Goal: Task Accomplishment & Management: Manage account settings

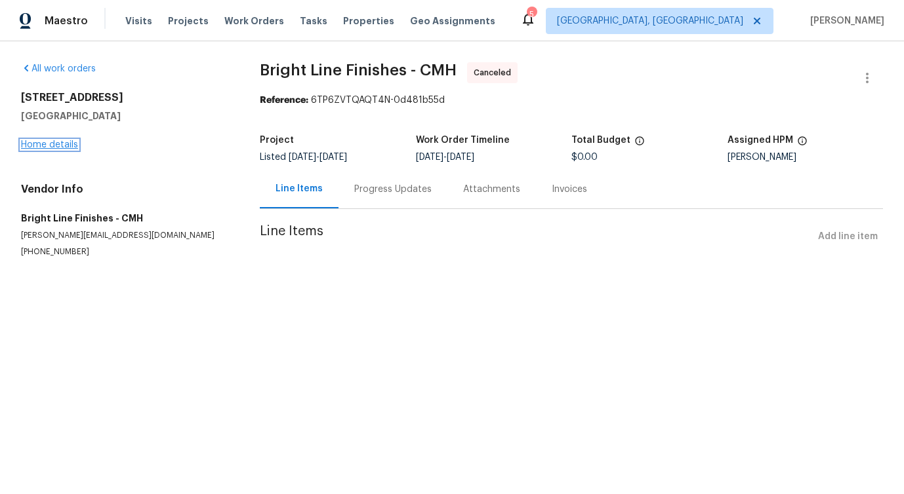
click at [49, 147] on link "Home details" at bounding box center [49, 144] width 57 height 9
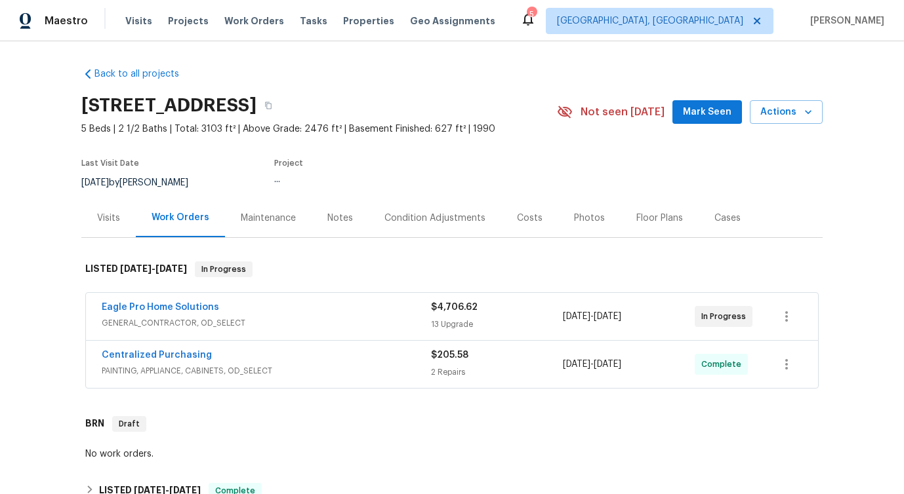
scroll to position [45, 0]
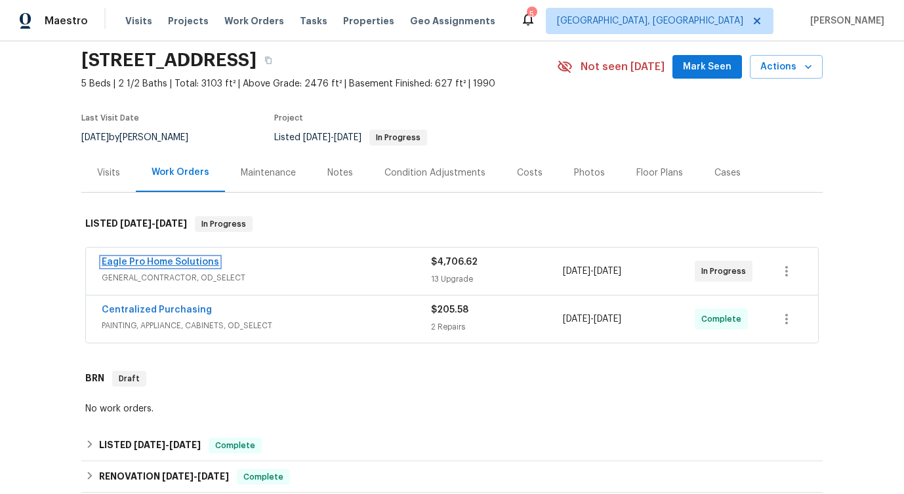
click at [184, 259] on link "Eagle Pro Home Solutions" at bounding box center [160, 262] width 117 height 9
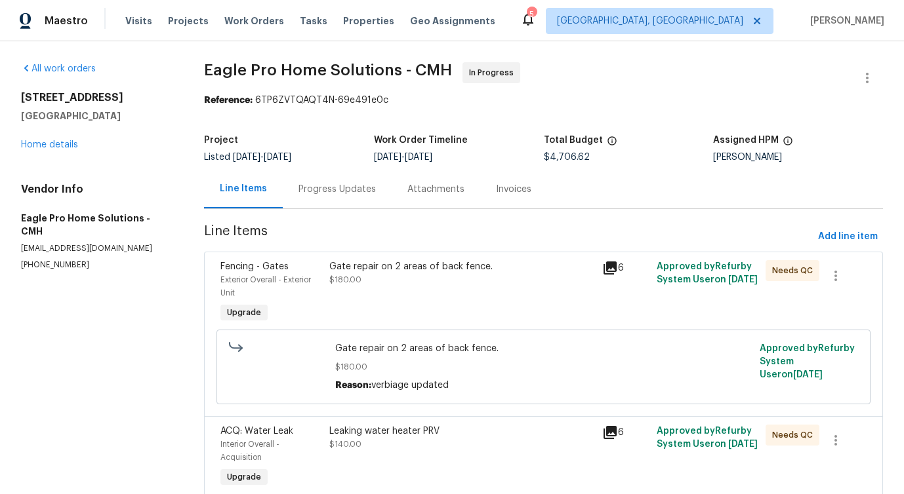
click at [324, 197] on div "Progress Updates" at bounding box center [337, 189] width 109 height 39
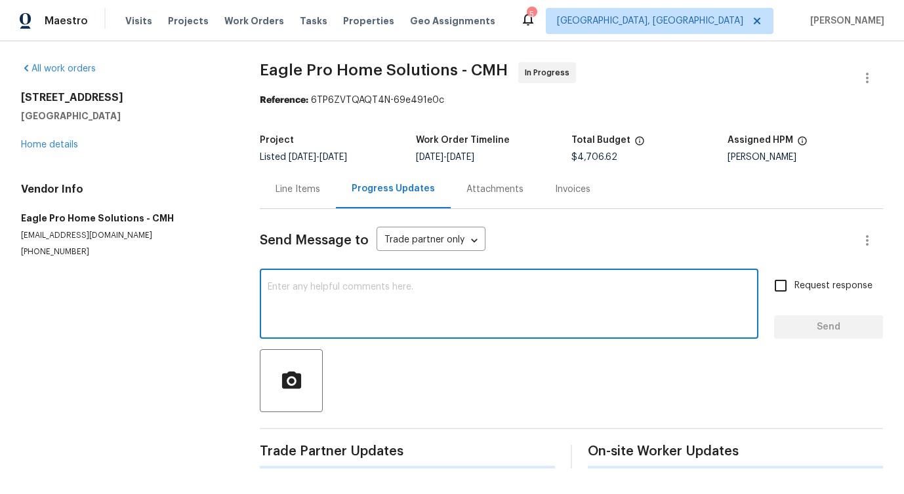
click at [361, 308] on textarea at bounding box center [509, 306] width 483 height 46
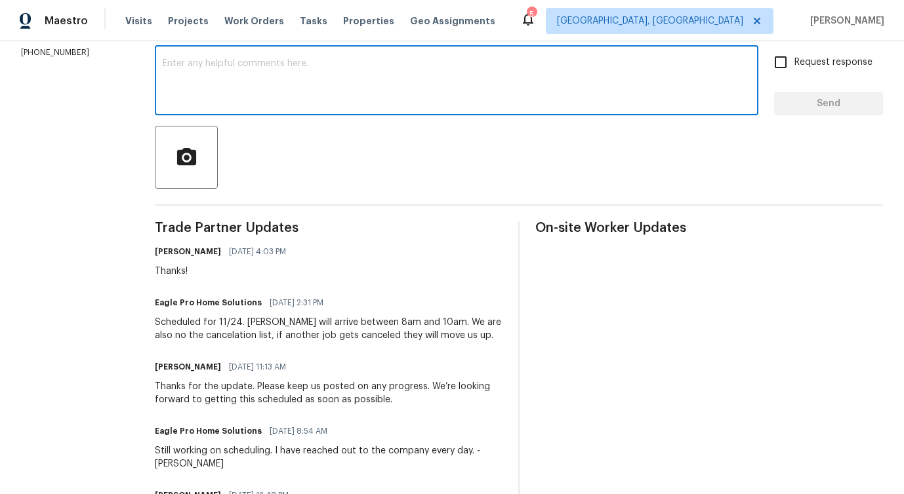
scroll to position [222, 0]
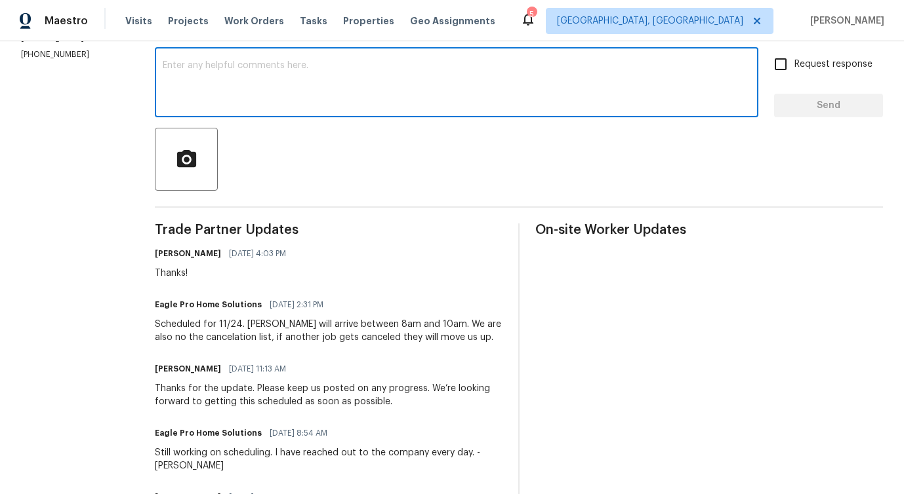
click at [345, 101] on textarea at bounding box center [457, 84] width 588 height 46
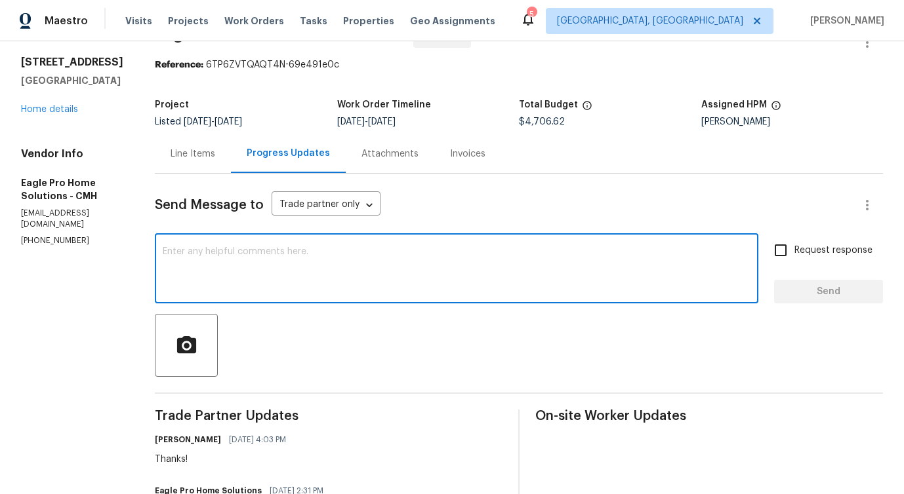
scroll to position [0, 0]
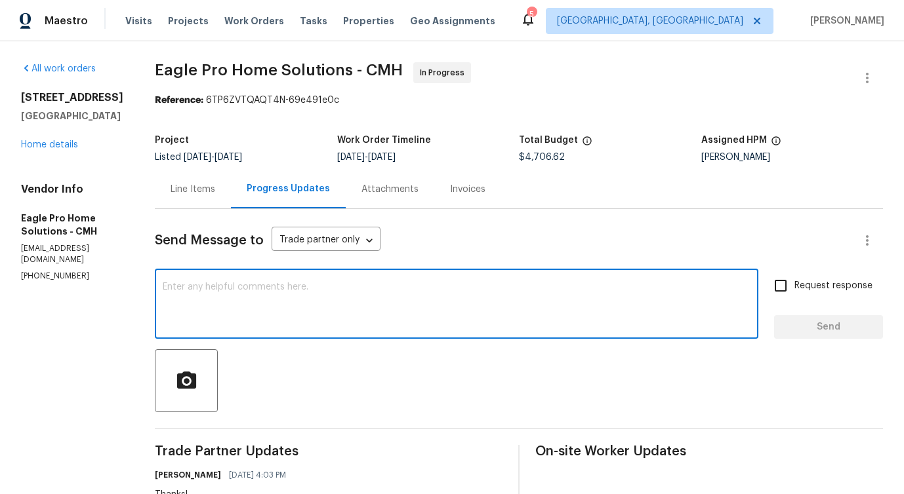
click at [508, 294] on textarea at bounding box center [457, 306] width 588 height 46
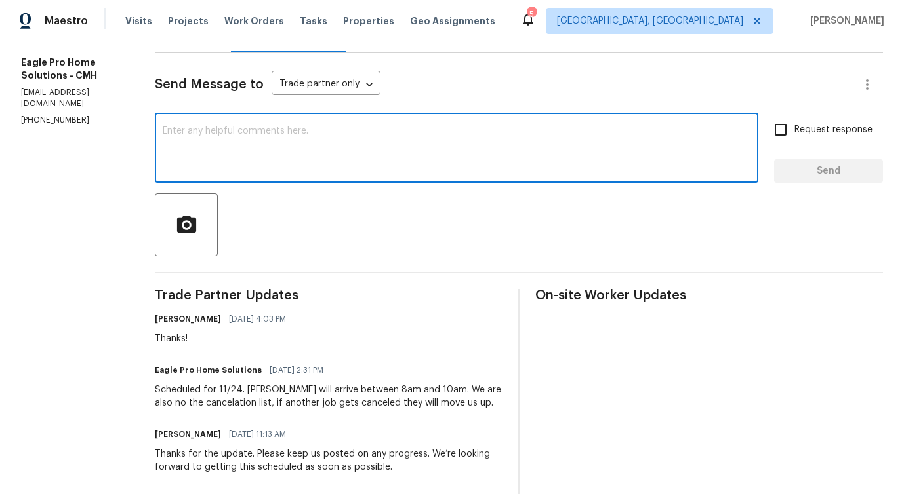
scroll to position [163, 0]
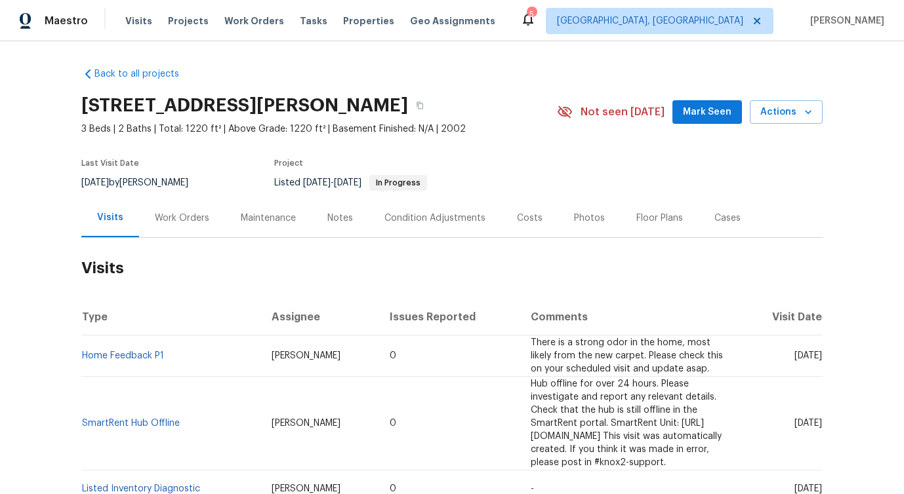
click at [197, 208] on div "Work Orders" at bounding box center [182, 218] width 86 height 39
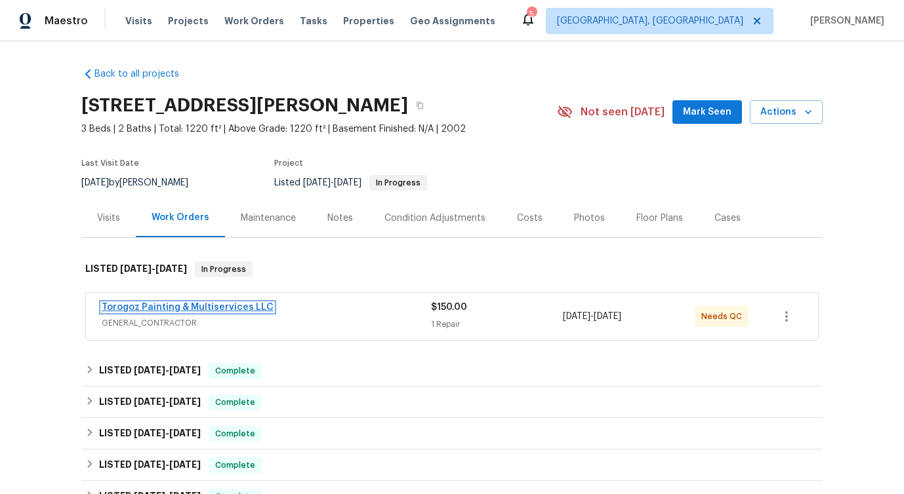
click at [226, 306] on link "Torogoz Painting & Multiservices LLC" at bounding box center [188, 307] width 172 height 9
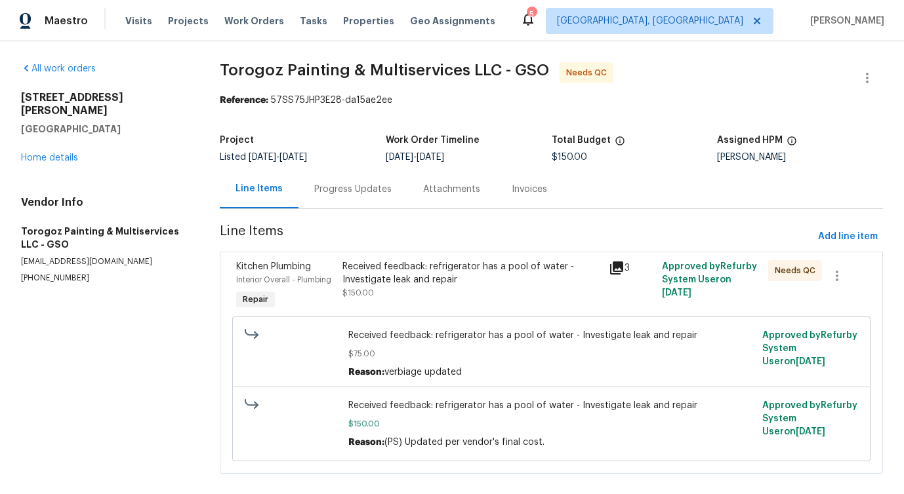
click at [325, 196] on div "Progress Updates" at bounding box center [352, 189] width 109 height 39
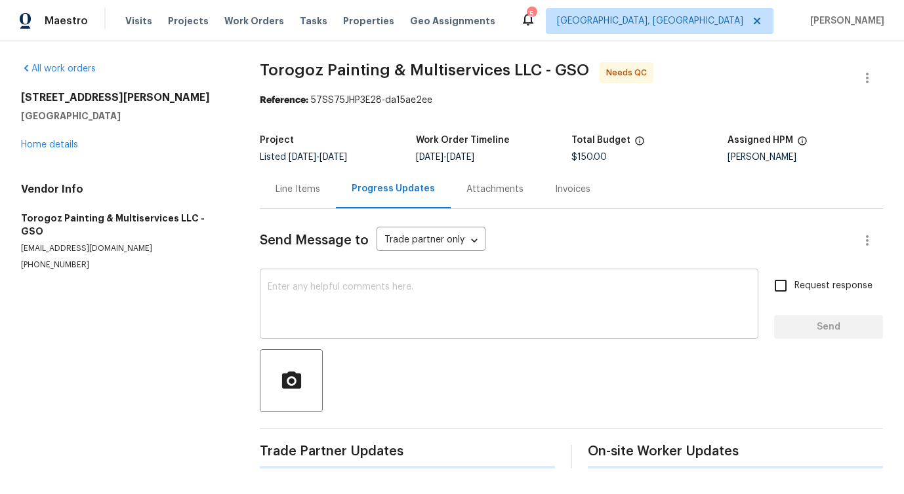
click at [365, 330] on div "x ​" at bounding box center [509, 305] width 498 height 67
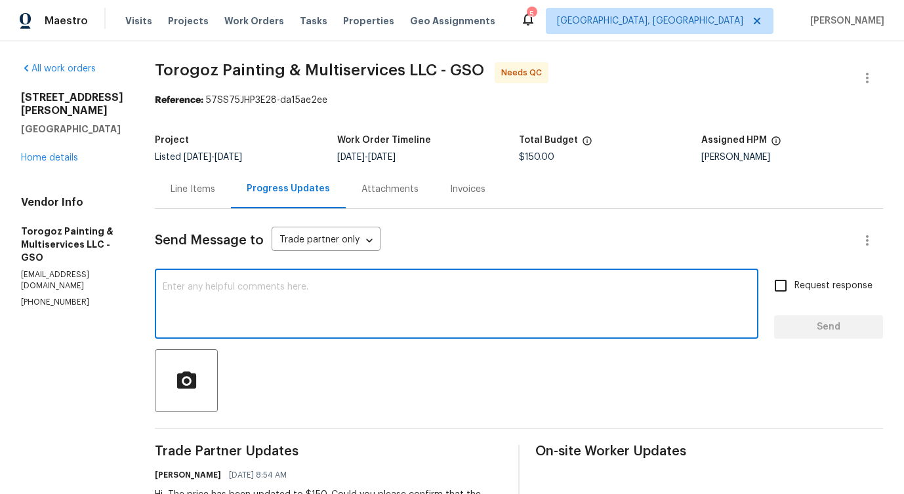
click at [231, 182] on div "Line Items" at bounding box center [193, 189] width 76 height 39
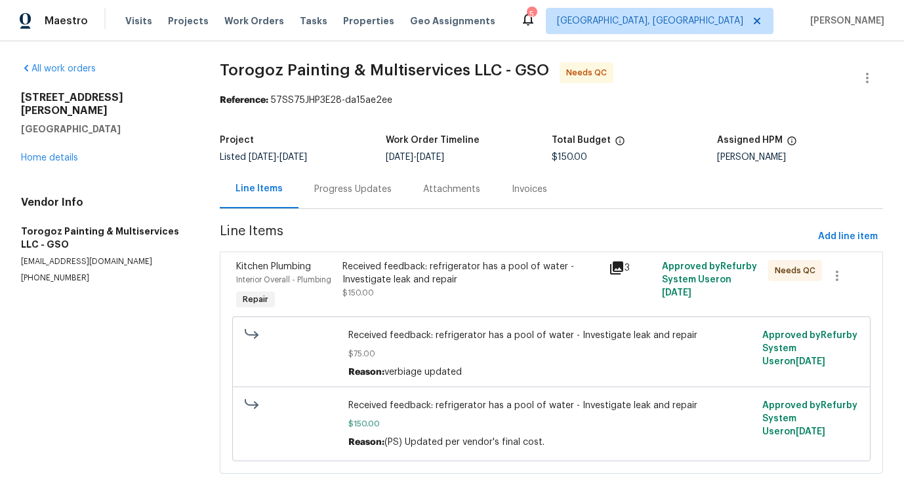
scroll to position [17, 0]
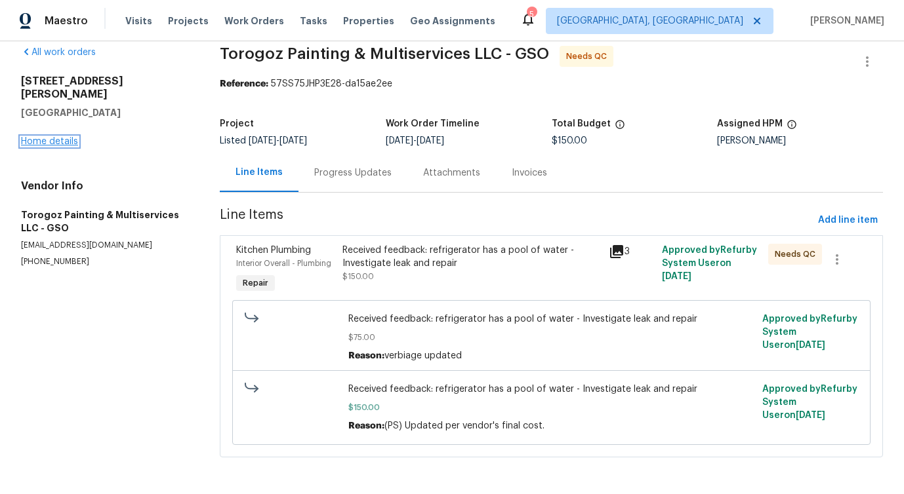
click at [47, 137] on link "Home details" at bounding box center [49, 141] width 57 height 9
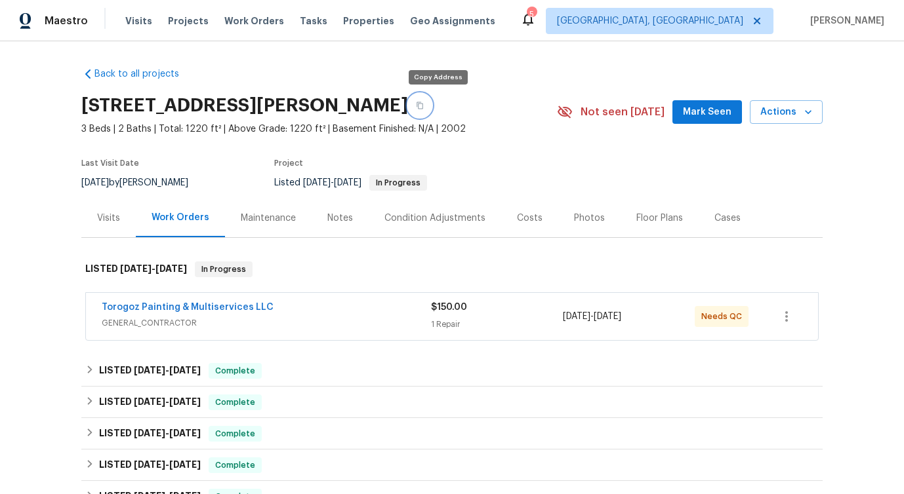
click at [424, 106] on icon "button" at bounding box center [420, 106] width 8 height 8
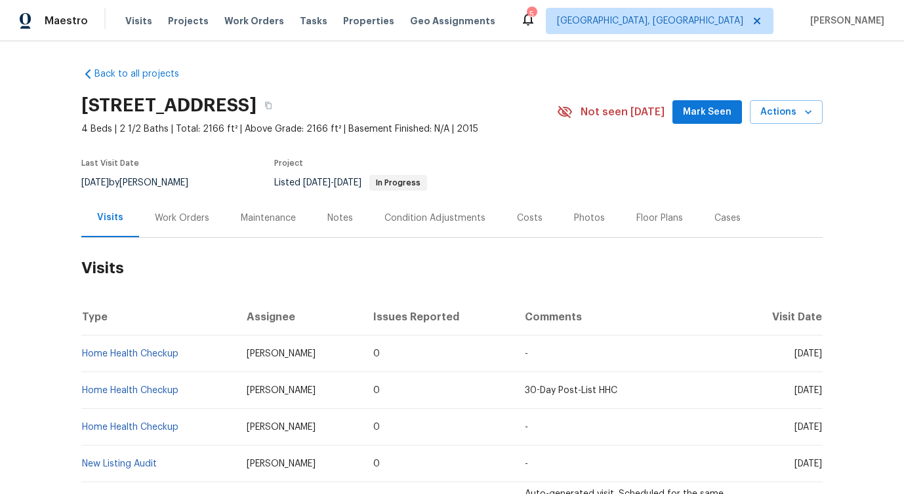
click at [194, 205] on div "Work Orders" at bounding box center [182, 218] width 86 height 39
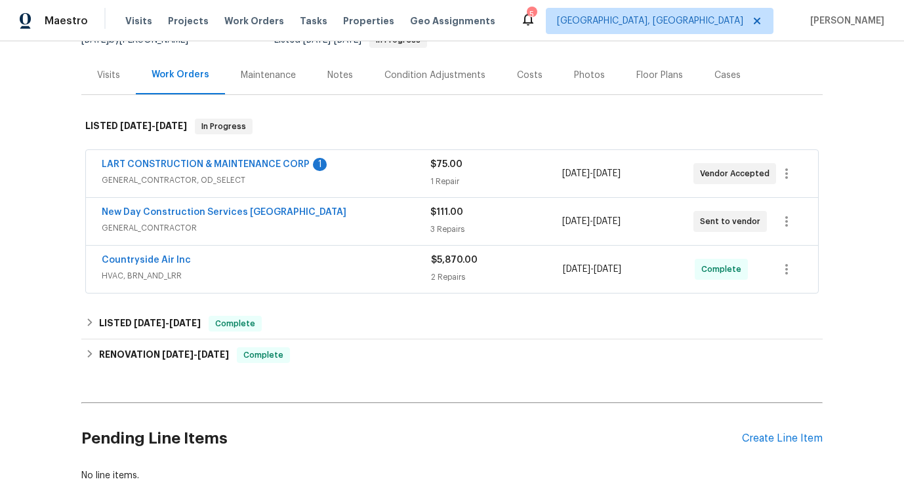
scroll to position [137, 0]
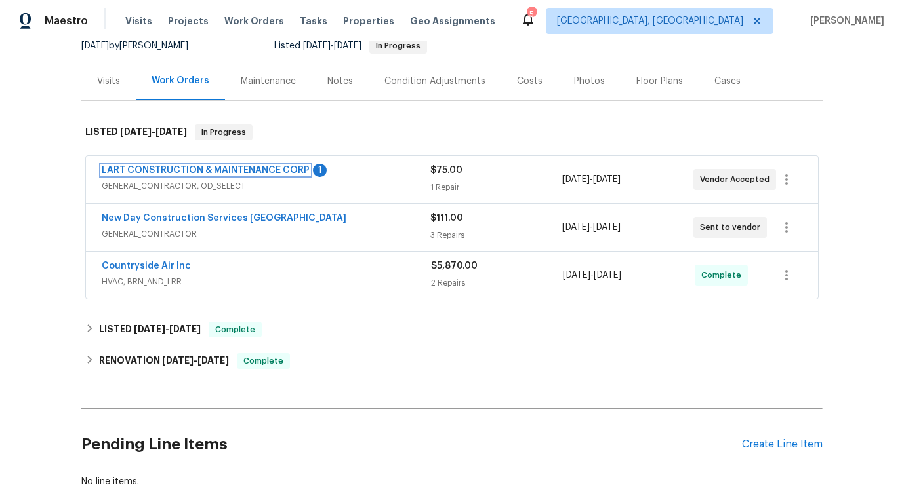
click at [205, 172] on link "LART CONSTRUCTION & MAINTENANCE CORP" at bounding box center [206, 170] width 208 height 9
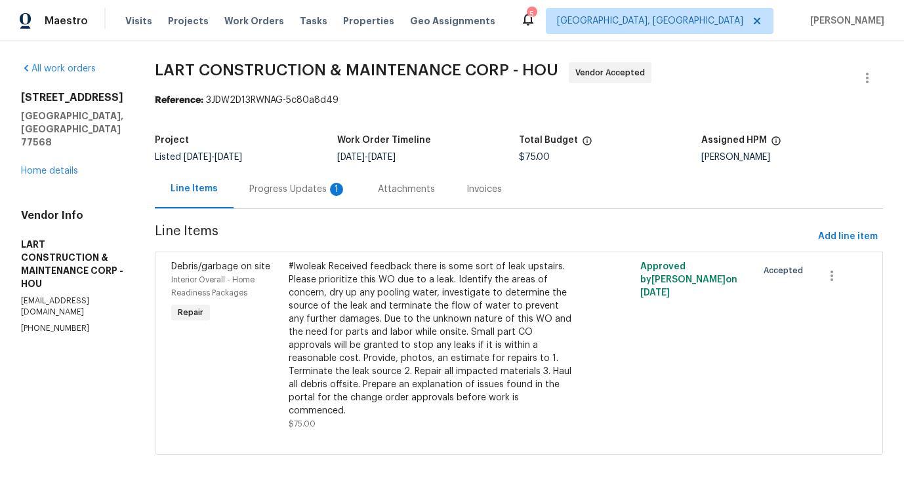
click at [305, 187] on div "Progress Updates 1" at bounding box center [297, 189] width 97 height 13
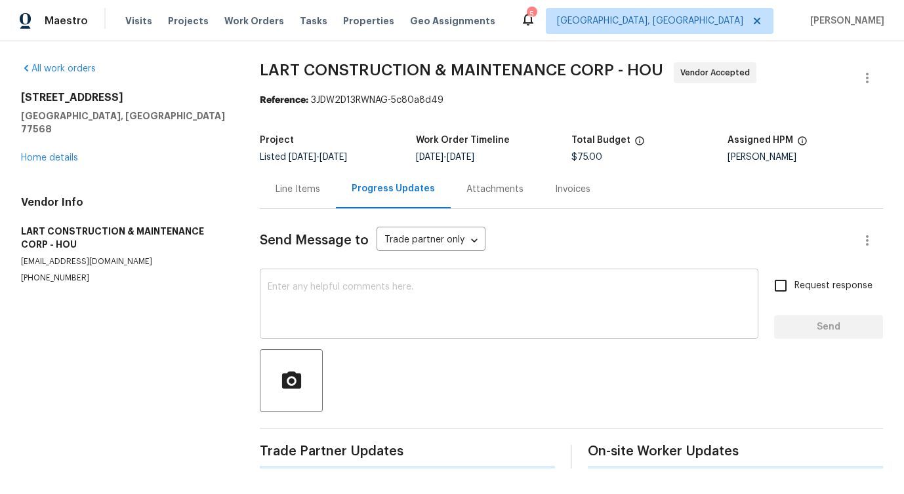
click at [343, 326] on textarea at bounding box center [509, 306] width 483 height 46
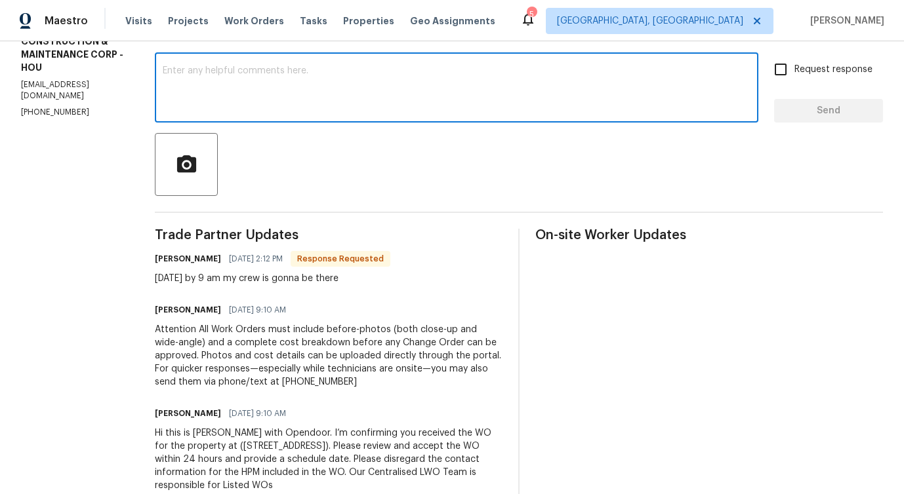
scroll to position [251, 0]
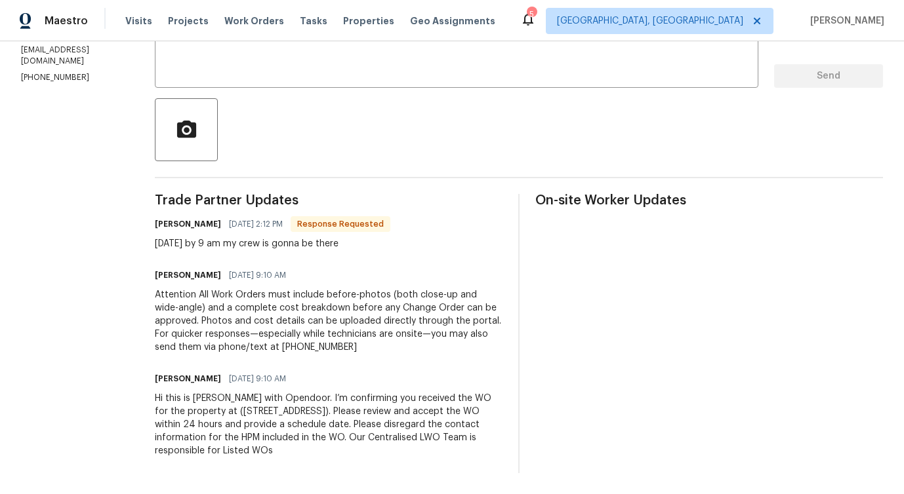
drag, startPoint x: 163, startPoint y: 243, endPoint x: 401, endPoint y: 244, distance: 237.4
click at [402, 245] on div "All work orders 211 Golden Eagle Ct La Marque, TX 77568 Home details Vendor Inf…" at bounding box center [452, 142] width 904 height 704
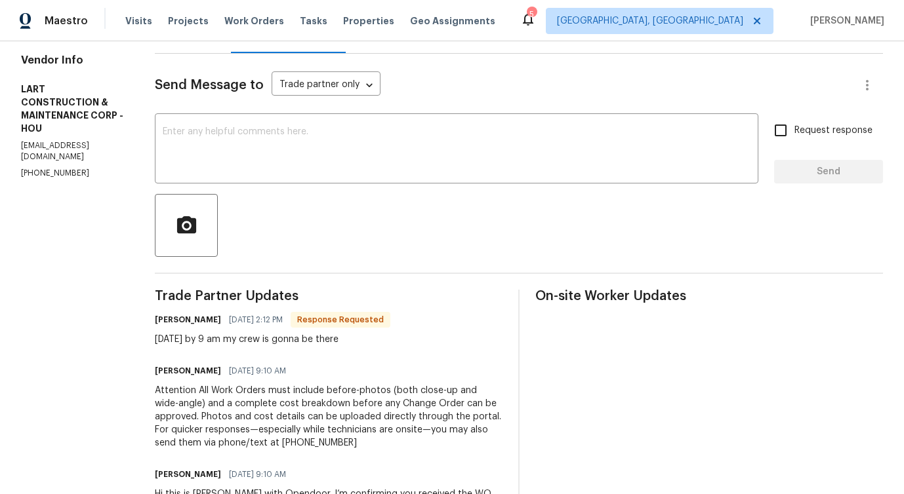
scroll to position [78, 0]
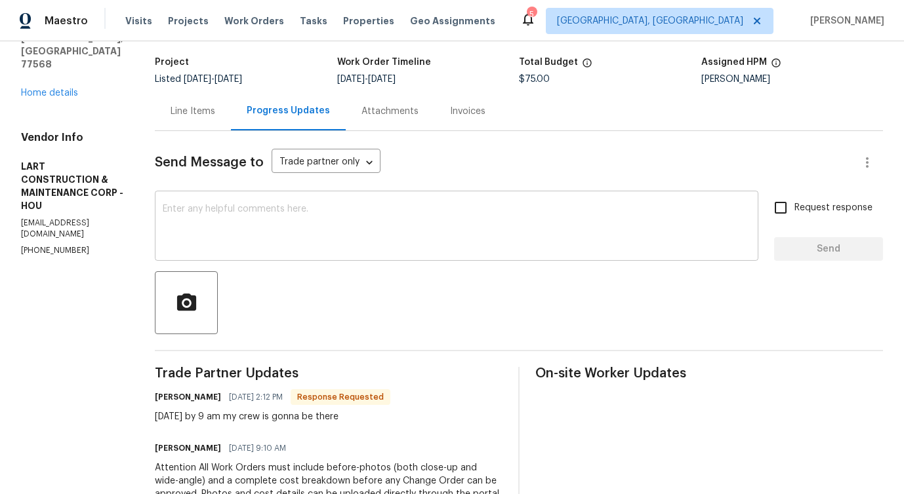
click at [362, 209] on textarea at bounding box center [457, 228] width 588 height 46
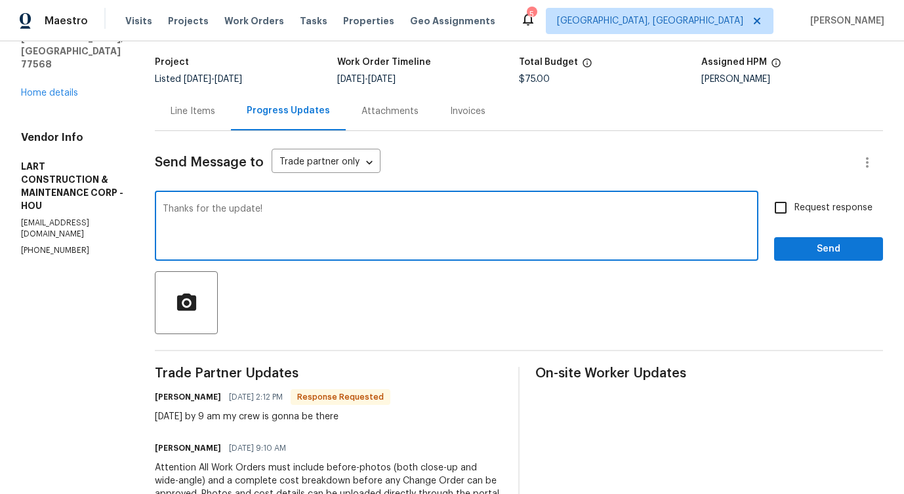
type textarea "Thanks for the update!"
click at [839, 256] on span "Send" at bounding box center [828, 249] width 88 height 16
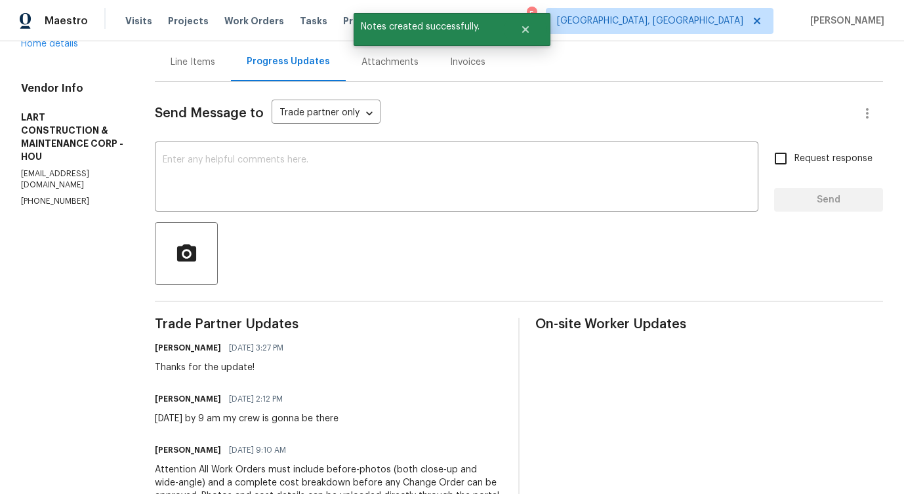
scroll to position [0, 0]
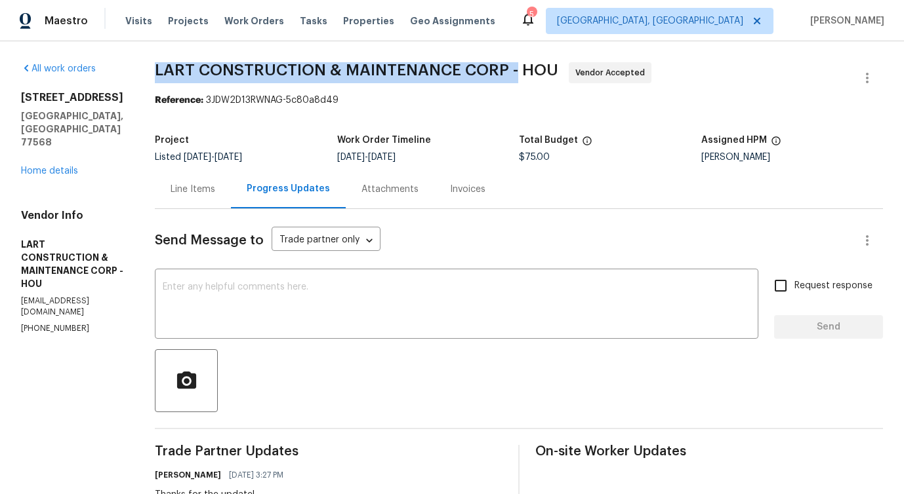
drag, startPoint x: 162, startPoint y: 68, endPoint x: 531, endPoint y: 67, distance: 369.2
click at [531, 67] on div "All work orders 211 Golden Eagle Ct La Marque, TX 77568 Home details Vendor Inf…" at bounding box center [452, 418] width 904 height 755
copy span "LART CONSTRUCTION & MAINTENANCE CORP -"
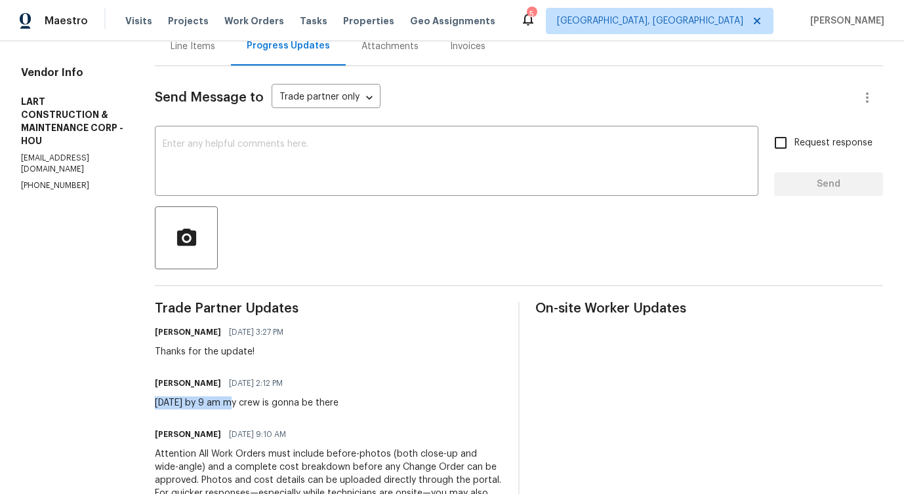
drag, startPoint x: 164, startPoint y: 402, endPoint x: 247, endPoint y: 405, distance: 83.3
click at [247, 405] on div "All work orders 211 Golden Eagle Ct La Marque, TX 77568 Home details Vendor Inf…" at bounding box center [452, 275] width 904 height 755
copy div "Tomorrow by 9 am"
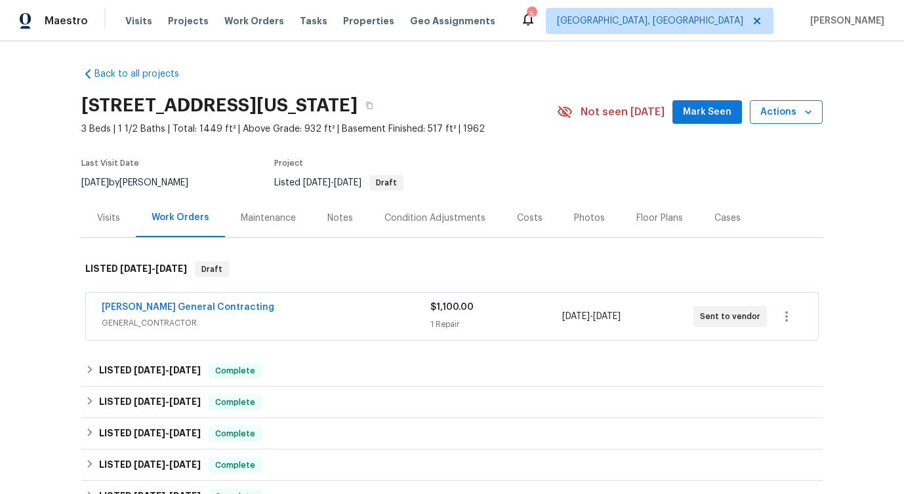
click at [780, 119] on span "Actions" at bounding box center [786, 112] width 52 height 16
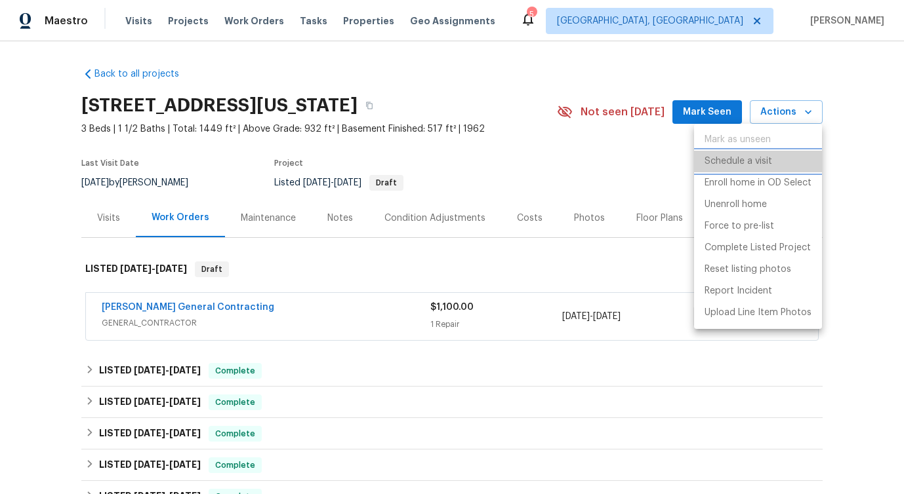
click at [723, 163] on p "Schedule a visit" at bounding box center [738, 162] width 68 height 14
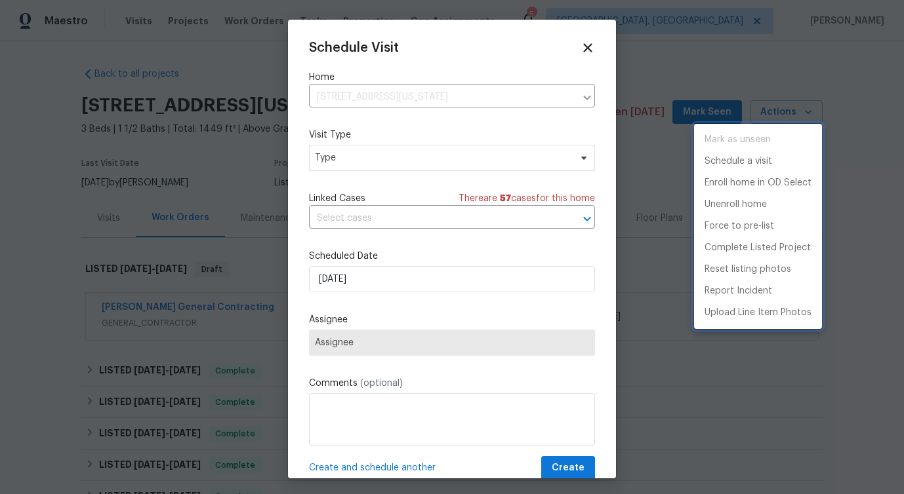
click at [347, 160] on div at bounding box center [452, 247] width 904 height 494
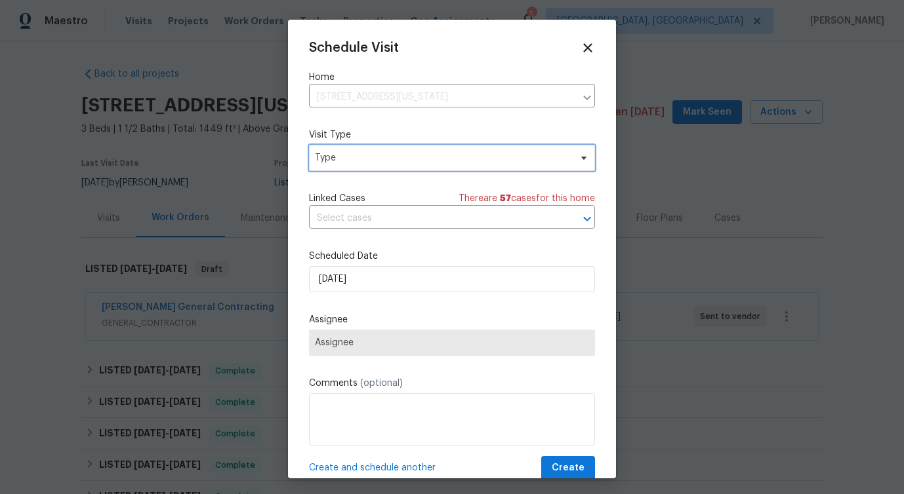
click at [347, 160] on span "Type" at bounding box center [442, 157] width 255 height 13
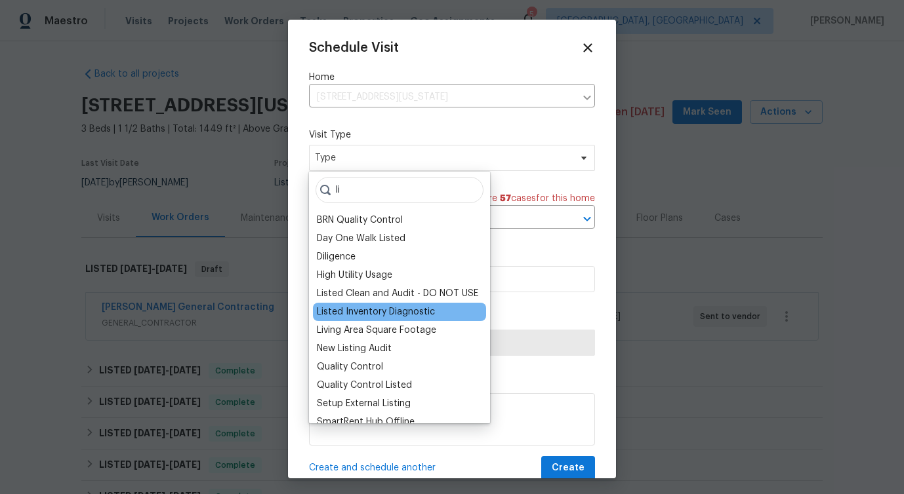
type input "li"
click at [341, 315] on div "Listed Inventory Diagnostic" at bounding box center [376, 312] width 118 height 13
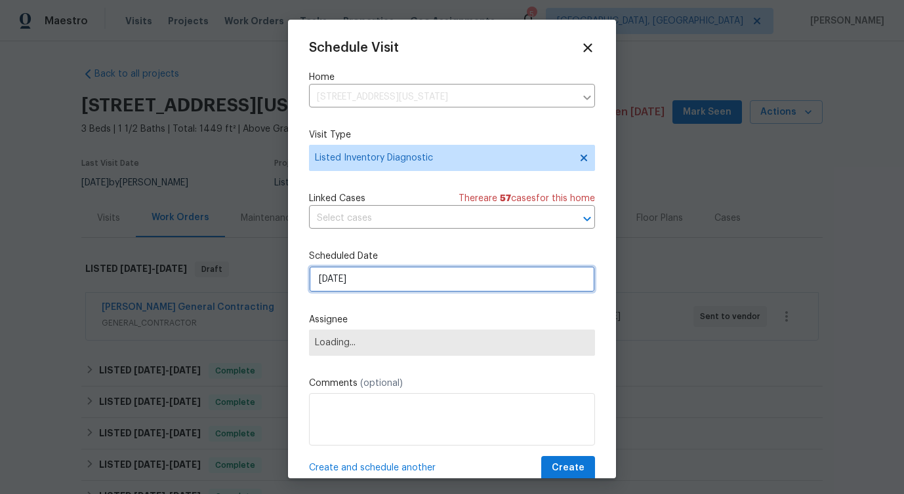
click at [339, 285] on input "[DATE]" at bounding box center [452, 279] width 286 height 26
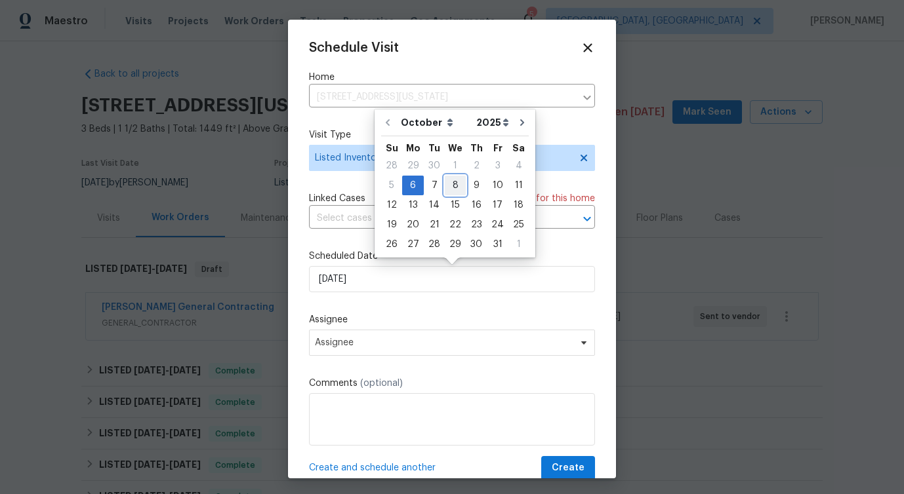
click at [457, 184] on div "8" at bounding box center [455, 185] width 21 height 18
type input "10/8/2025"
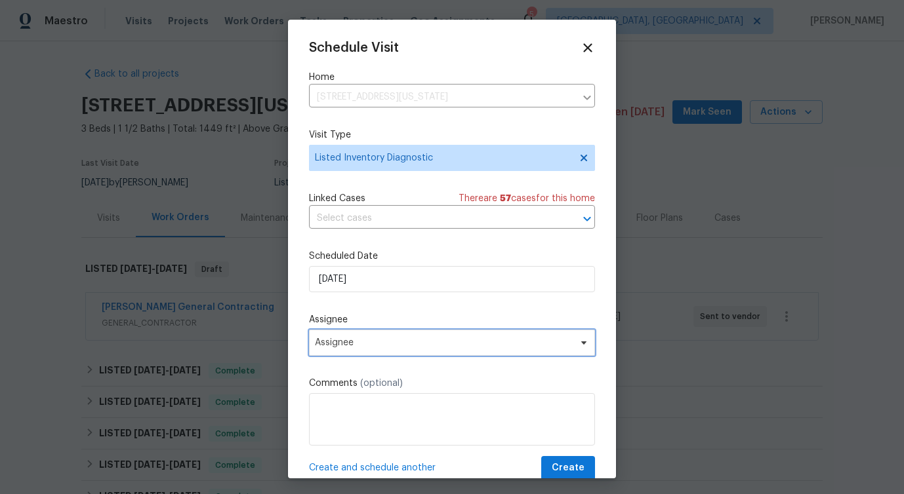
click at [366, 339] on span "Assignee" at bounding box center [443, 343] width 257 height 10
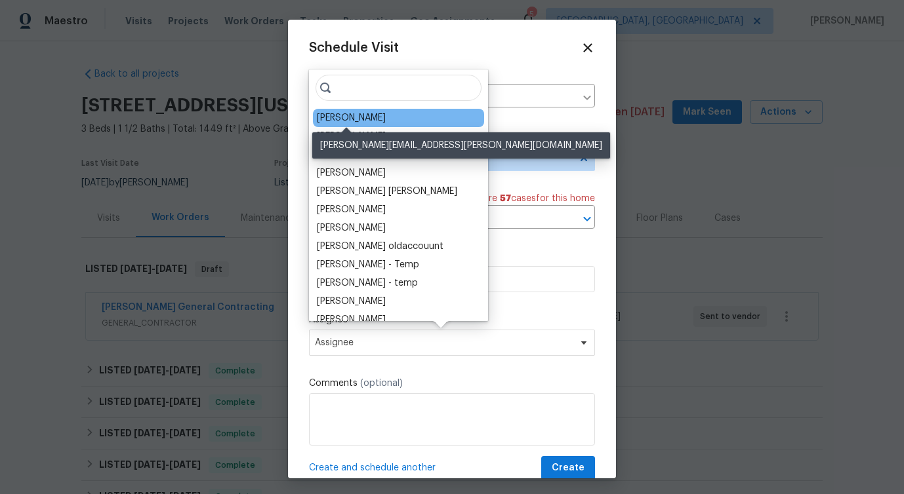
click at [344, 117] on div "[PERSON_NAME]" at bounding box center [351, 117] width 69 height 13
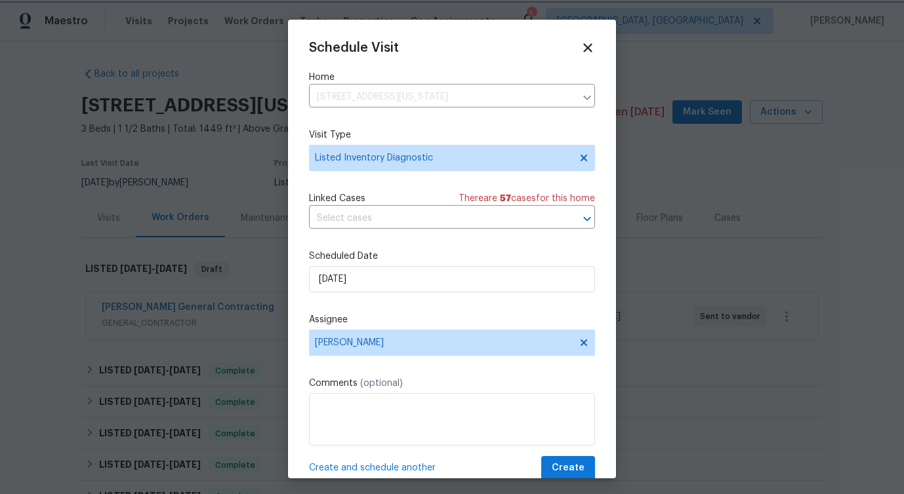
scroll to position [24, 0]
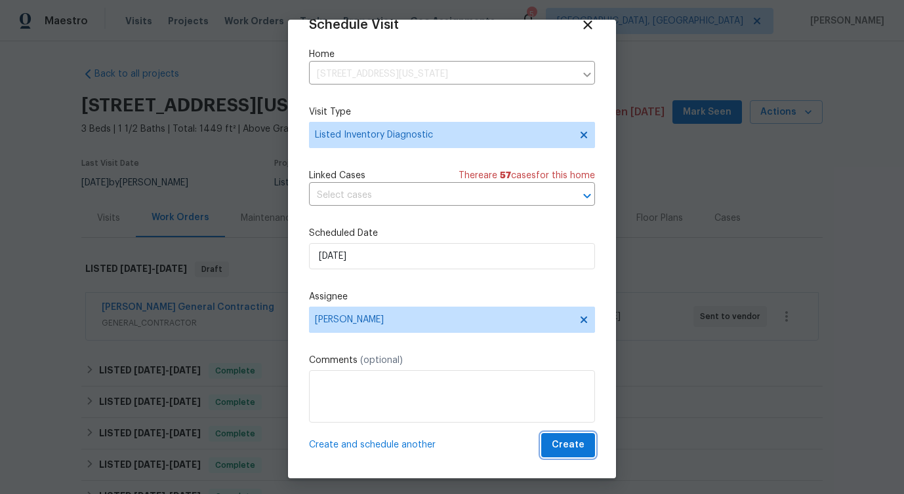
click at [578, 451] on span "Create" at bounding box center [567, 445] width 33 height 16
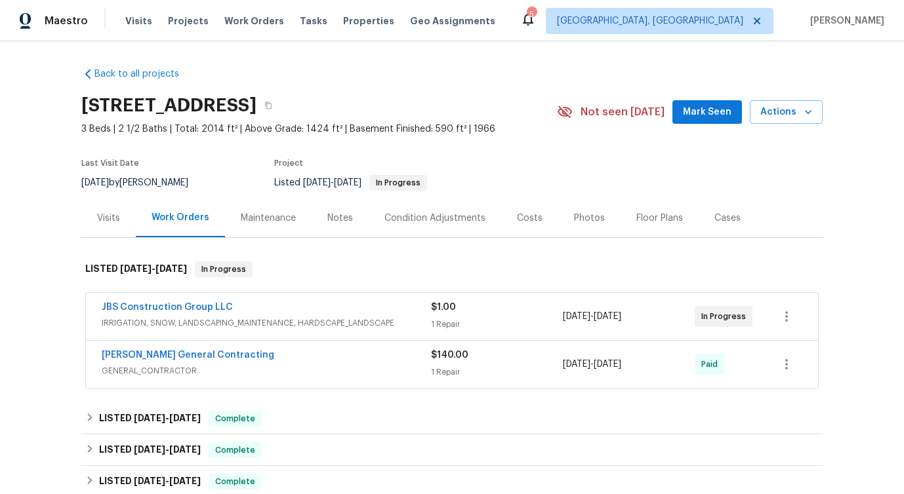
scroll to position [25, 0]
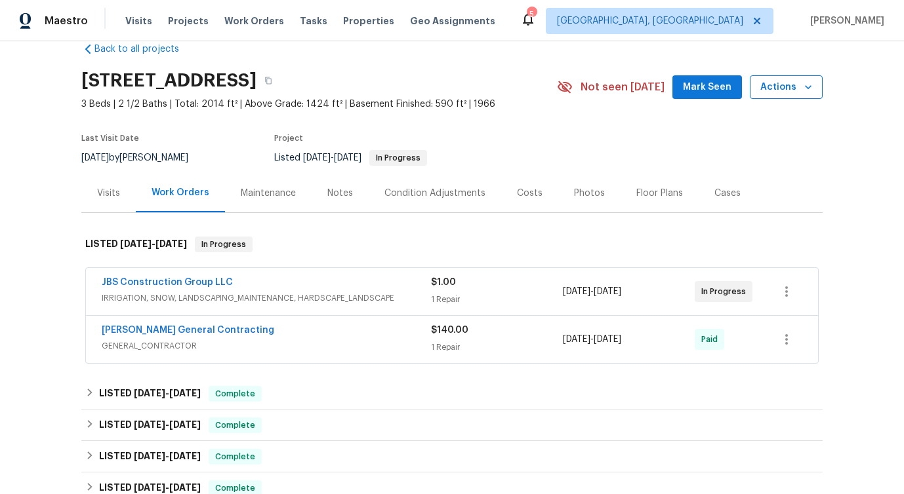
click at [797, 85] on span "Actions" at bounding box center [786, 87] width 52 height 16
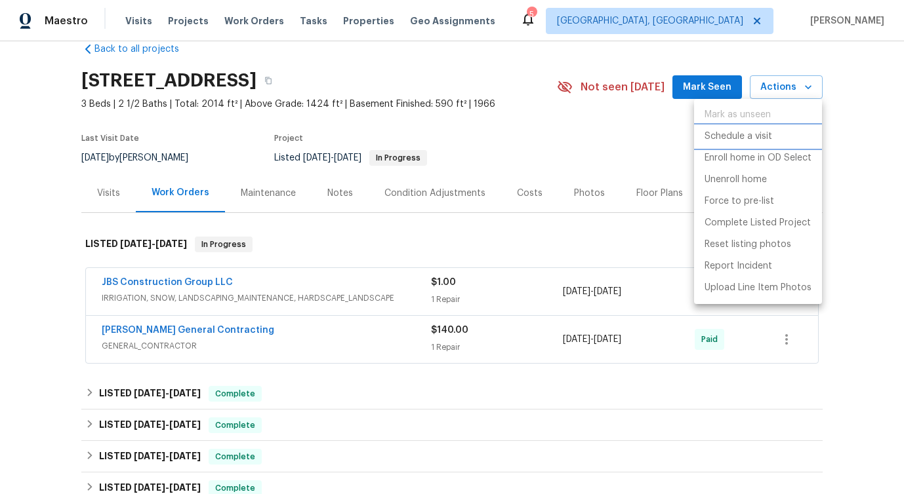
click at [722, 135] on p "Schedule a visit" at bounding box center [738, 137] width 68 height 14
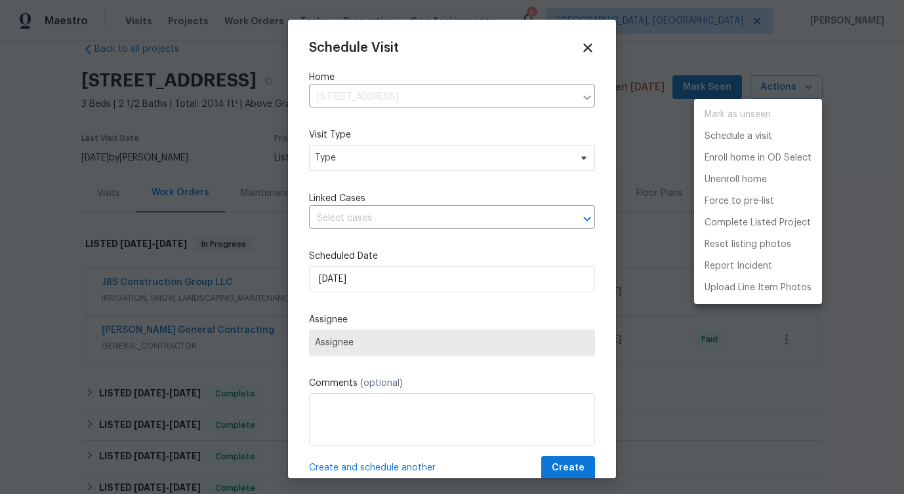
click at [376, 177] on div at bounding box center [452, 247] width 904 height 494
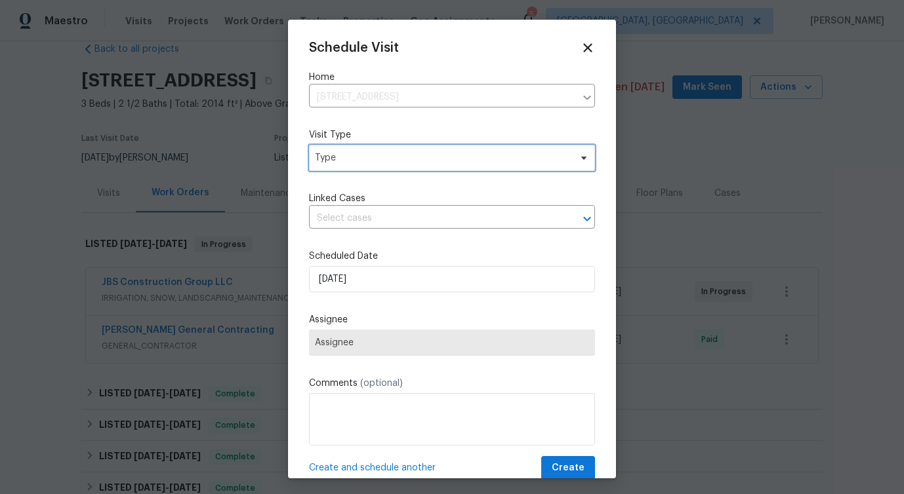
click at [378, 167] on span "Type" at bounding box center [452, 158] width 286 height 26
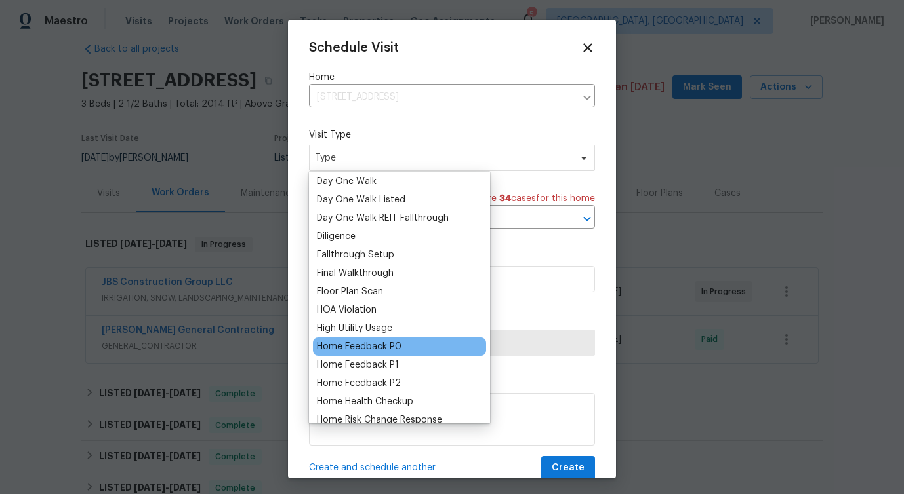
scroll to position [0, 0]
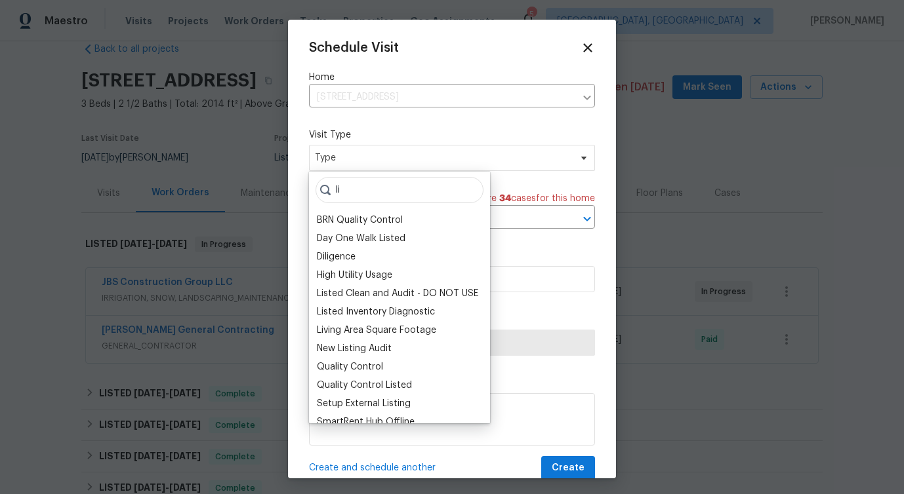
type input "l"
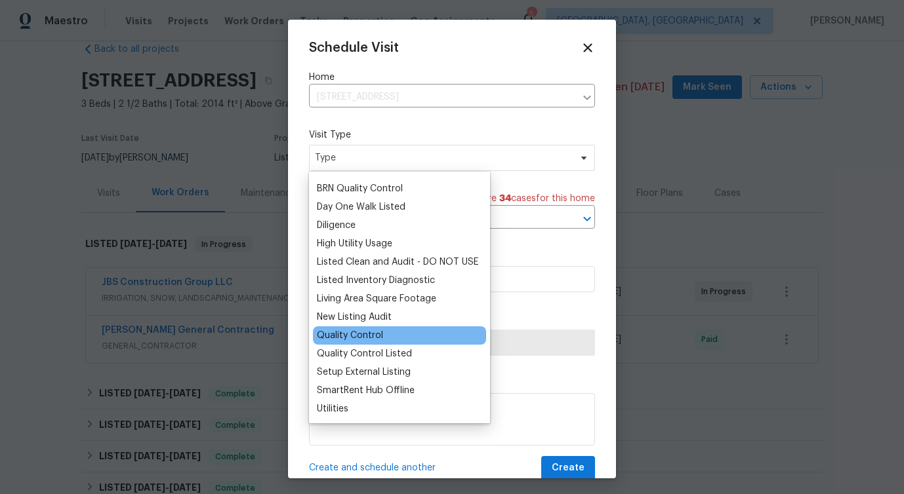
scroll to position [28, 0]
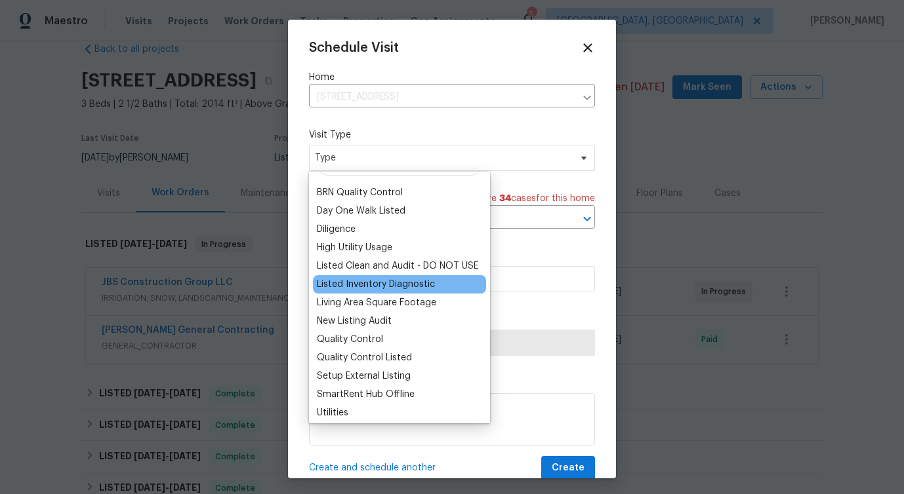
type input "li"
click at [373, 291] on div "Listed Inventory Diagnostic" at bounding box center [399, 284] width 173 height 18
click at [373, 284] on div "Listed Inventory Diagnostic" at bounding box center [376, 284] width 118 height 13
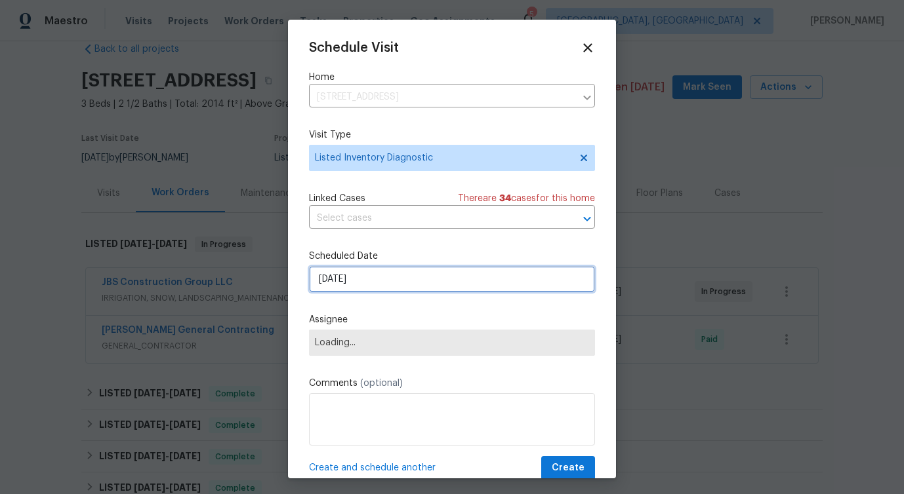
click at [355, 279] on input "[DATE]" at bounding box center [452, 279] width 286 height 26
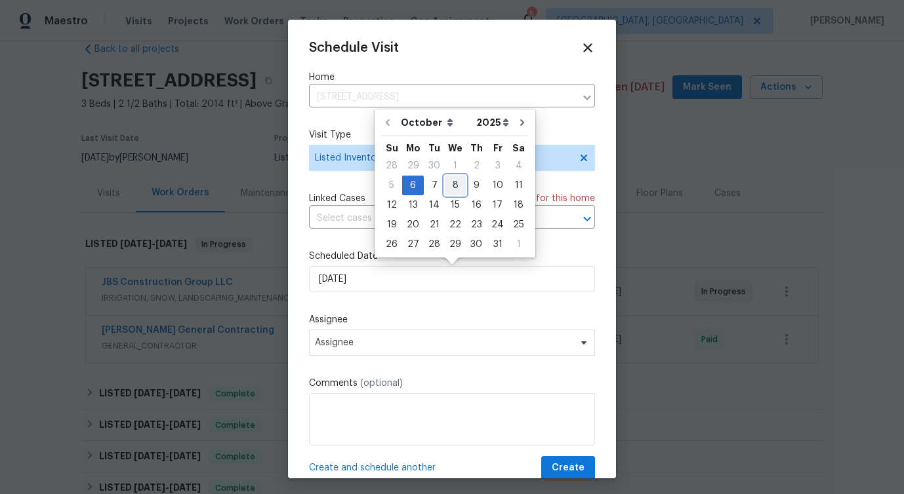
click at [454, 182] on div "8" at bounding box center [455, 185] width 21 height 18
type input "[DATE]"
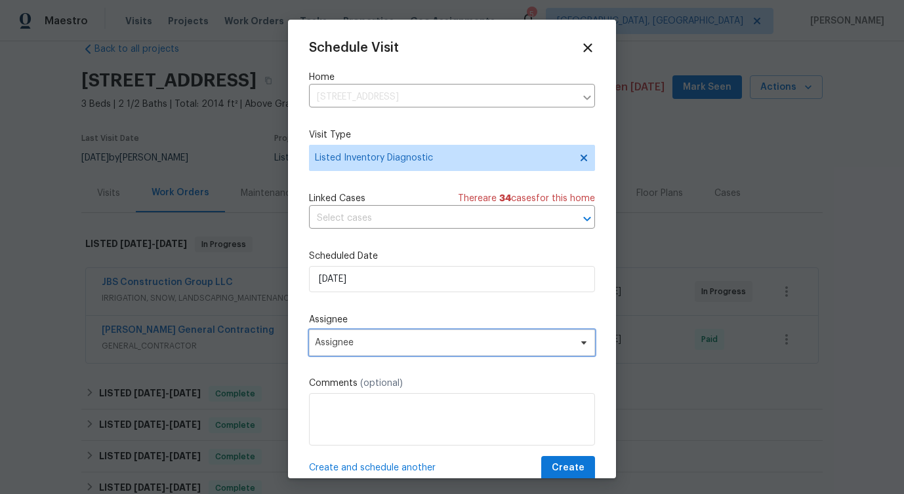
click at [398, 344] on span "Assignee" at bounding box center [443, 343] width 257 height 10
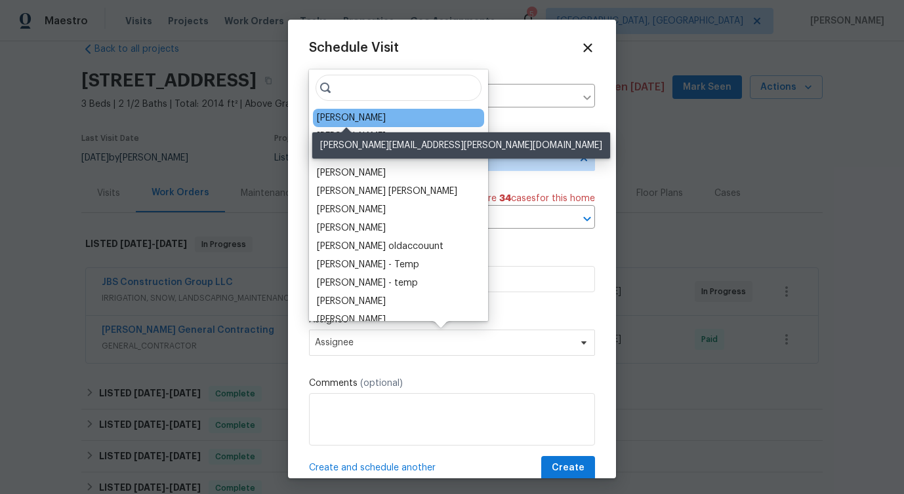
click at [344, 113] on div "[PERSON_NAME]" at bounding box center [351, 117] width 69 height 13
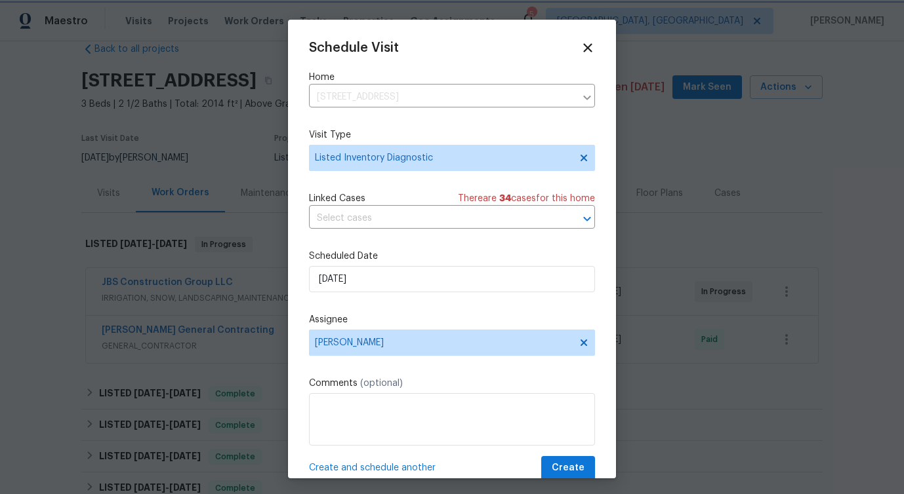
scroll to position [24, 0]
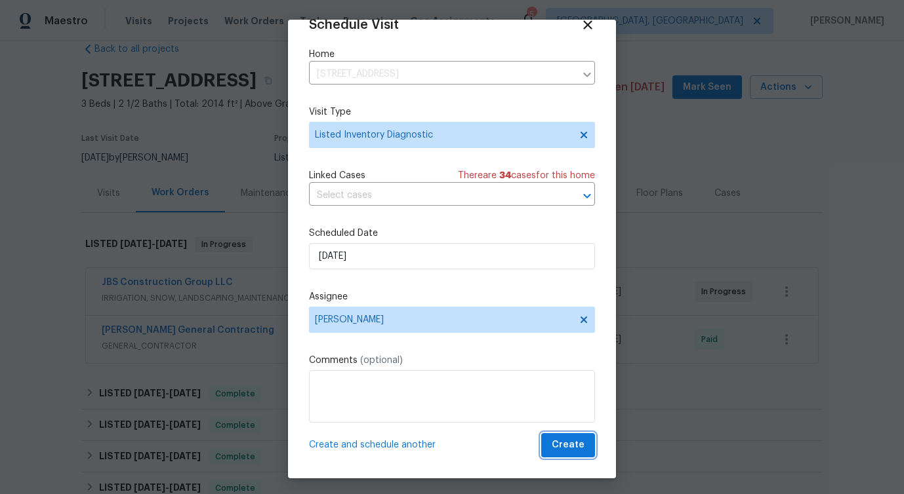
click at [559, 446] on span "Create" at bounding box center [567, 445] width 33 height 16
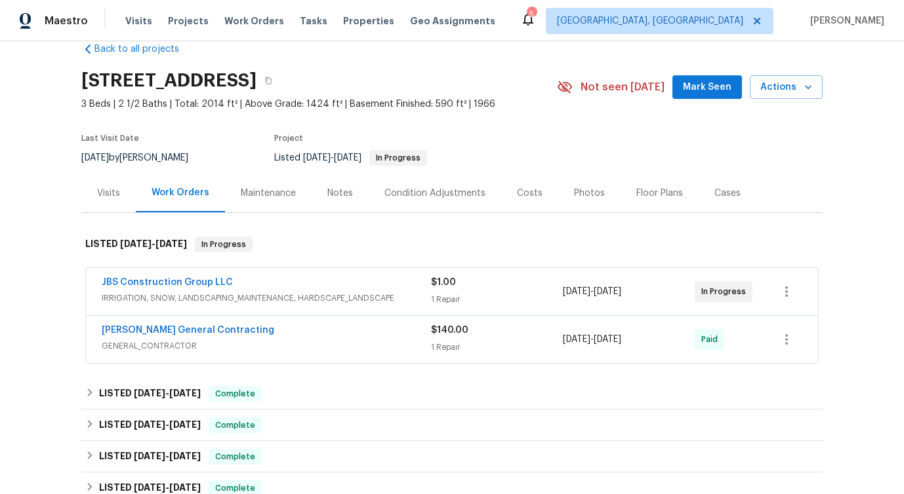
click at [90, 189] on div "Visits" at bounding box center [108, 193] width 54 height 39
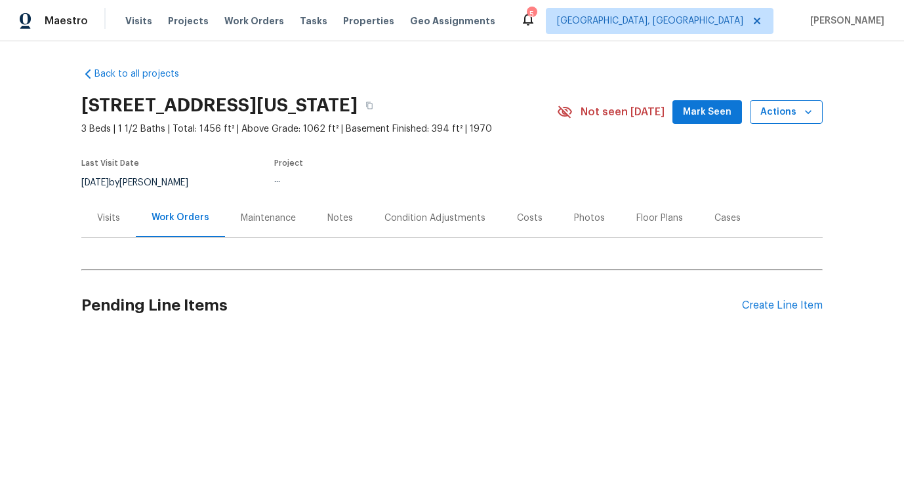
click at [768, 106] on span "Actions" at bounding box center [786, 112] width 52 height 16
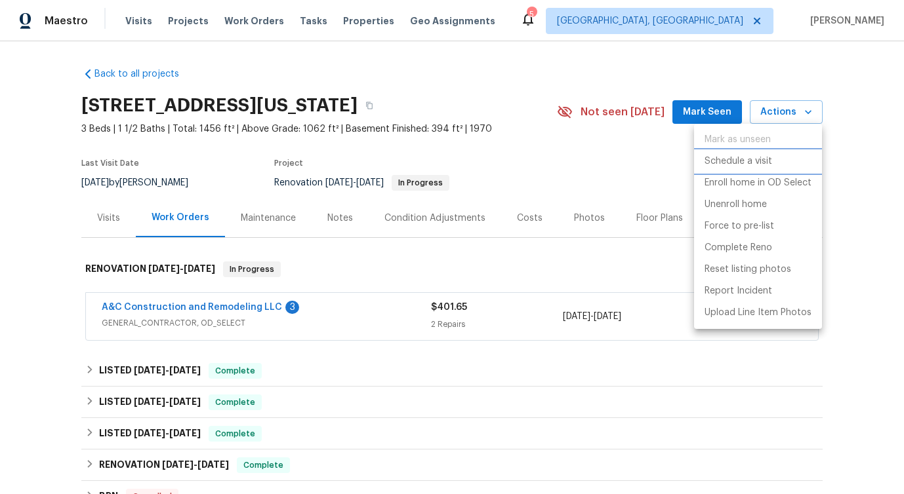
click at [727, 163] on p "Schedule a visit" at bounding box center [738, 162] width 68 height 14
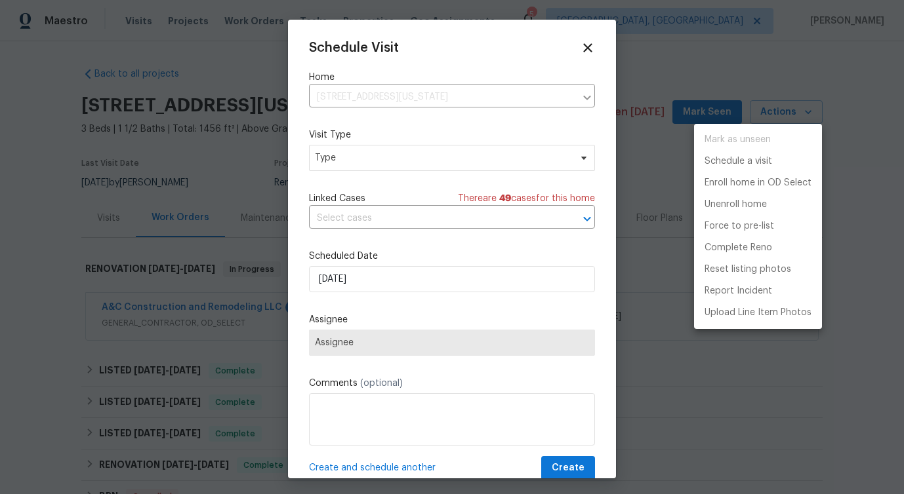
click at [396, 157] on div at bounding box center [452, 247] width 904 height 494
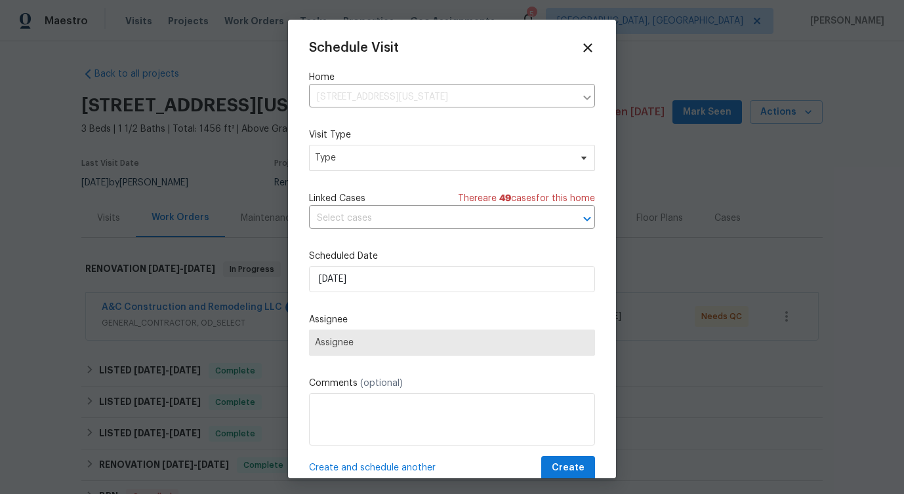
click at [396, 157] on div "Mark as unseen Schedule a visit Enroll home in OD Select Unenroll home Force to…" at bounding box center [452, 247] width 904 height 494
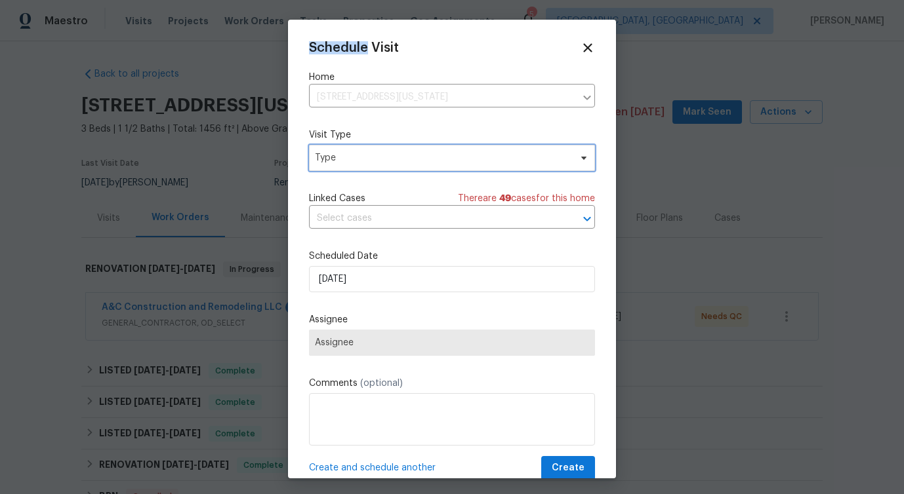
click at [396, 157] on span "Type" at bounding box center [442, 157] width 255 height 13
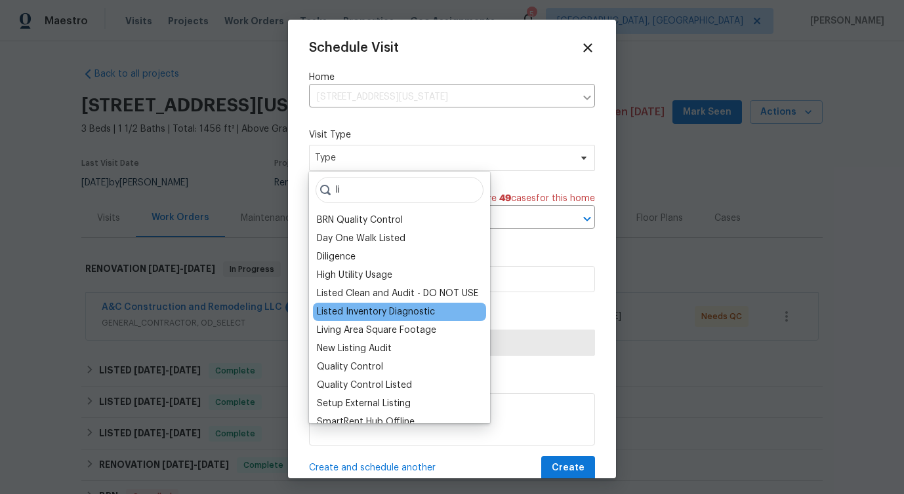
type input "li"
click at [342, 311] on div "Listed Inventory Diagnostic" at bounding box center [376, 312] width 118 height 13
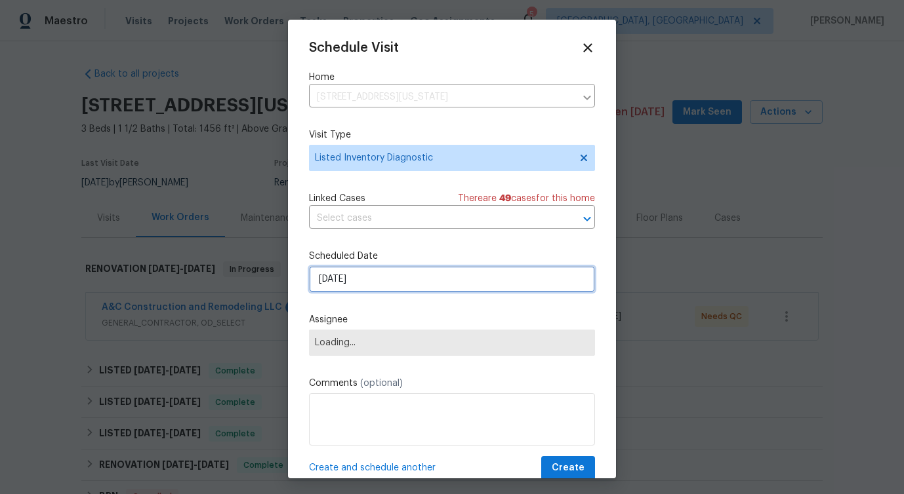
click at [348, 279] on input "10/6/2025" at bounding box center [452, 279] width 286 height 26
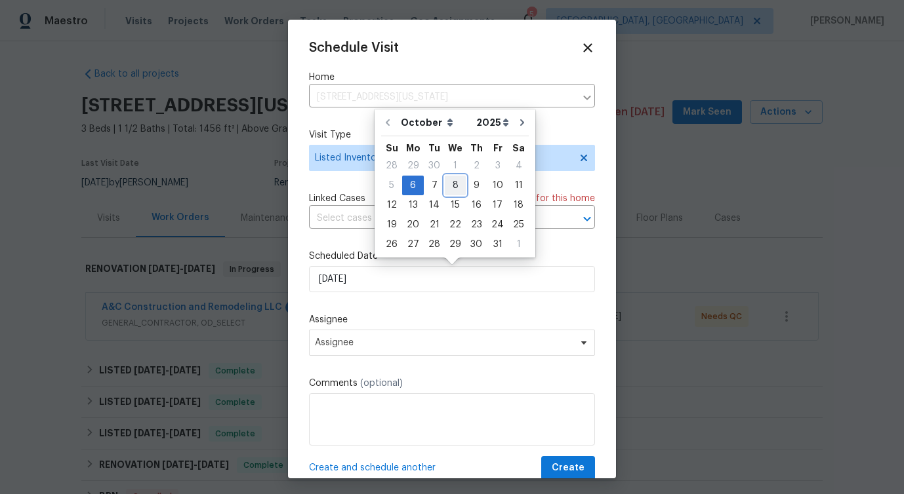
click at [450, 184] on div "8" at bounding box center [455, 185] width 21 height 18
type input "10/8/2025"
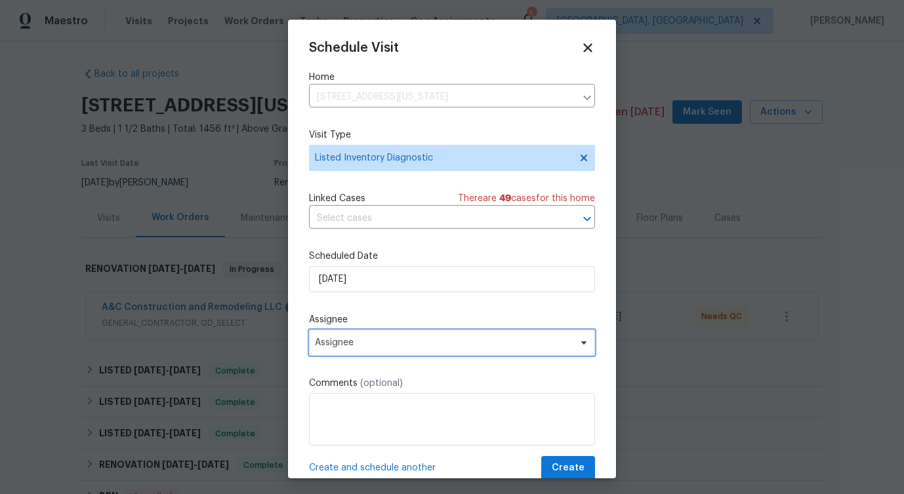
click at [345, 341] on span "Assignee" at bounding box center [443, 343] width 257 height 10
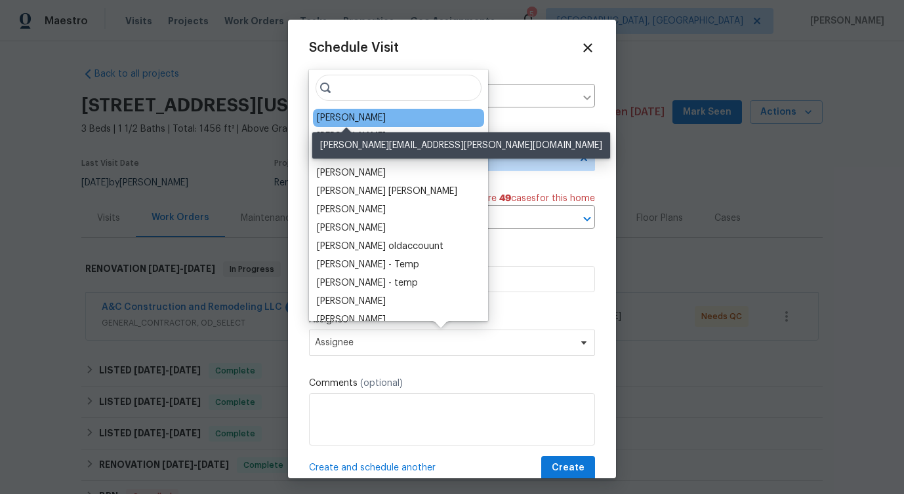
click at [342, 119] on div "[PERSON_NAME]" at bounding box center [351, 117] width 69 height 13
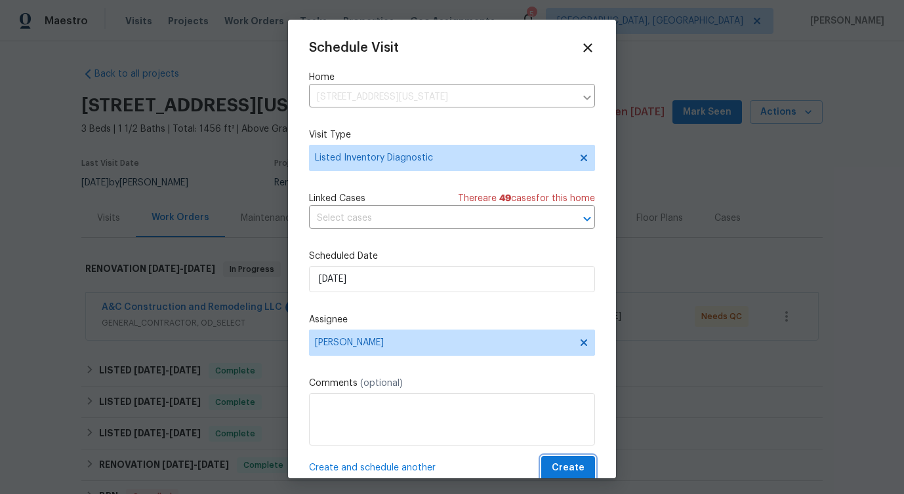
click at [566, 468] on span "Create" at bounding box center [567, 468] width 33 height 16
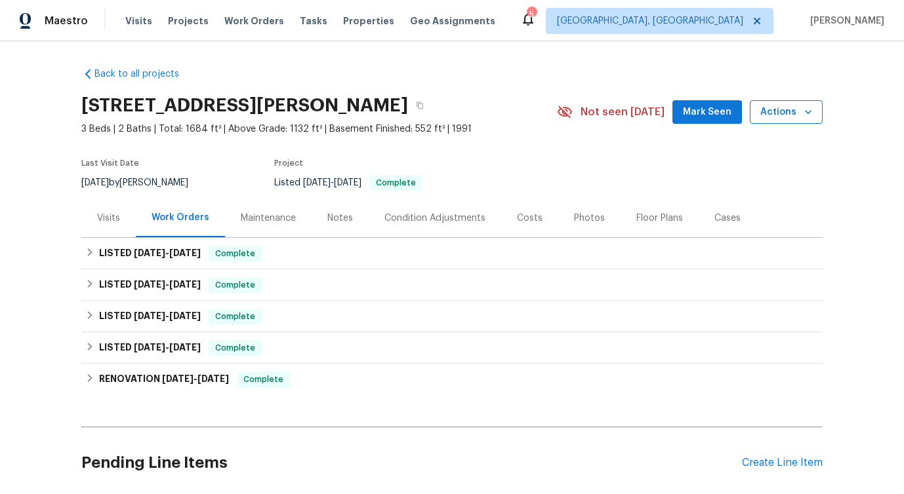
click at [794, 115] on span "Actions" at bounding box center [786, 112] width 52 height 16
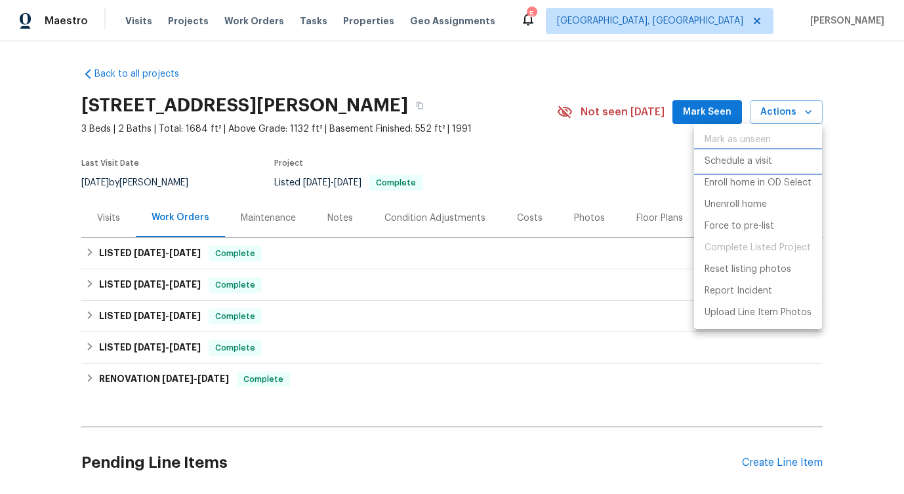
click at [732, 157] on p "Schedule a visit" at bounding box center [738, 162] width 68 height 14
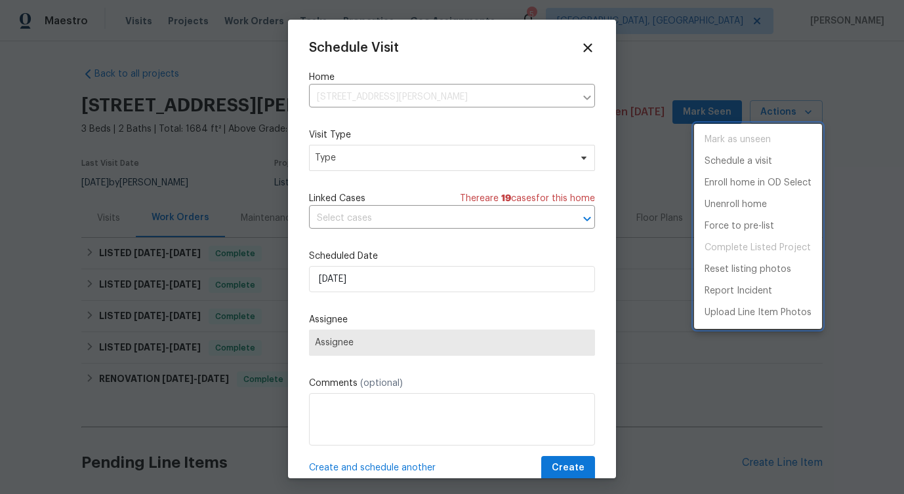
click at [356, 163] on div at bounding box center [452, 247] width 904 height 494
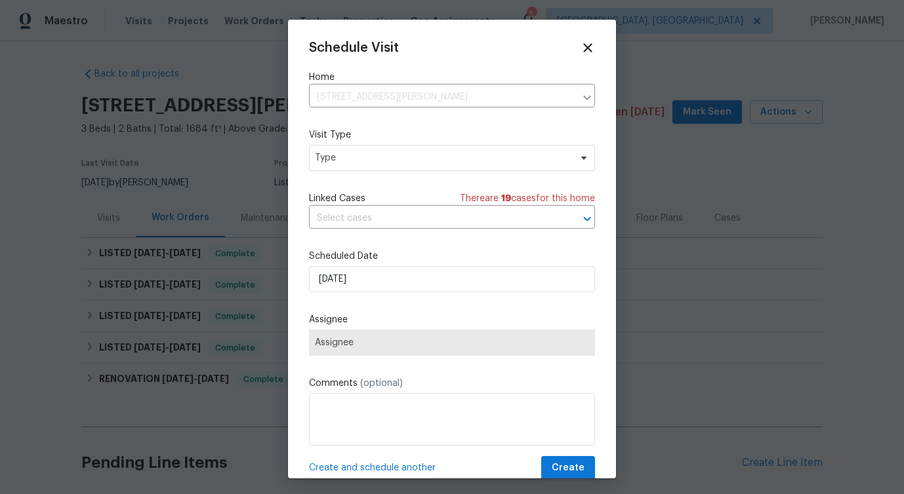
click at [356, 163] on div "Mark as unseen Schedule a visit Enroll home in OD Select Unenroll home Force to…" at bounding box center [452, 247] width 904 height 494
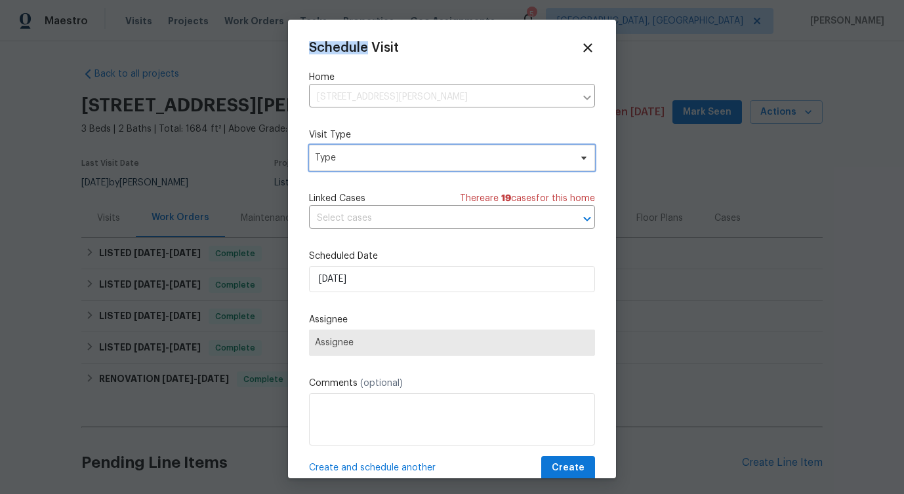
click at [356, 163] on span "Type" at bounding box center [442, 157] width 255 height 13
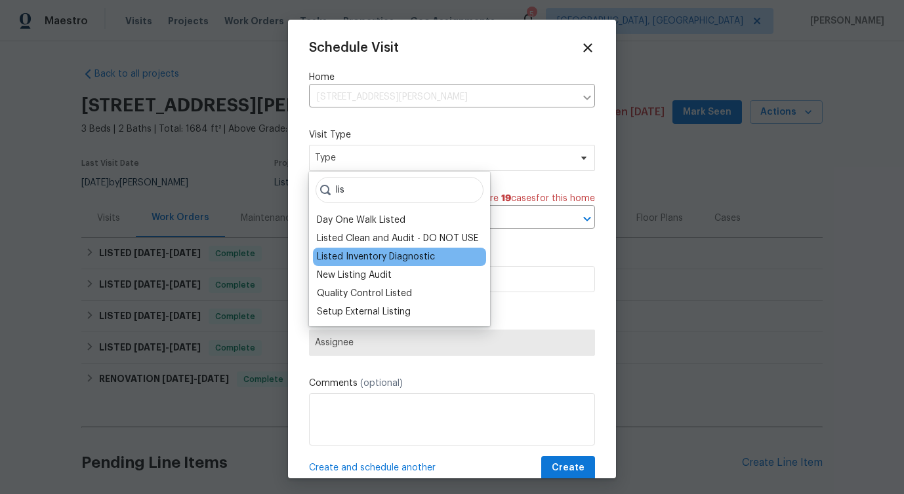
type input "lis"
click at [340, 253] on div "Listed Inventory Diagnostic" at bounding box center [376, 256] width 118 height 13
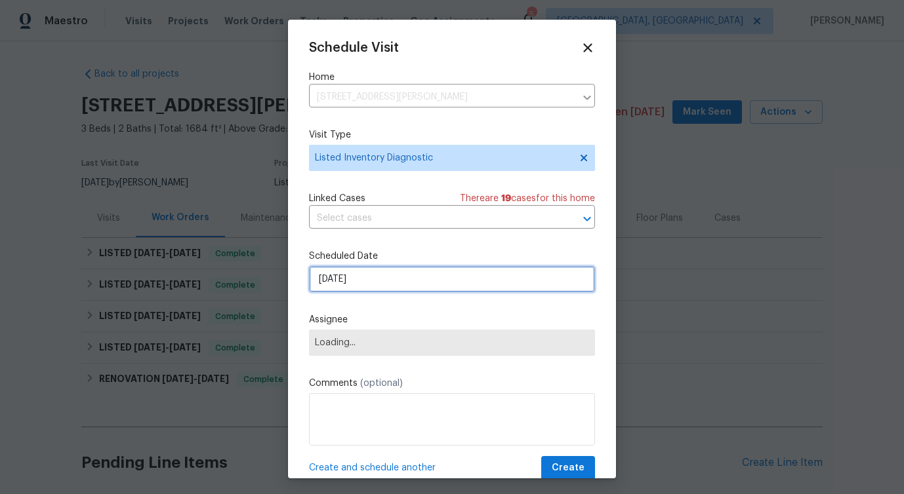
click at [344, 270] on input "[DATE]" at bounding box center [452, 279] width 286 height 26
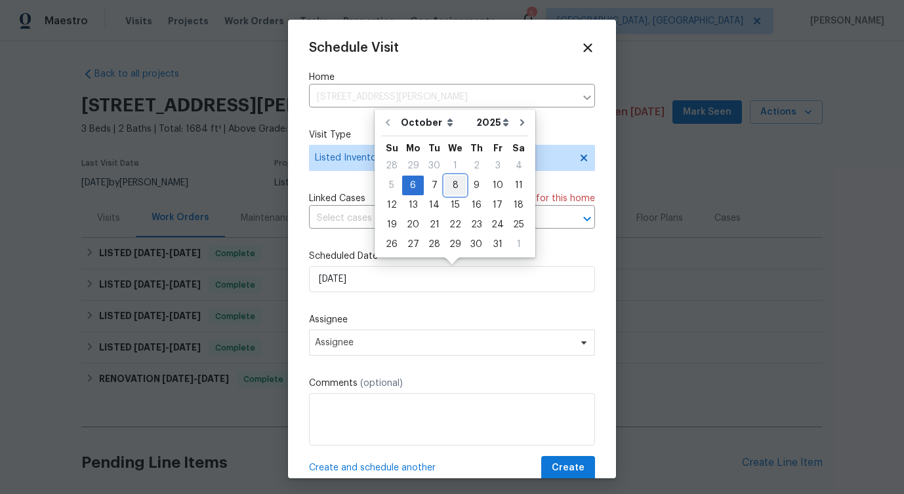
click at [459, 183] on div "8" at bounding box center [455, 185] width 21 height 18
type input "[DATE]"
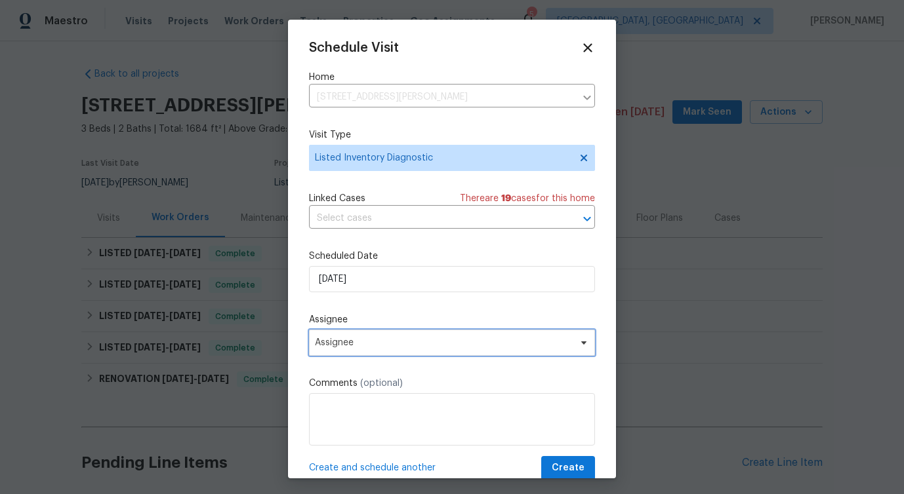
click at [354, 352] on span "Assignee" at bounding box center [452, 343] width 286 height 26
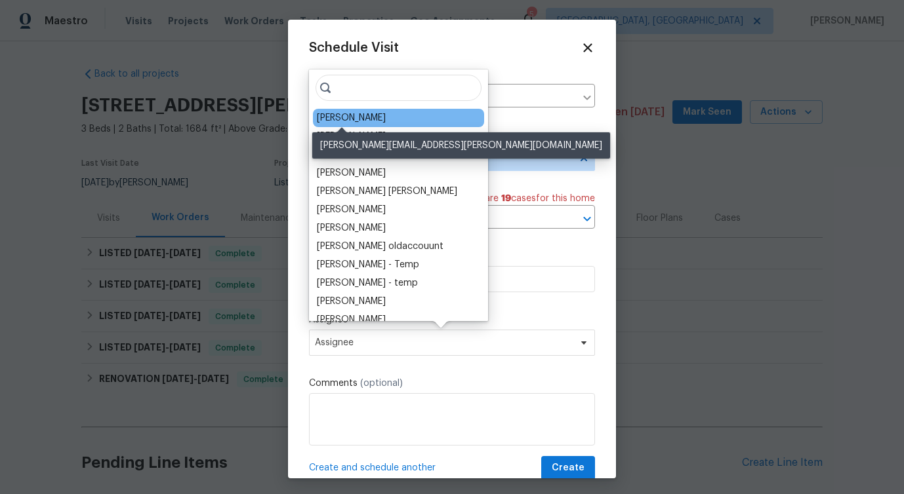
click at [336, 118] on div "Matt Kohler" at bounding box center [351, 117] width 69 height 13
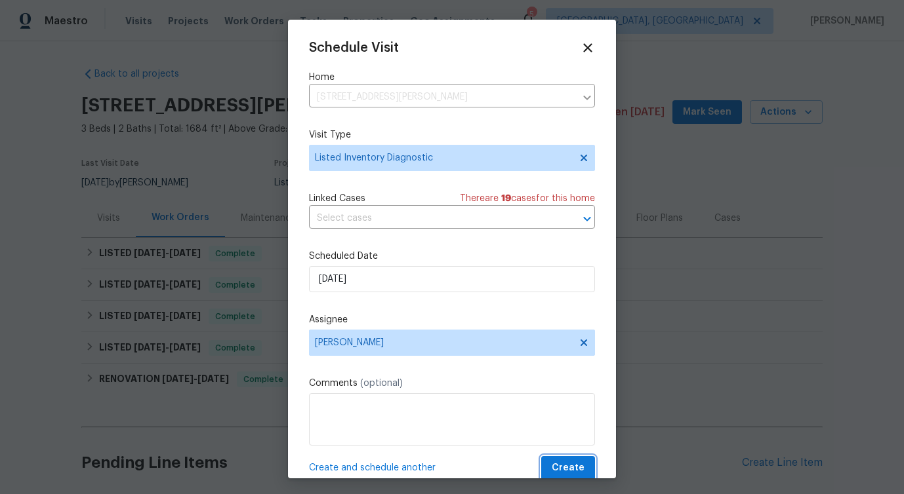
click at [567, 473] on span "Create" at bounding box center [567, 468] width 33 height 16
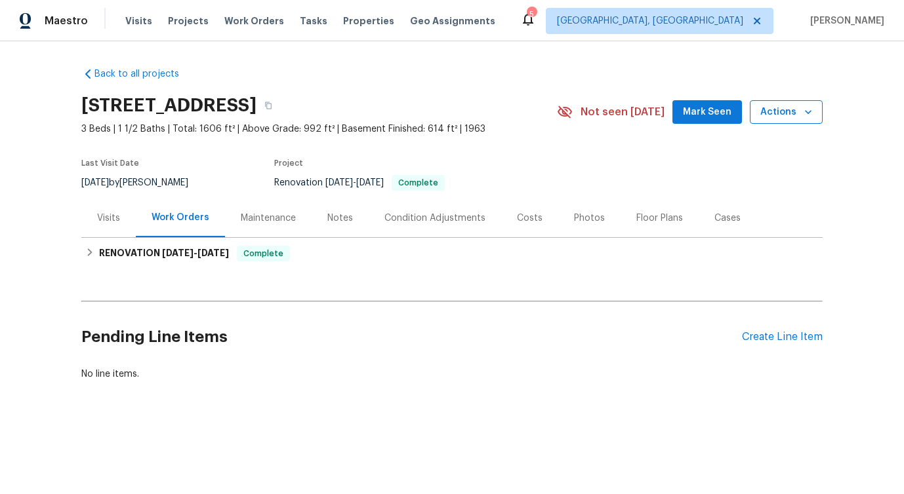
click at [777, 110] on span "Actions" at bounding box center [786, 112] width 52 height 16
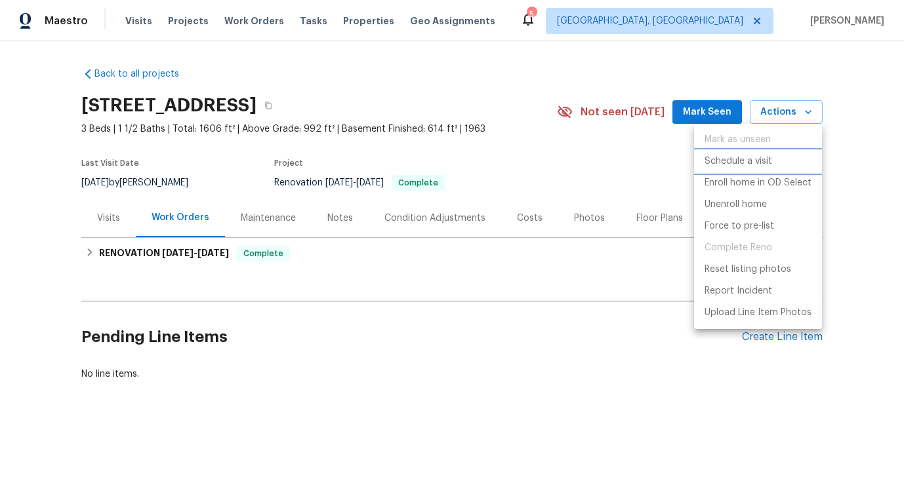
click at [736, 158] on p "Schedule a visit" at bounding box center [738, 162] width 68 height 14
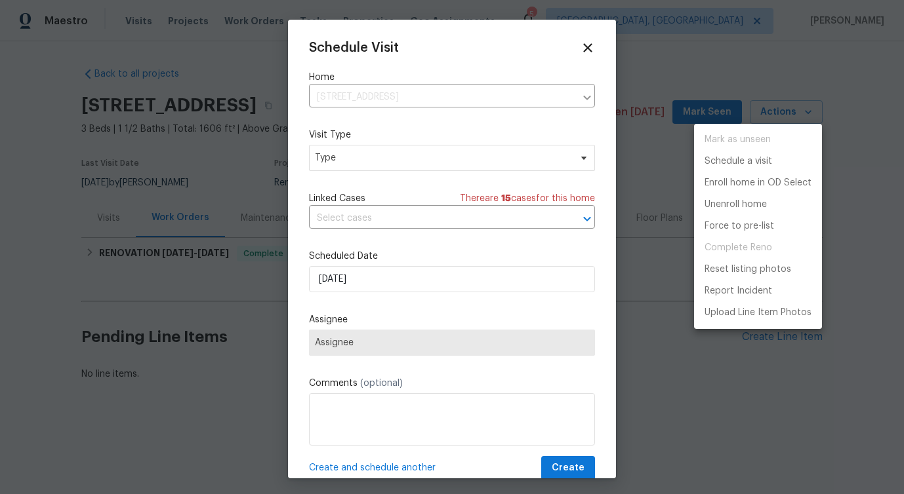
click at [348, 163] on div at bounding box center [452, 247] width 904 height 494
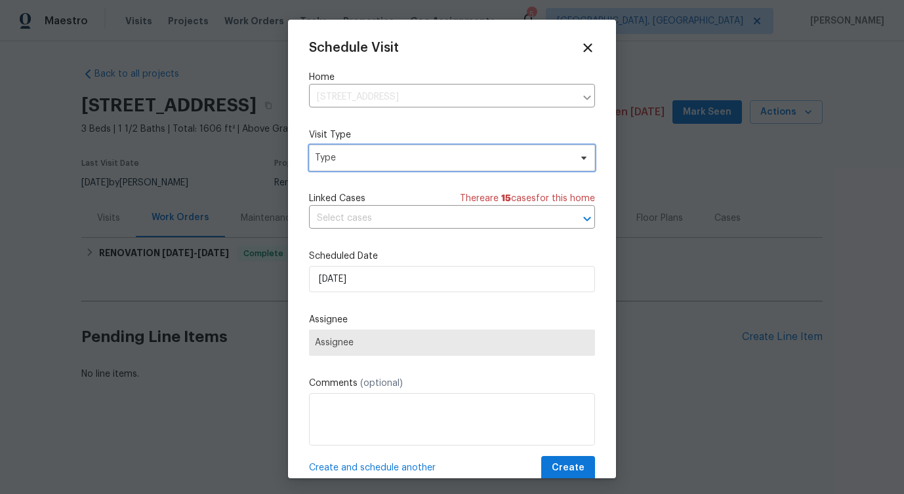
click at [338, 147] on span "Type" at bounding box center [452, 158] width 286 height 26
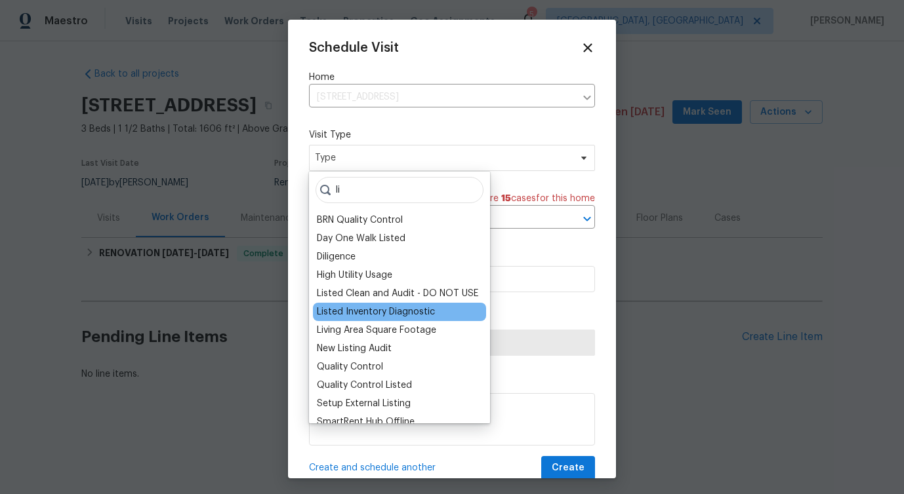
type input "li"
click at [367, 309] on div "Listed Inventory Diagnostic" at bounding box center [376, 312] width 118 height 13
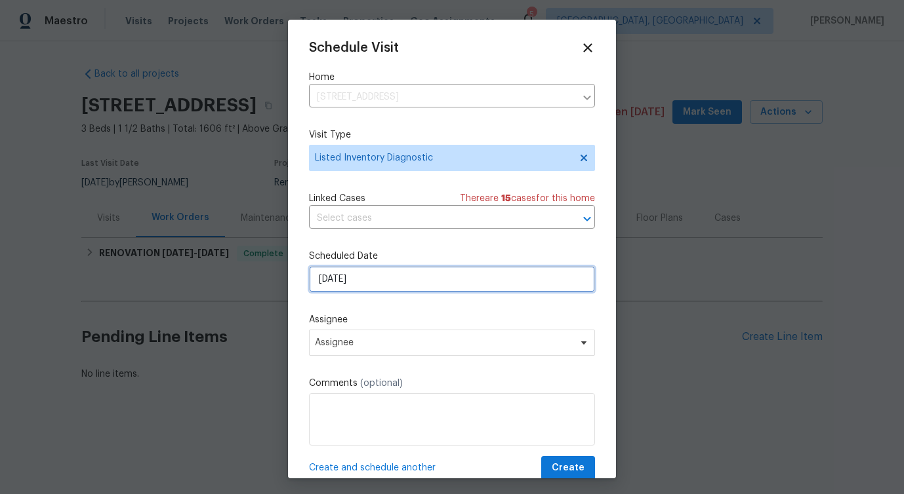
click at [358, 270] on input "[DATE]" at bounding box center [452, 279] width 286 height 26
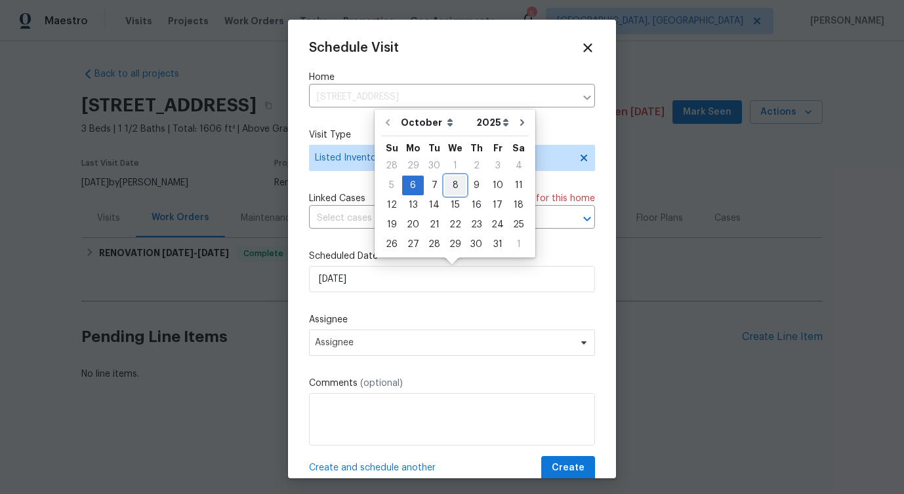
click at [447, 184] on div "8" at bounding box center [455, 185] width 21 height 18
type input "[DATE]"
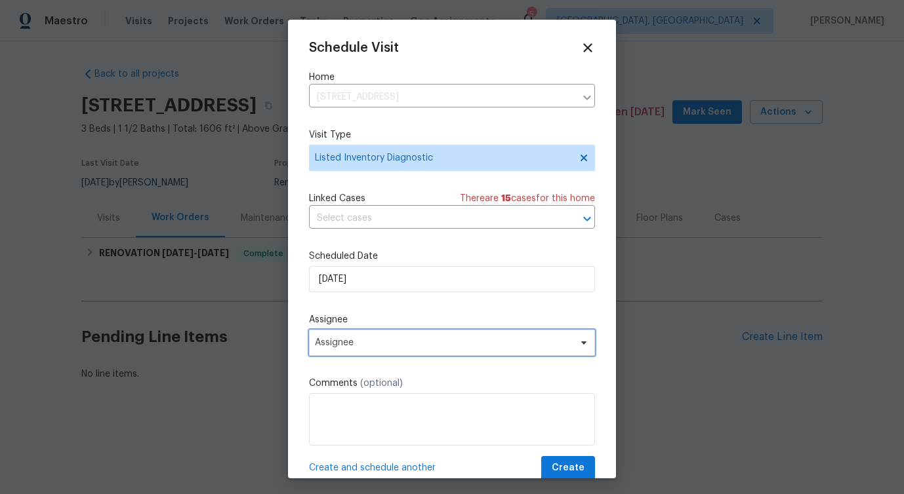
click at [348, 348] on span "Assignee" at bounding box center [443, 343] width 257 height 10
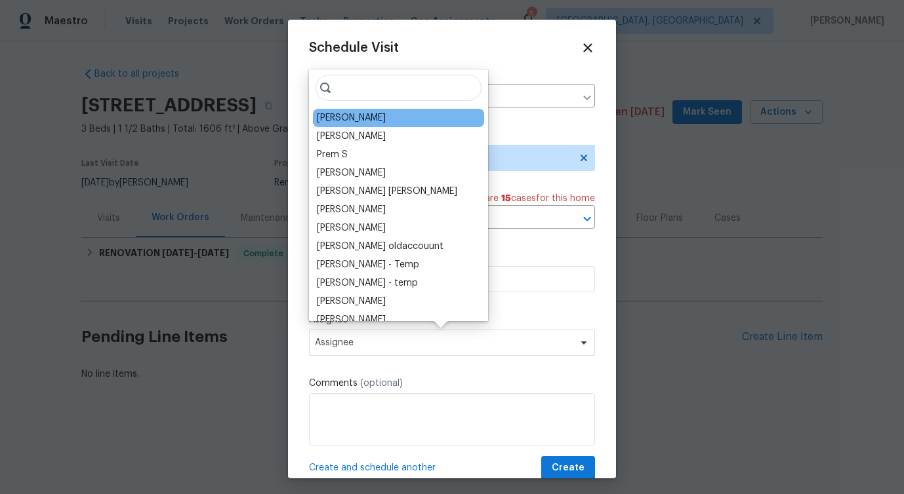
click at [369, 117] on div "Matt Kohler" at bounding box center [398, 118] width 171 height 18
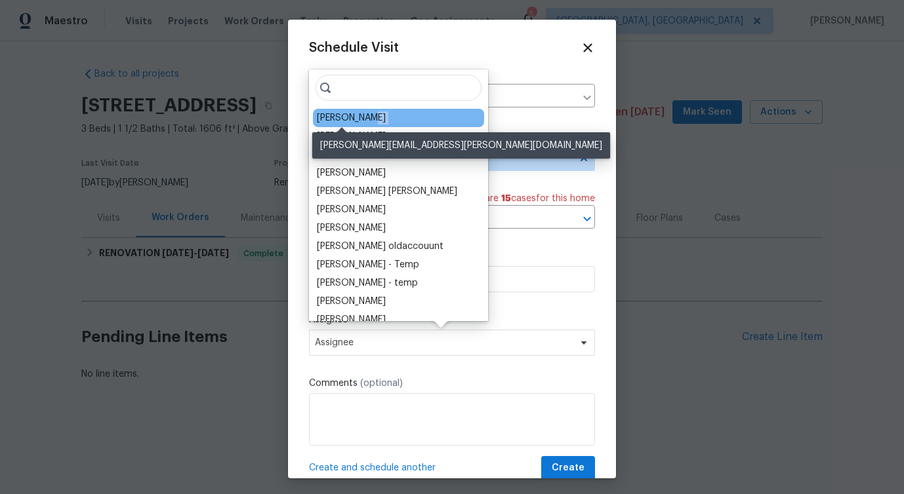
click at [353, 117] on div "Matt Kohler" at bounding box center [351, 117] width 69 height 13
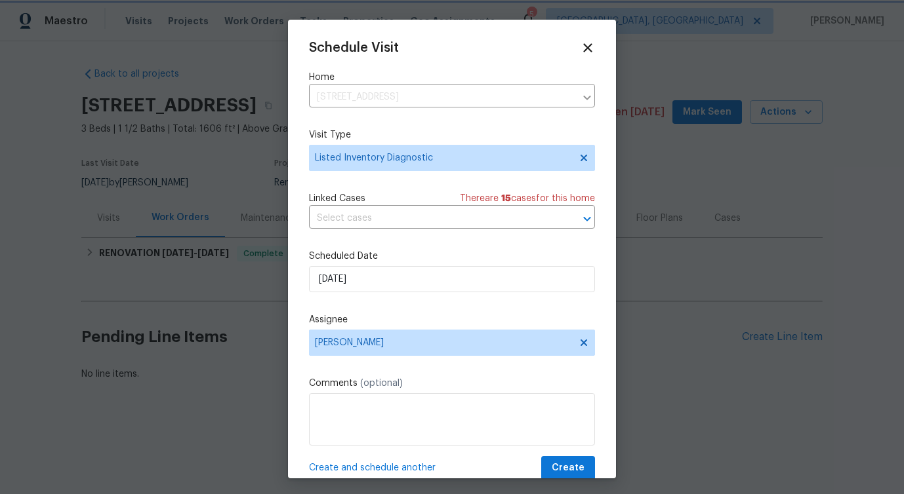
scroll to position [24, 0]
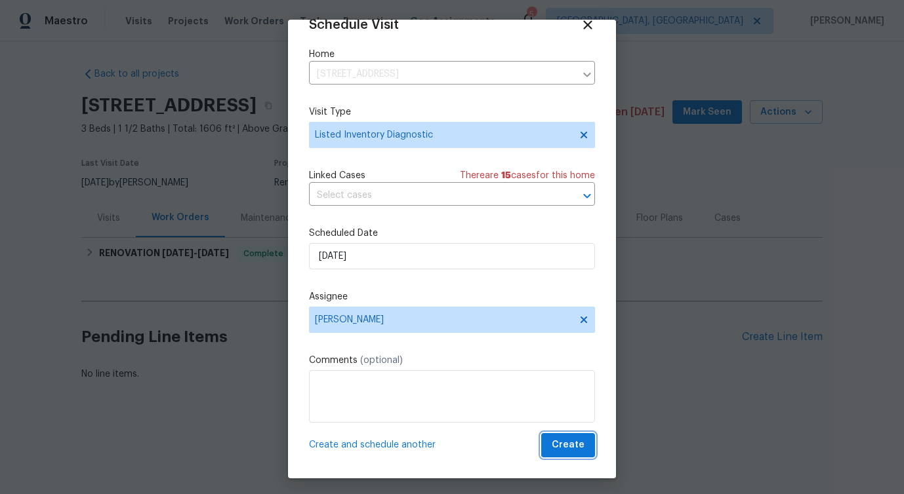
click at [563, 445] on span "Create" at bounding box center [567, 445] width 33 height 16
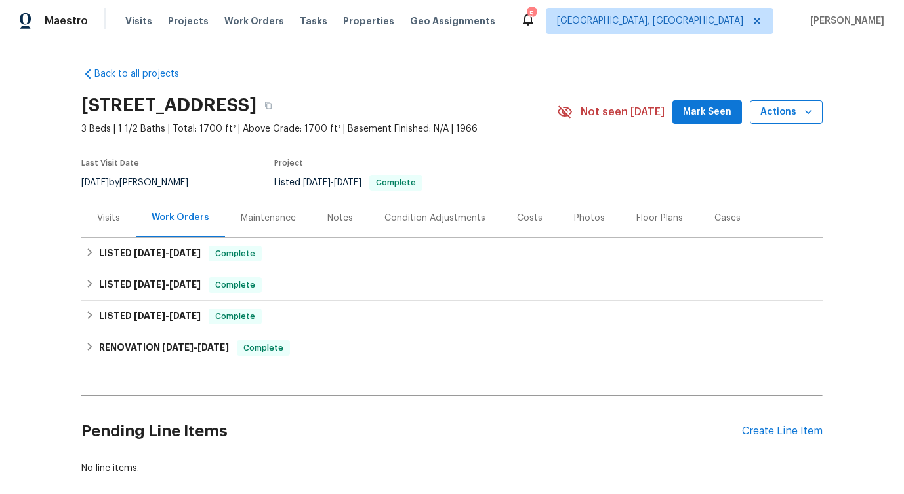
click at [792, 119] on span "Actions" at bounding box center [786, 112] width 52 height 16
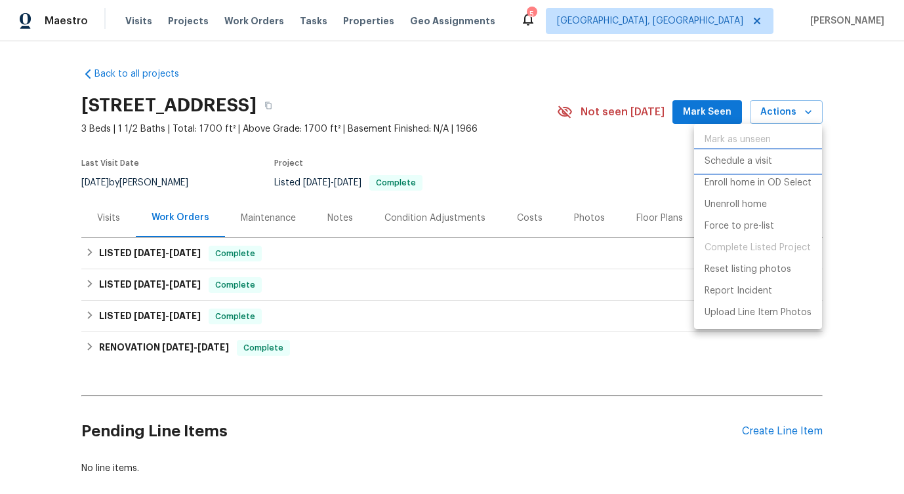
click at [732, 163] on p "Schedule a visit" at bounding box center [738, 162] width 68 height 14
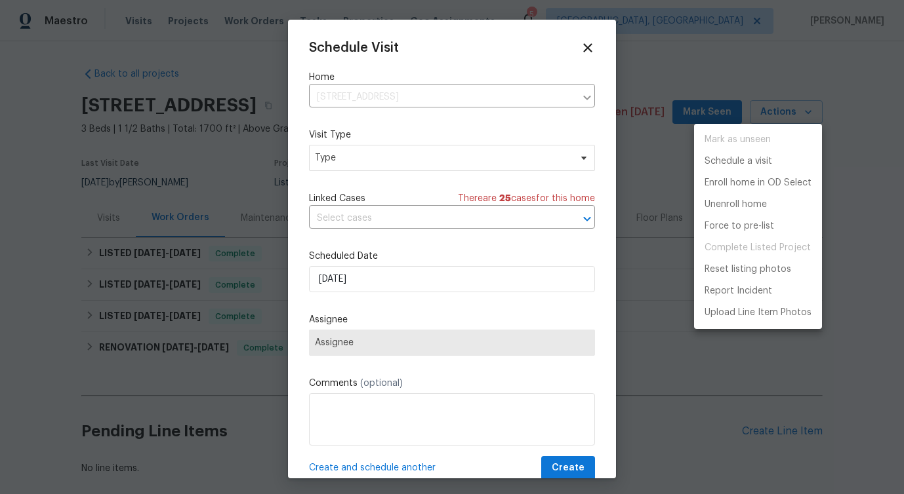
click at [369, 157] on div at bounding box center [452, 247] width 904 height 494
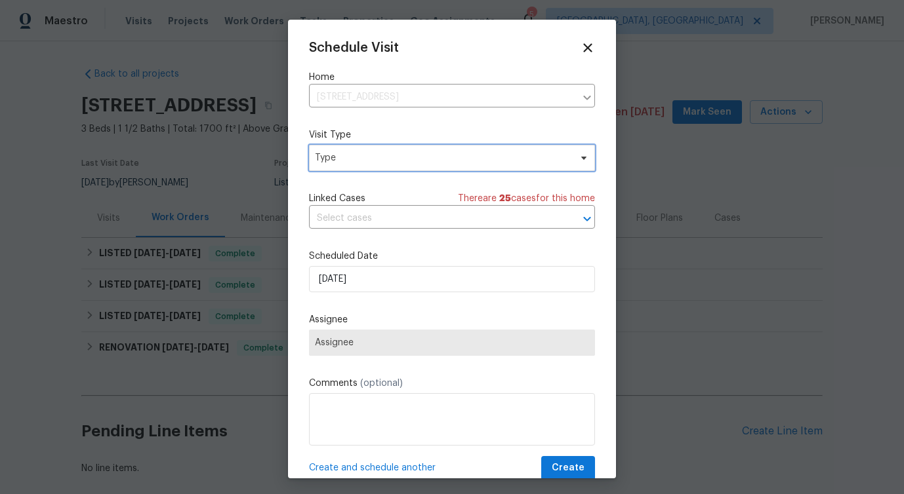
click at [346, 155] on span "Type" at bounding box center [442, 157] width 255 height 13
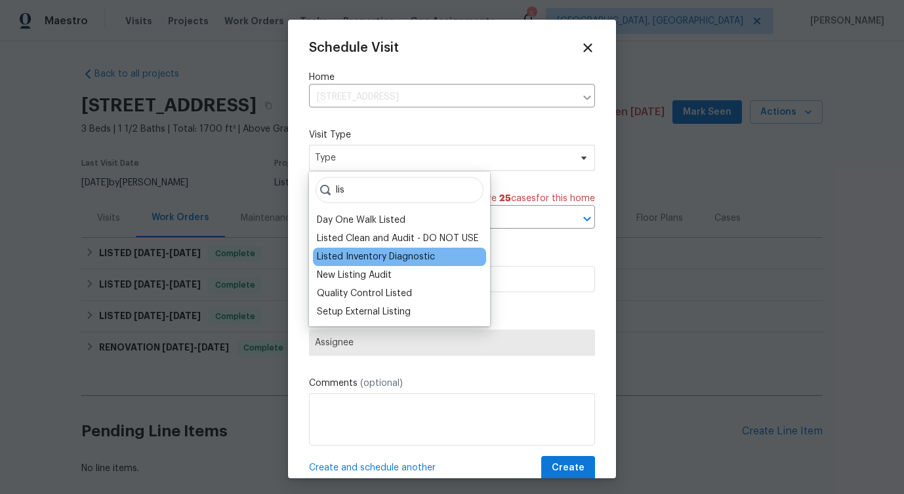
type input "lis"
click at [339, 258] on div "Listed Inventory Diagnostic" at bounding box center [376, 256] width 118 height 13
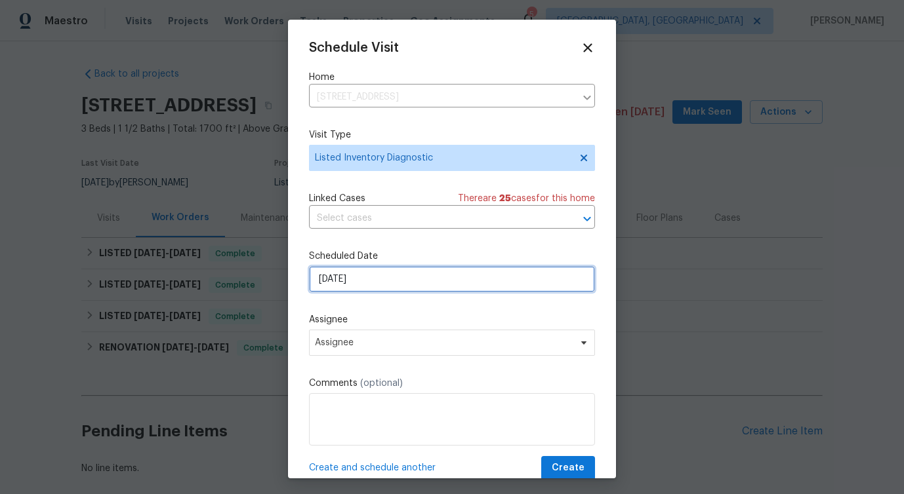
click at [349, 279] on input "[DATE]" at bounding box center [452, 279] width 286 height 26
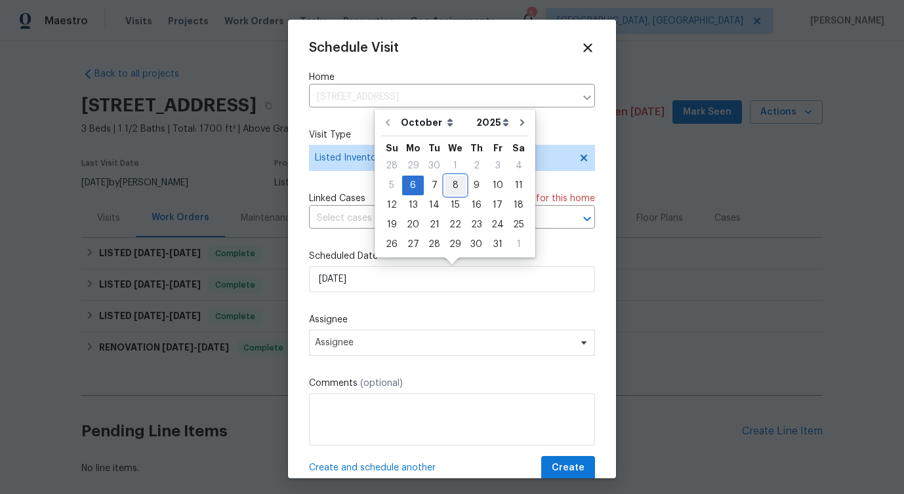
click at [453, 186] on div "8" at bounding box center [455, 185] width 21 height 18
type input "10/8/2025"
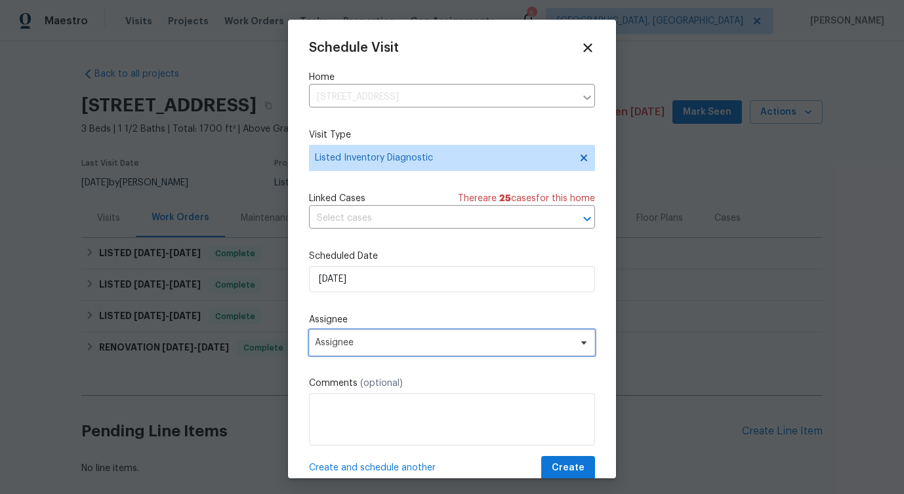
click at [359, 339] on span "Assignee" at bounding box center [443, 343] width 257 height 10
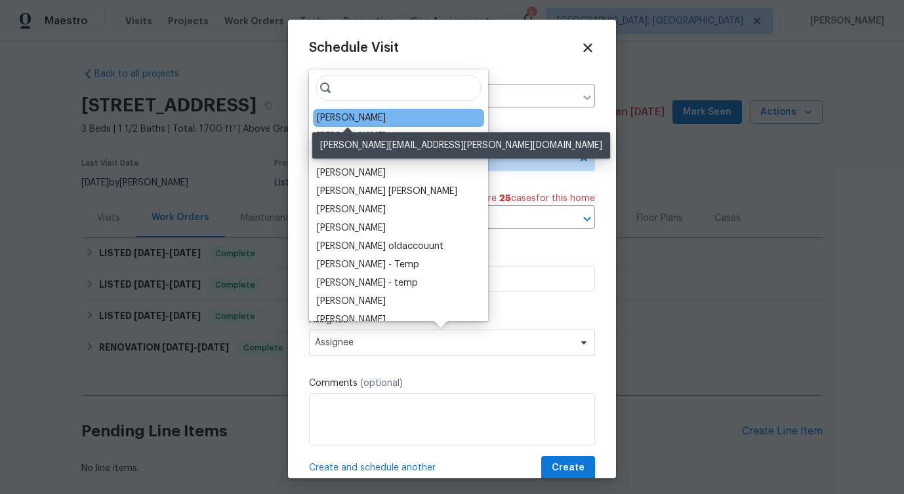
click at [355, 115] on div "John Gonzalez" at bounding box center [351, 117] width 69 height 13
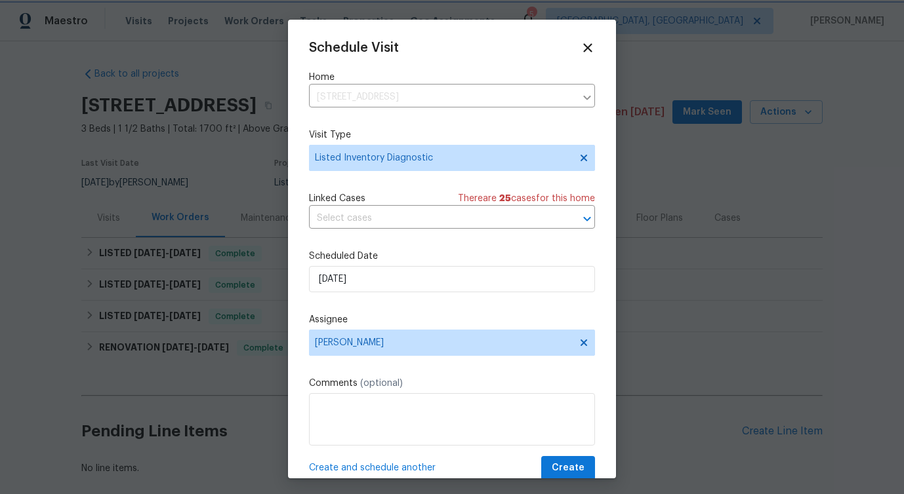
scroll to position [24, 0]
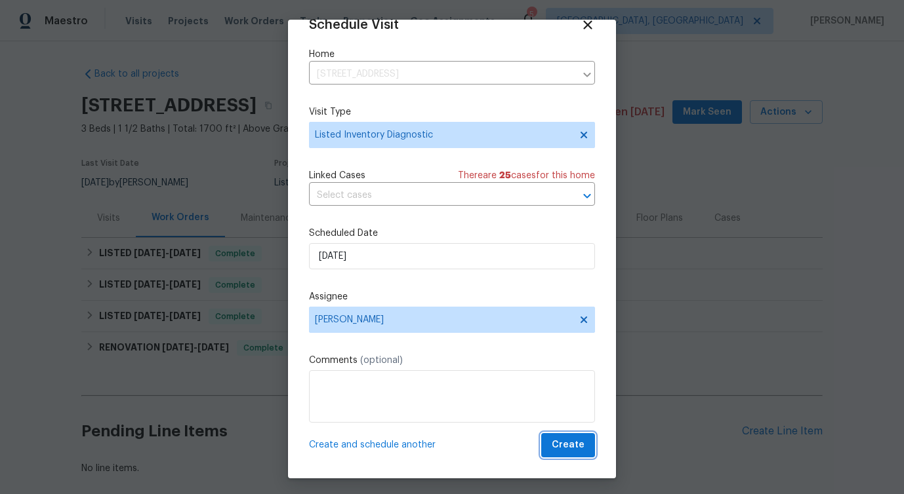
click at [565, 442] on span "Create" at bounding box center [567, 445] width 33 height 16
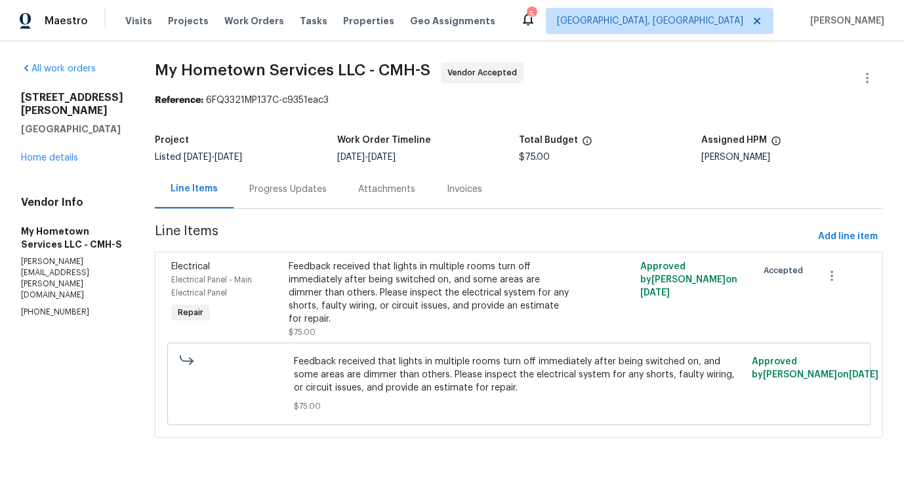
click at [298, 200] on div "Progress Updates" at bounding box center [287, 189] width 109 height 39
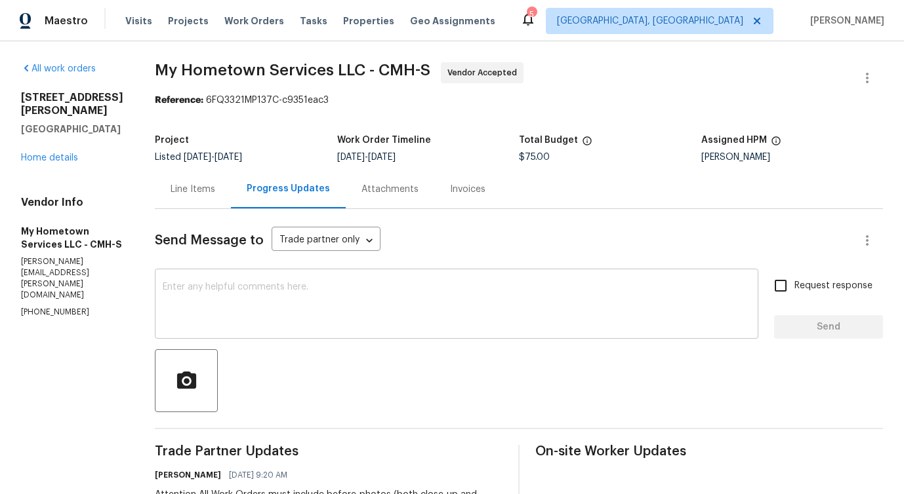
click at [466, 301] on textarea at bounding box center [457, 306] width 588 height 46
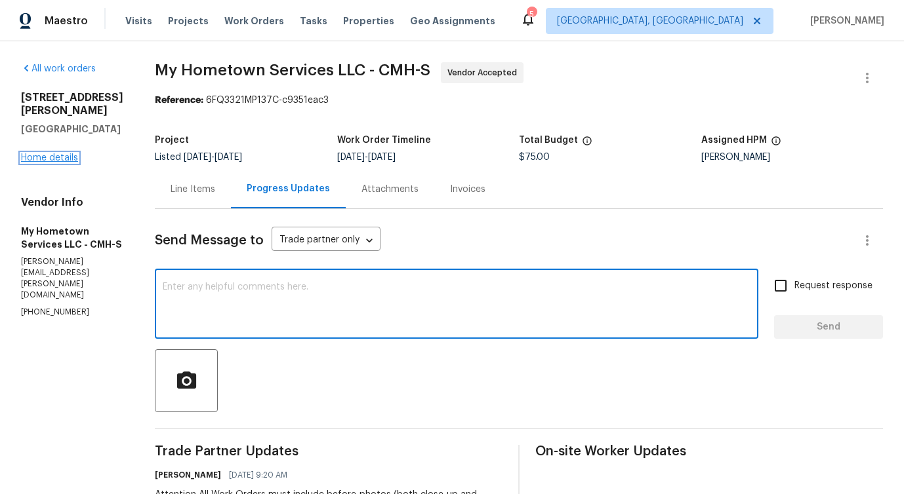
click at [59, 157] on link "Home details" at bounding box center [49, 157] width 57 height 9
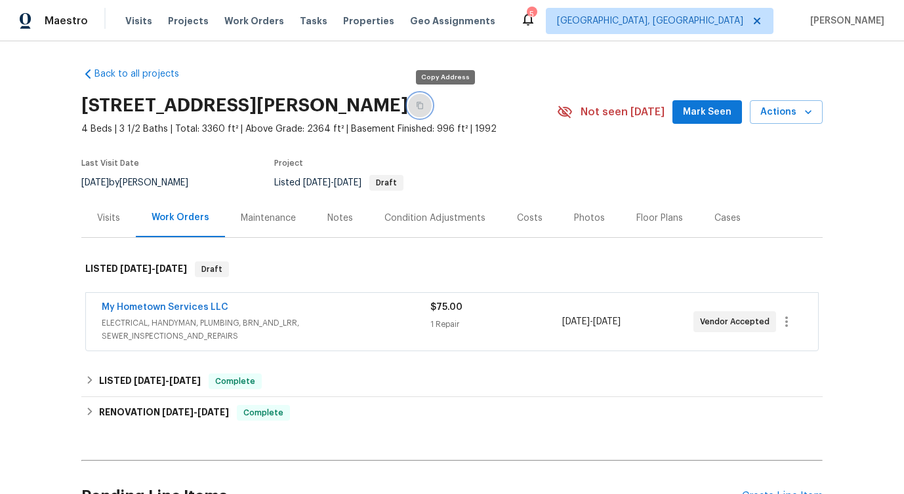
click at [423, 104] on icon "button" at bounding box center [419, 105] width 7 height 7
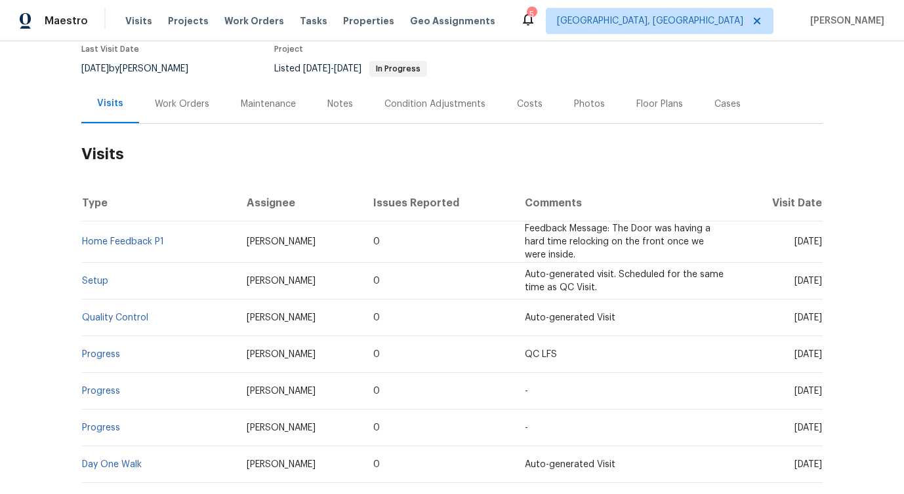
scroll to position [92, 0]
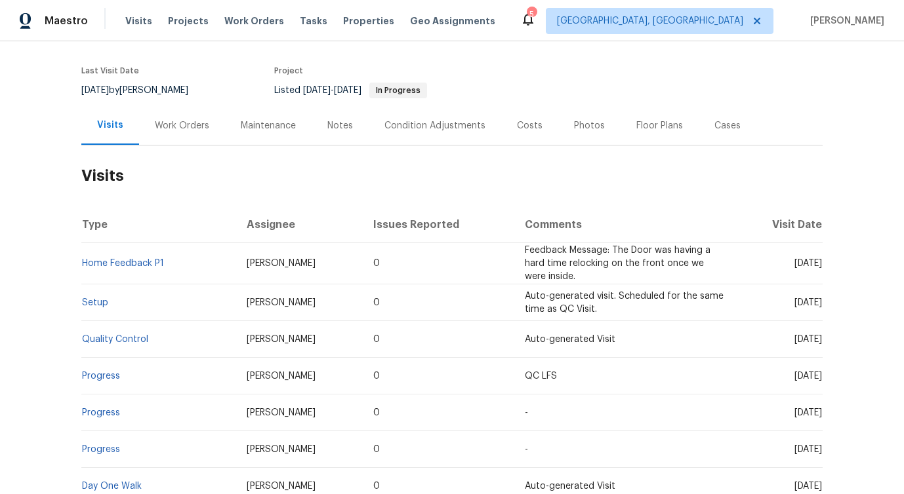
click at [192, 121] on div "Work Orders" at bounding box center [182, 125] width 54 height 13
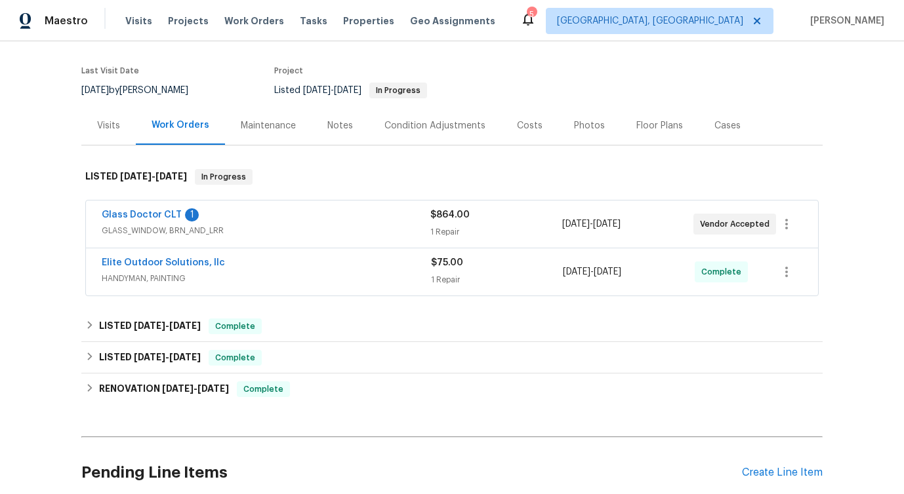
scroll to position [108, 0]
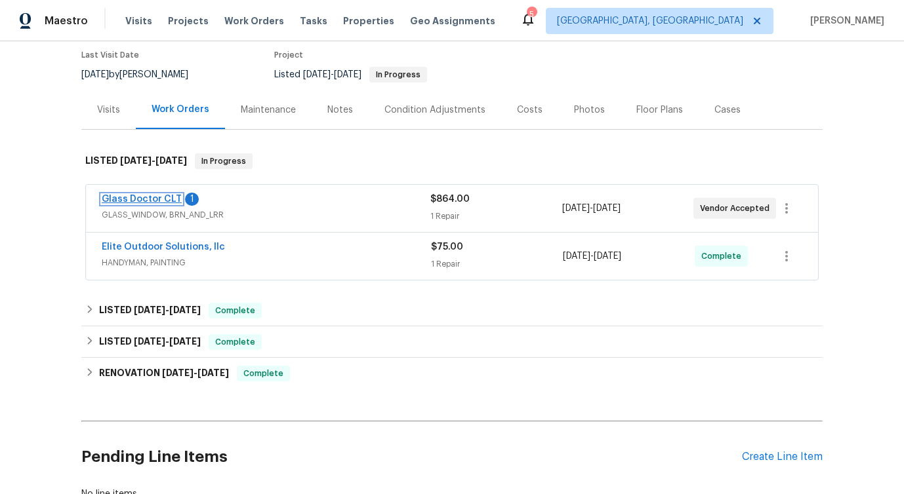
click at [152, 201] on link "Glass Doctor CLT" at bounding box center [142, 199] width 80 height 9
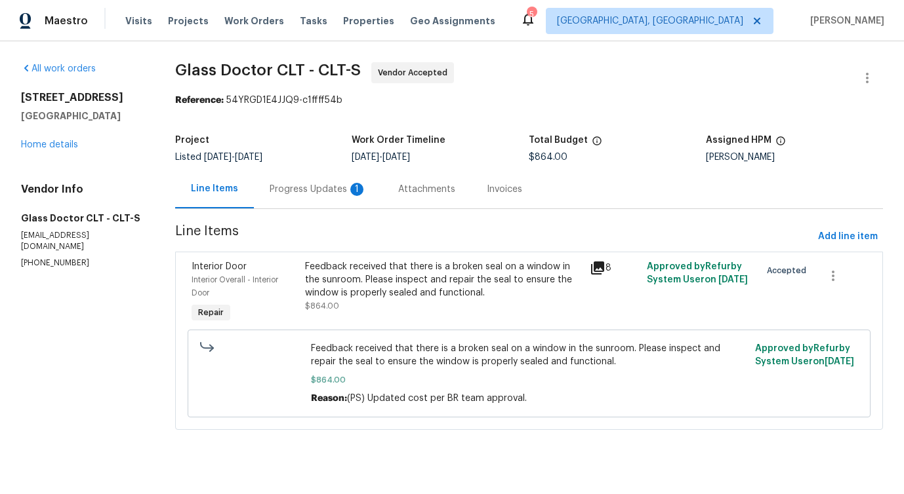
click at [317, 193] on div "Progress Updates 1" at bounding box center [317, 189] width 97 height 13
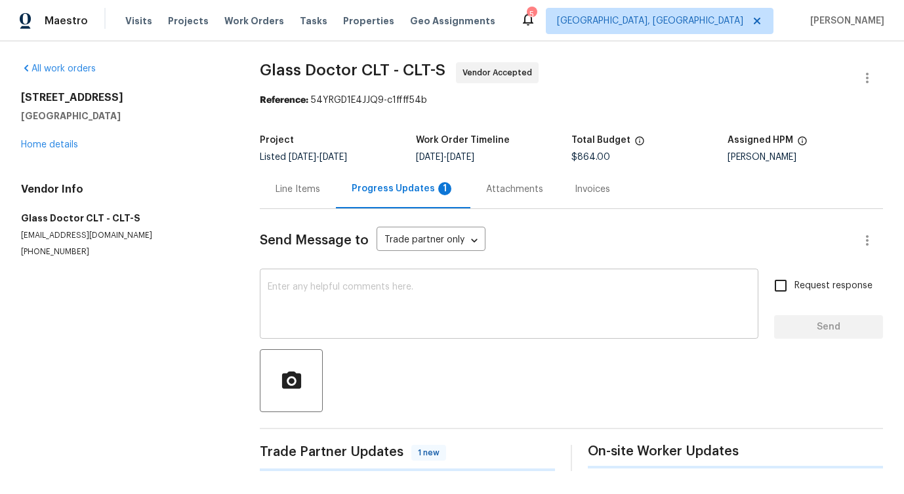
click at [343, 288] on textarea at bounding box center [509, 306] width 483 height 46
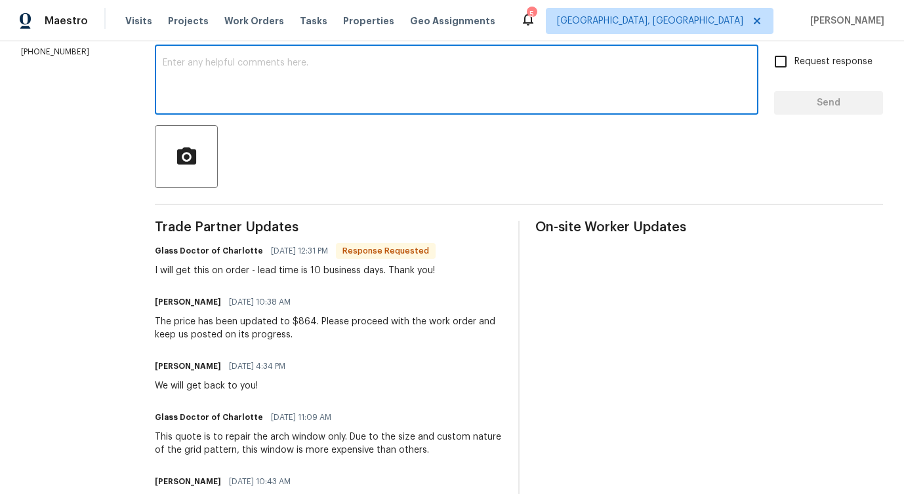
scroll to position [245, 0]
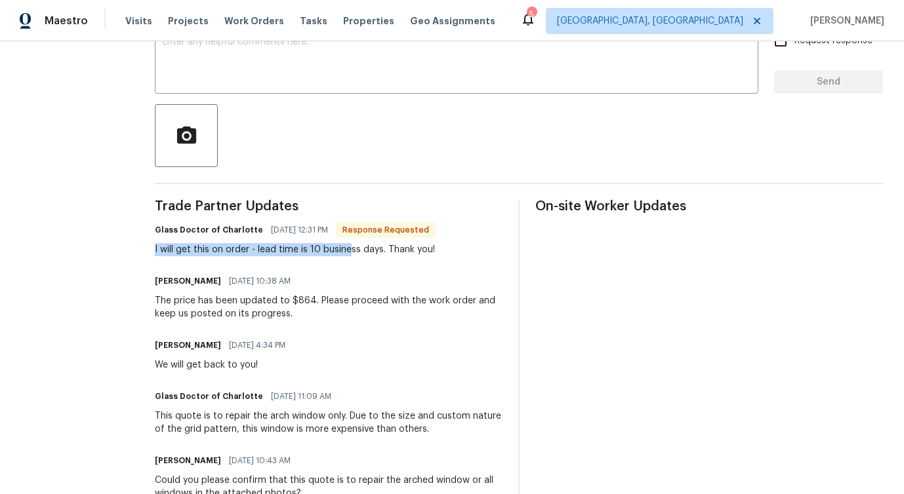
drag, startPoint x: 140, startPoint y: 250, endPoint x: 334, endPoint y: 248, distance: 194.8
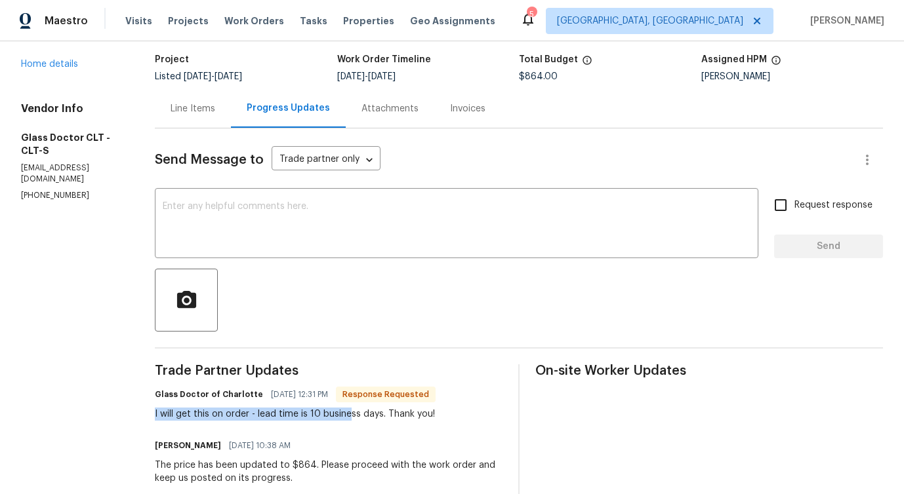
scroll to position [0, 0]
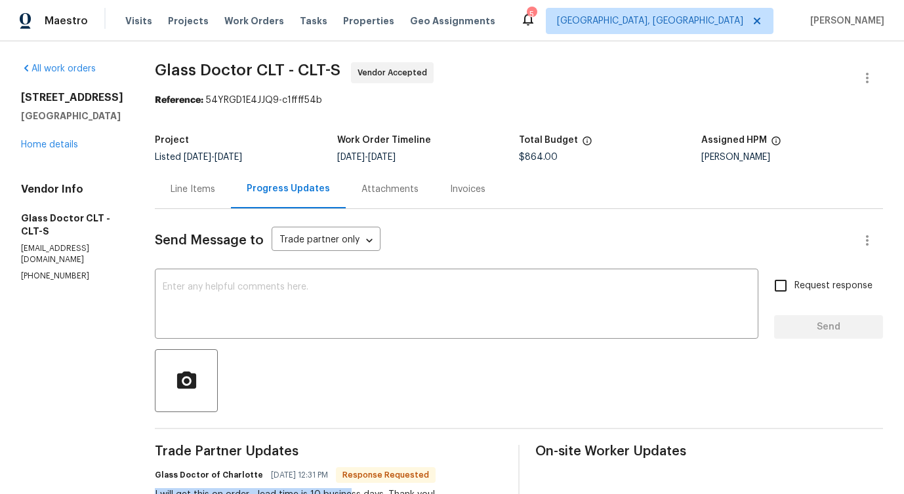
click at [190, 190] on div "Line Items" at bounding box center [192, 189] width 45 height 13
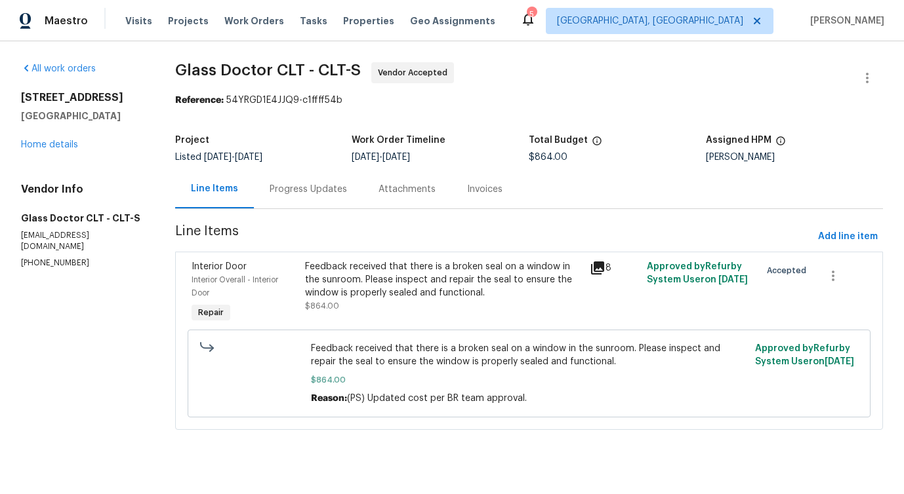
click at [300, 197] on div "Progress Updates" at bounding box center [308, 189] width 109 height 39
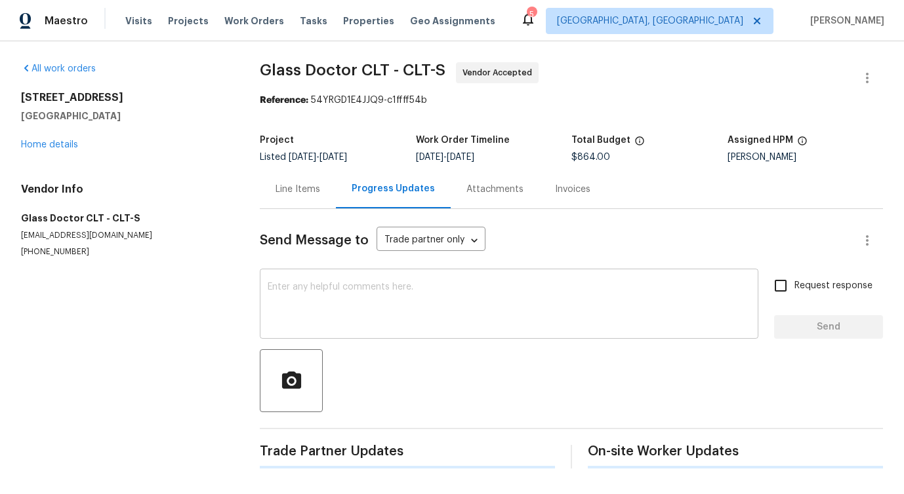
click at [313, 306] on textarea at bounding box center [509, 306] width 483 height 46
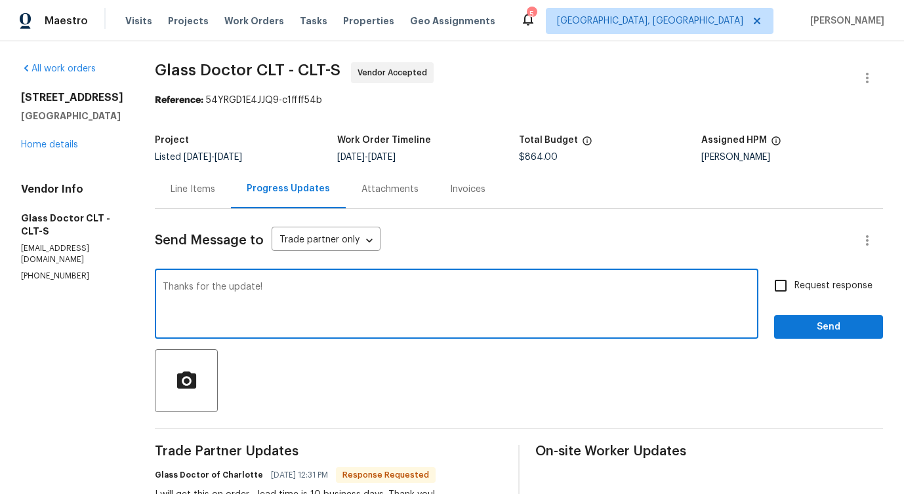
type textarea "Thanks for the update!"
click at [817, 333] on span "Send" at bounding box center [828, 327] width 88 height 16
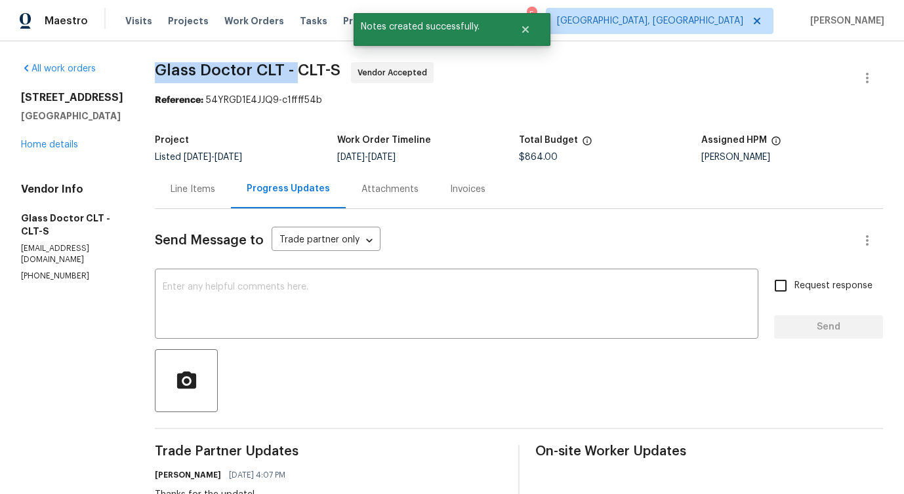
drag, startPoint x: 139, startPoint y: 62, endPoint x: 281, endPoint y: 71, distance: 142.0
copy span "Glass Doctor CLT -"
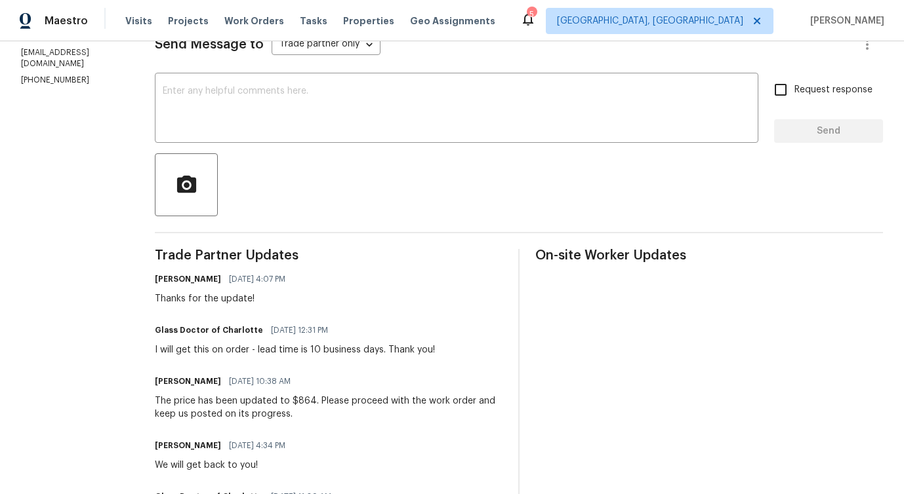
scroll to position [199, 0]
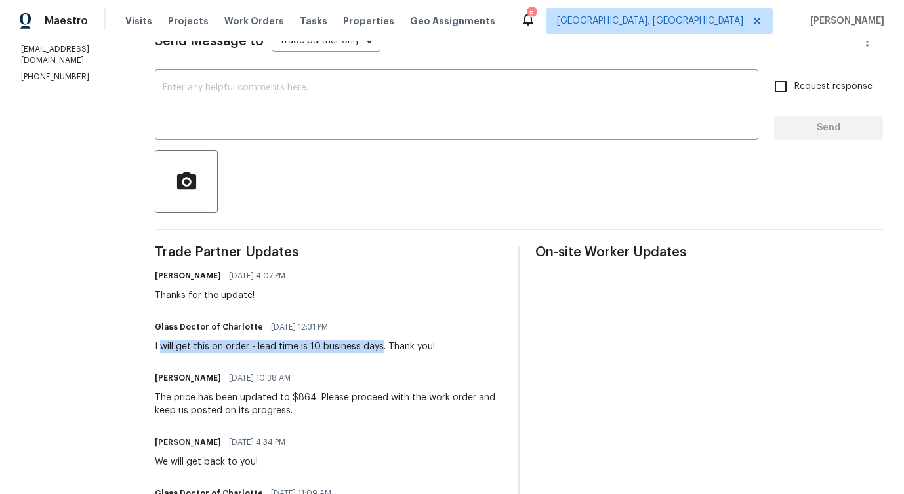
drag, startPoint x: 149, startPoint y: 350, endPoint x: 367, endPoint y: 346, distance: 218.4
click at [367, 346] on div "I will get this on order - lead time is 10 business days. Thank you!" at bounding box center [295, 346] width 280 height 13
copy div "will get this on order - lead time is 10 business days"
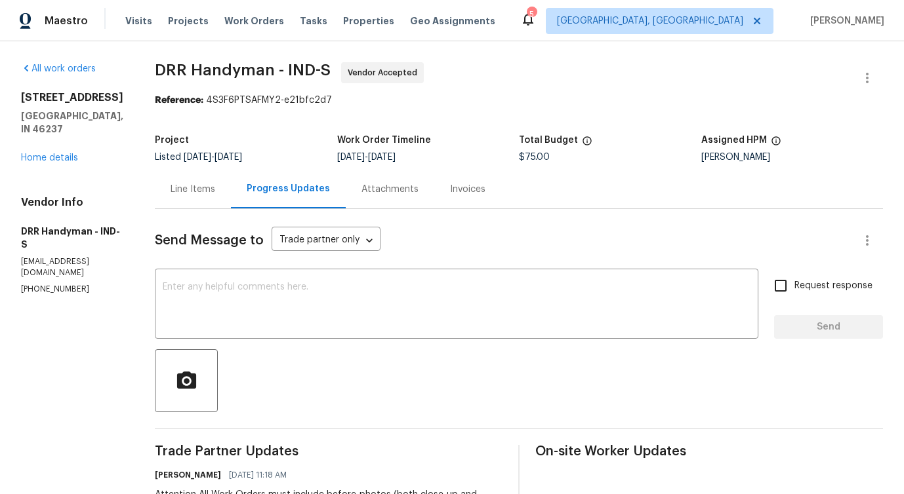
click at [178, 187] on div "Line Items" at bounding box center [192, 189] width 45 height 13
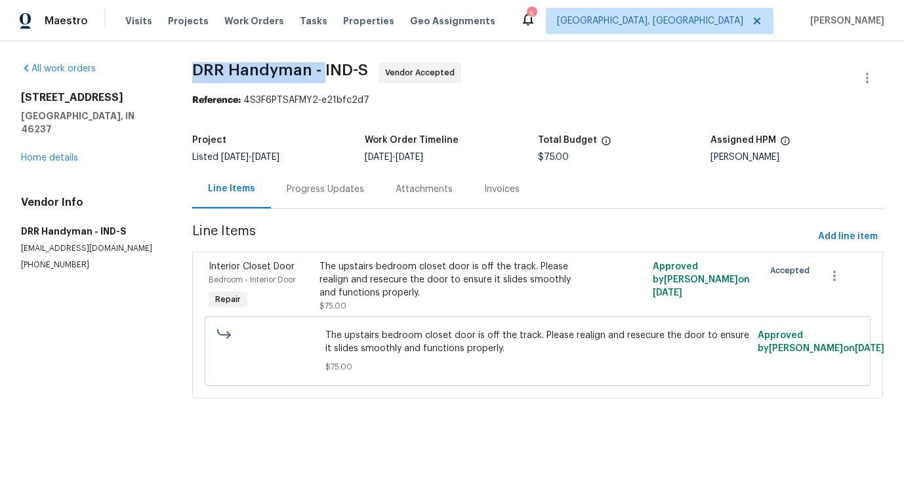
drag, startPoint x: 193, startPoint y: 66, endPoint x: 323, endPoint y: 70, distance: 129.9
click at [323, 70] on span "DRR Handyman - IND-S" at bounding box center [280, 70] width 176 height 16
copy span "DRR [PERSON_NAME] -"
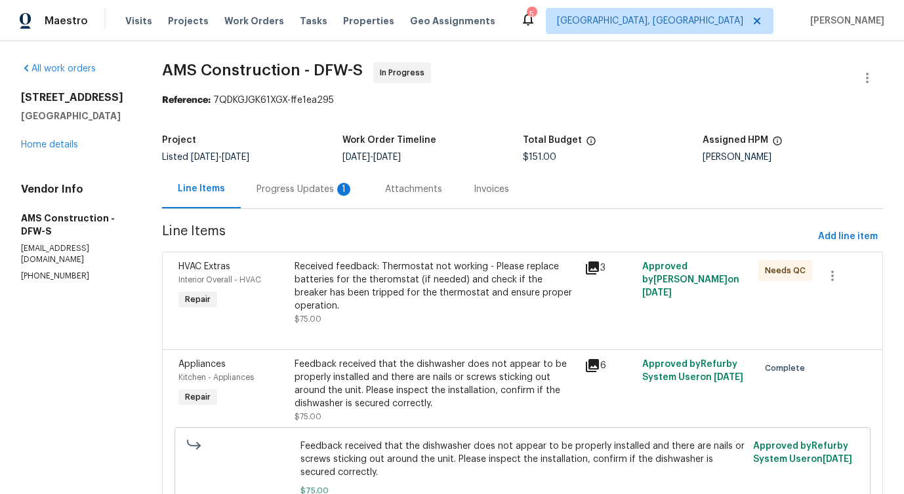
click at [315, 190] on div "Progress Updates 1" at bounding box center [304, 189] width 97 height 13
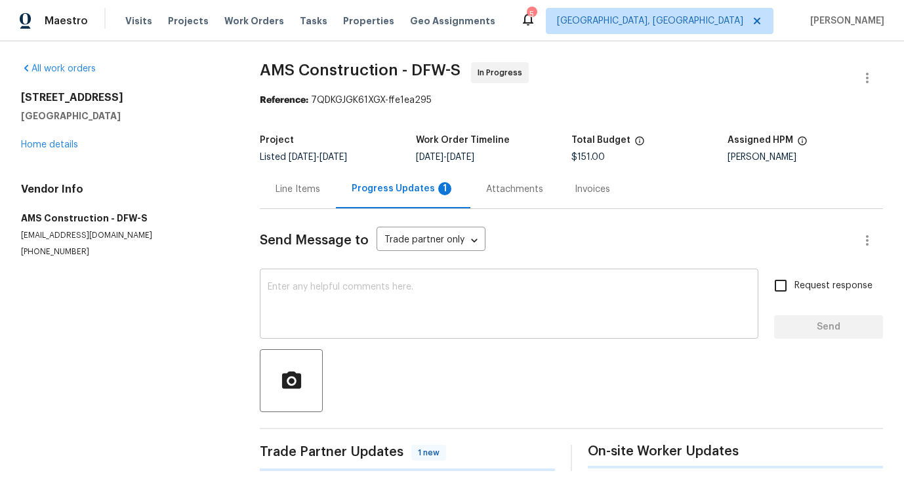
click at [336, 321] on textarea at bounding box center [509, 306] width 483 height 46
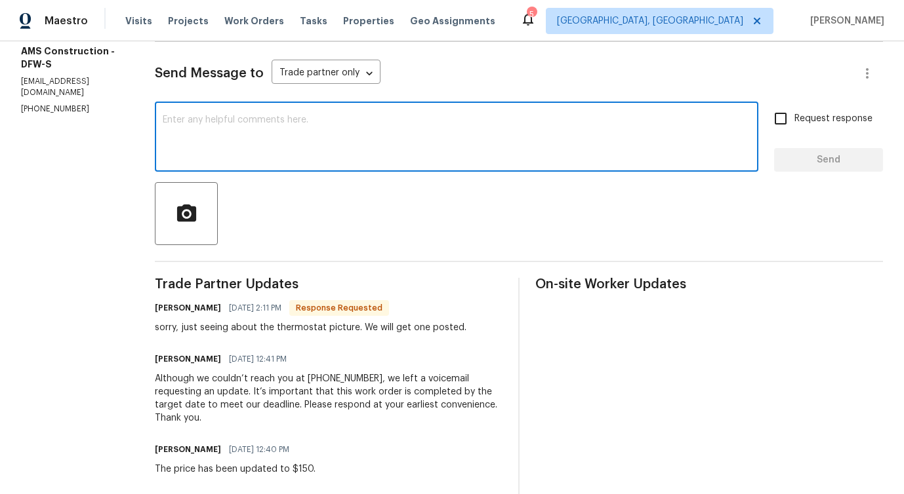
scroll to position [366, 0]
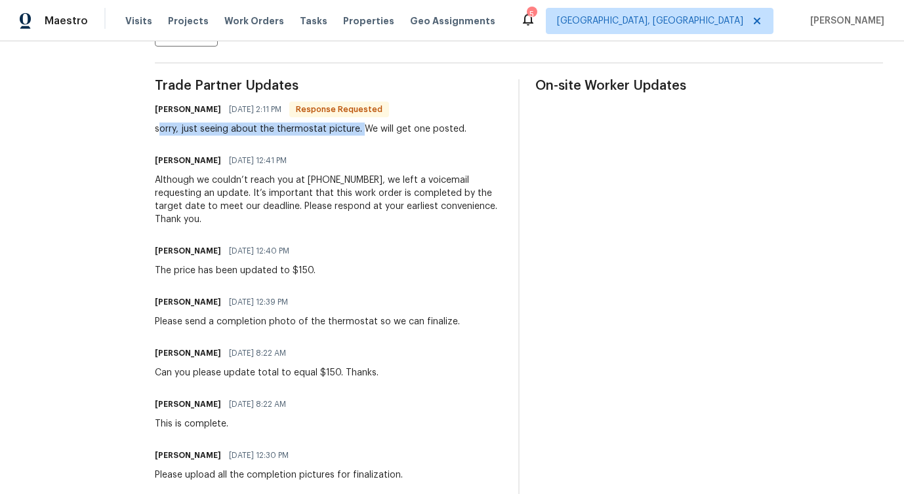
drag, startPoint x: 147, startPoint y: 127, endPoint x: 347, endPoint y: 132, distance: 200.1
click at [347, 132] on div "sorry, just seeing about the thermostat picture. We will get one posted." at bounding box center [310, 129] width 311 height 13
click at [163, 144] on div "Trade Partner Updates Michael Kimbrell 10/06/2025 2:11 PM Response Requested so…" at bounding box center [329, 468] width 348 height 779
drag, startPoint x: 170, startPoint y: 130, endPoint x: 392, endPoint y: 136, distance: 222.3
click at [395, 137] on div "Trade Partner Updates Michael Kimbrell 10/06/2025 2:11 PM Response Requested so…" at bounding box center [329, 468] width 348 height 779
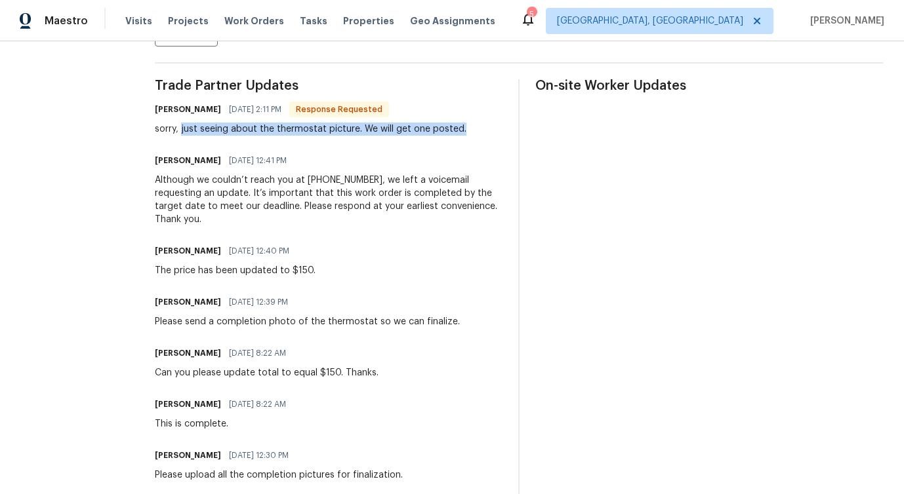
scroll to position [0, 0]
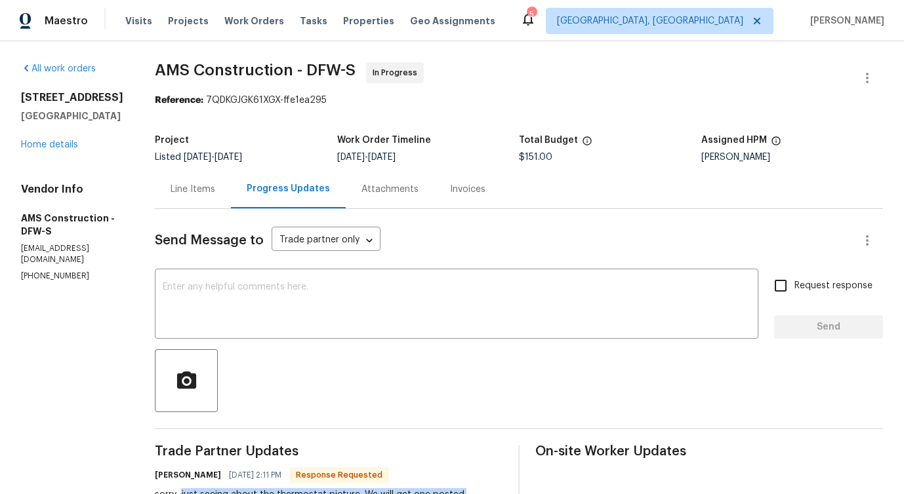
click at [195, 186] on div "Line Items" at bounding box center [192, 189] width 45 height 13
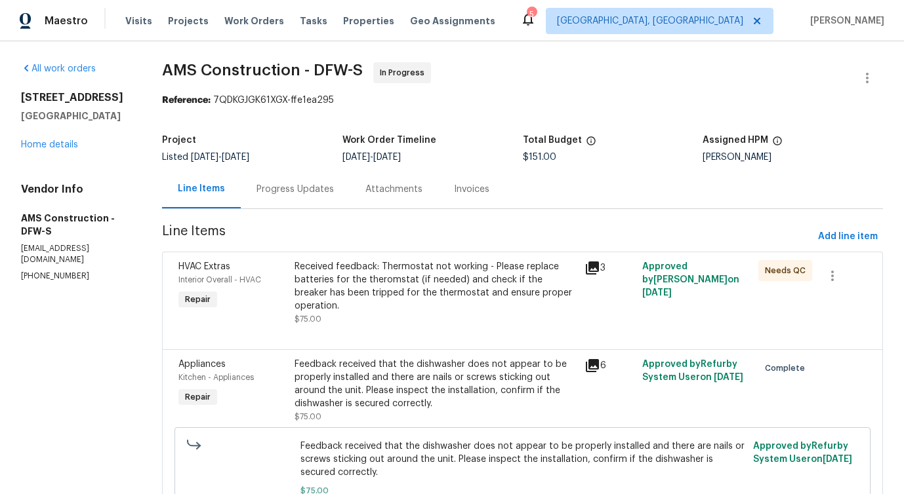
scroll to position [31, 0]
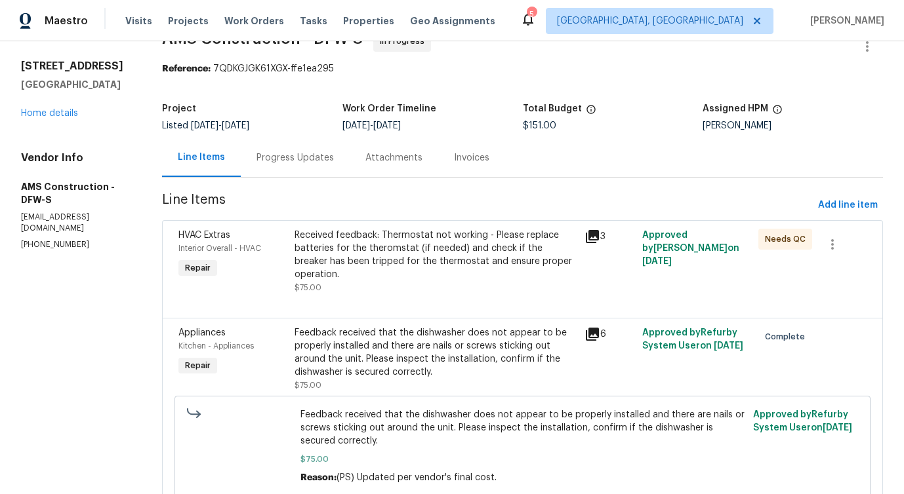
click at [368, 255] on div "Received feedback: Thermostat not working - Please replace batteries for the th…" at bounding box center [435, 255] width 282 height 52
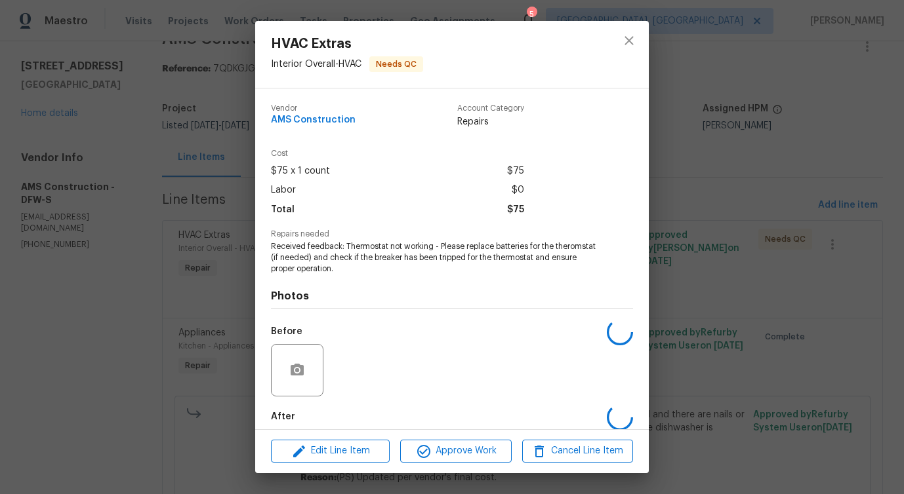
scroll to position [66, 0]
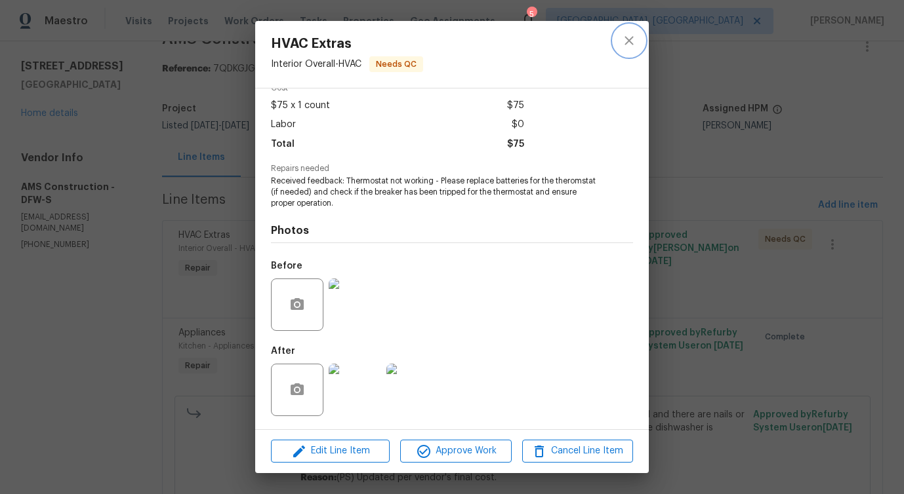
click at [625, 38] on icon "close" at bounding box center [629, 41] width 16 height 16
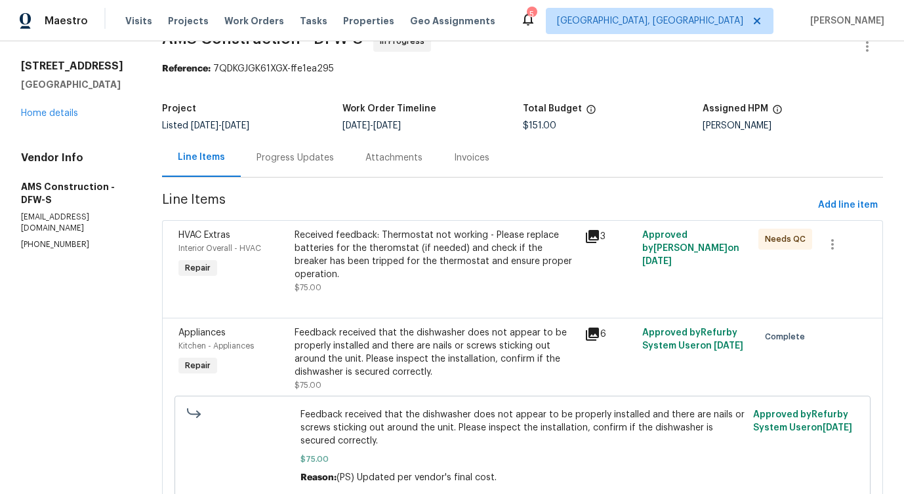
click at [305, 162] on div "Progress Updates" at bounding box center [294, 157] width 77 height 13
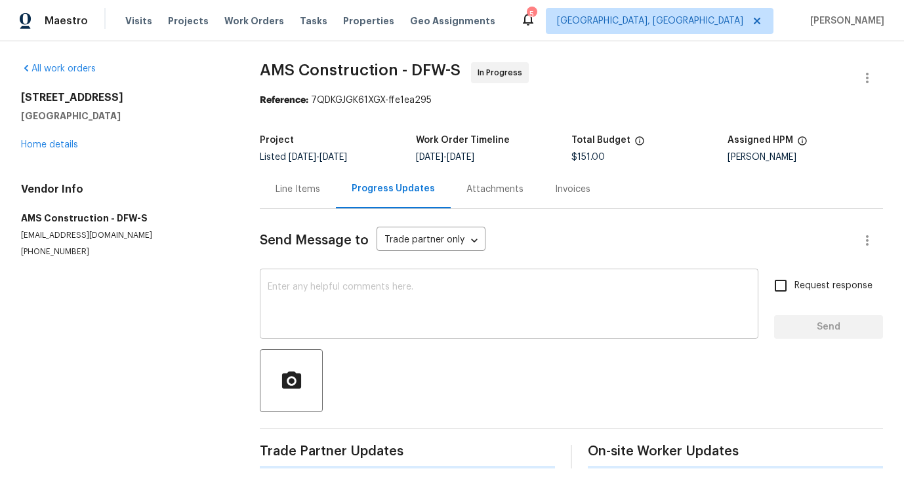
click at [340, 334] on div "x ​" at bounding box center [509, 305] width 498 height 67
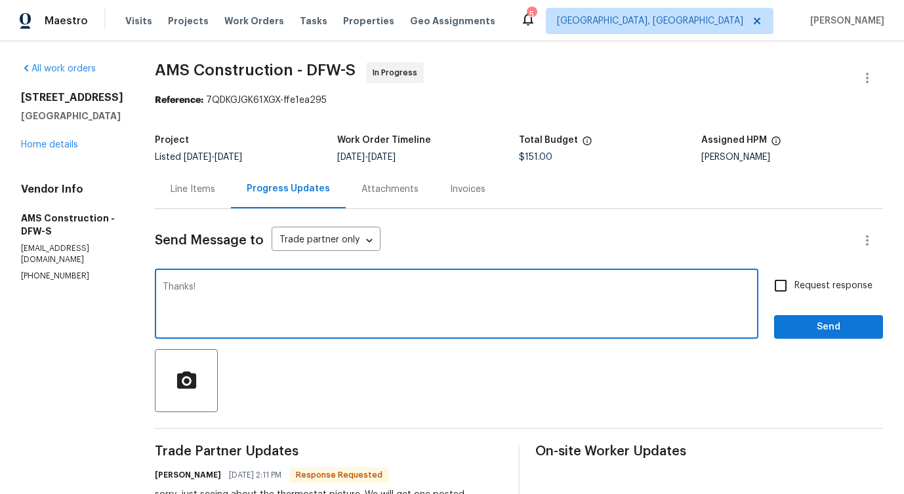
type textarea "Thanks!"
click at [824, 331] on span "Send" at bounding box center [828, 327] width 88 height 16
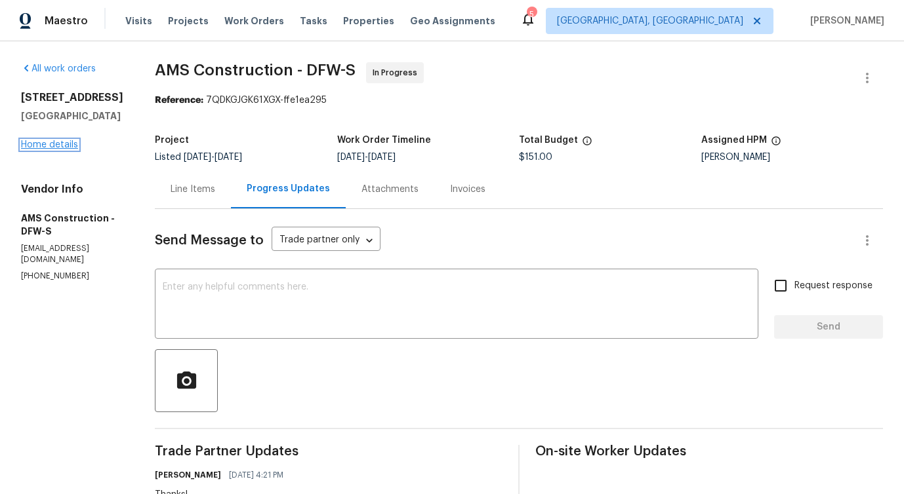
click at [68, 150] on link "Home details" at bounding box center [49, 144] width 57 height 9
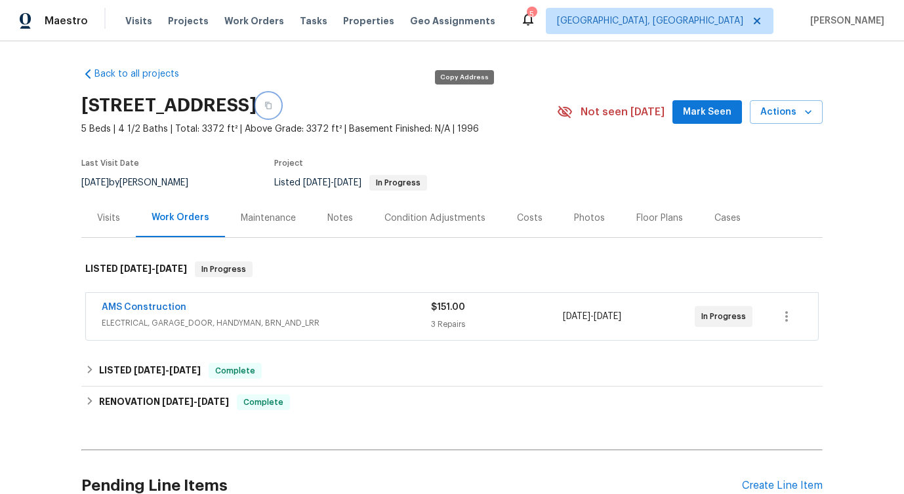
click at [272, 105] on icon "button" at bounding box center [268, 106] width 8 height 8
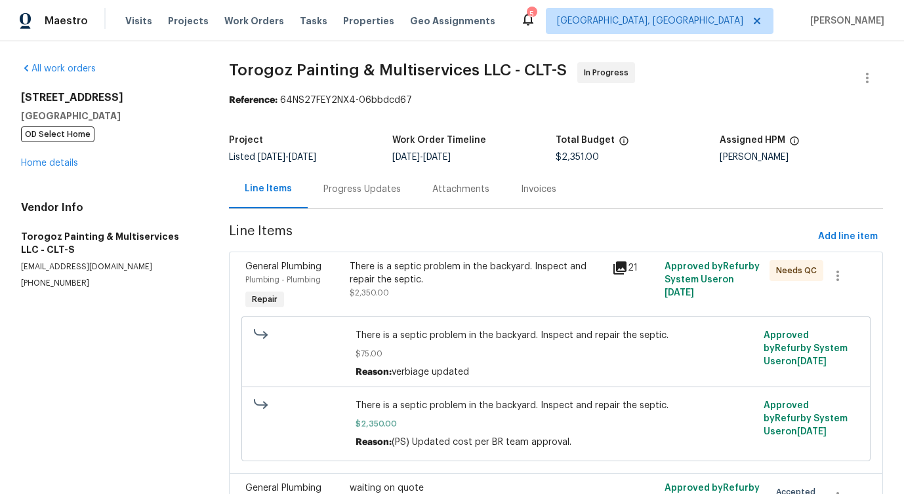
click at [342, 187] on div "Progress Updates" at bounding box center [361, 189] width 77 height 13
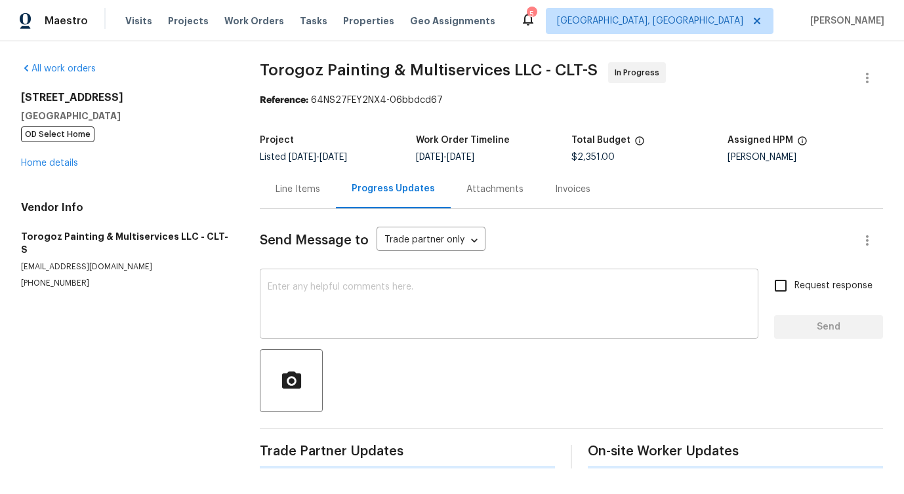
click at [360, 295] on textarea at bounding box center [509, 306] width 483 height 46
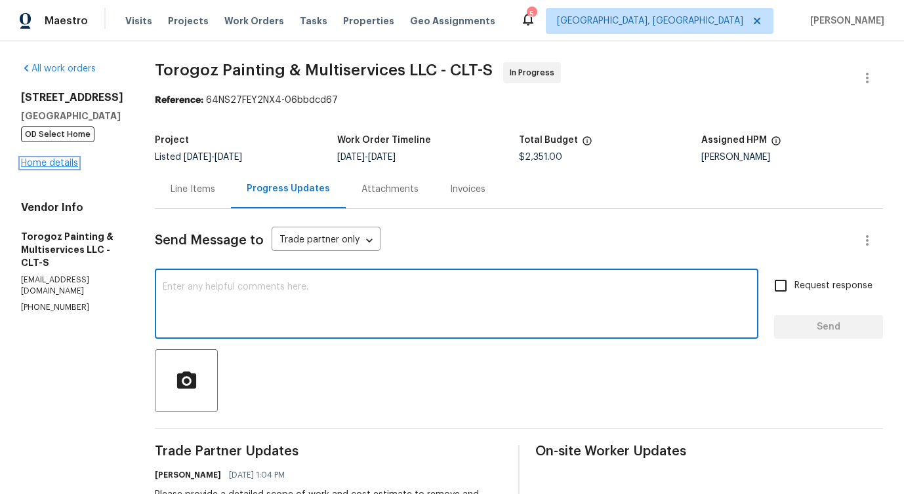
click at [48, 164] on link "Home details" at bounding box center [49, 163] width 57 height 9
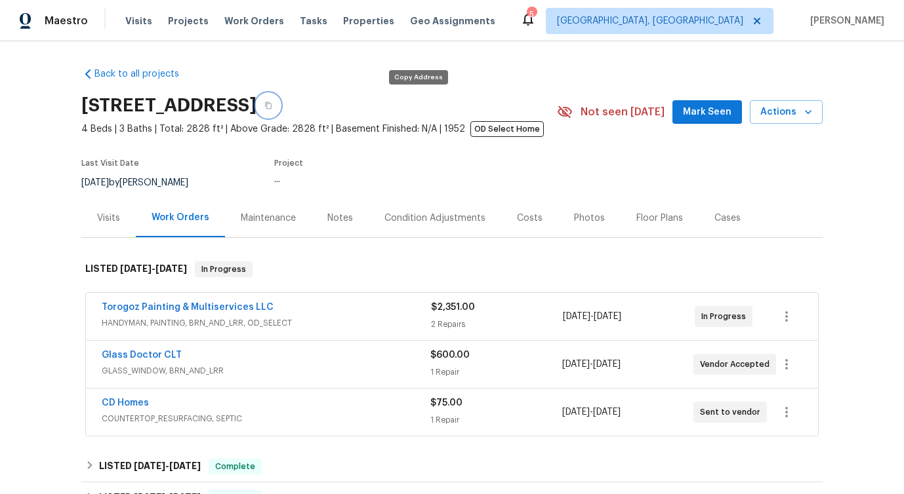
click at [280, 106] on button "button" at bounding box center [268, 106] width 24 height 24
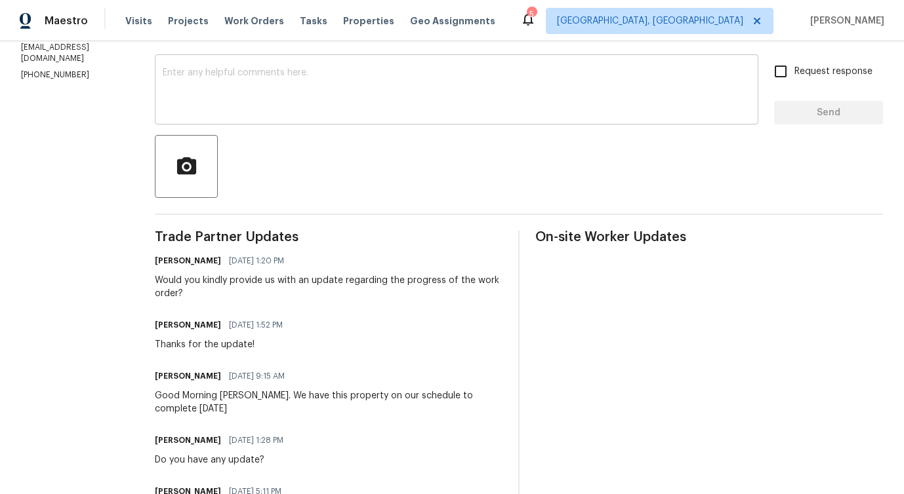
scroll to position [222, 0]
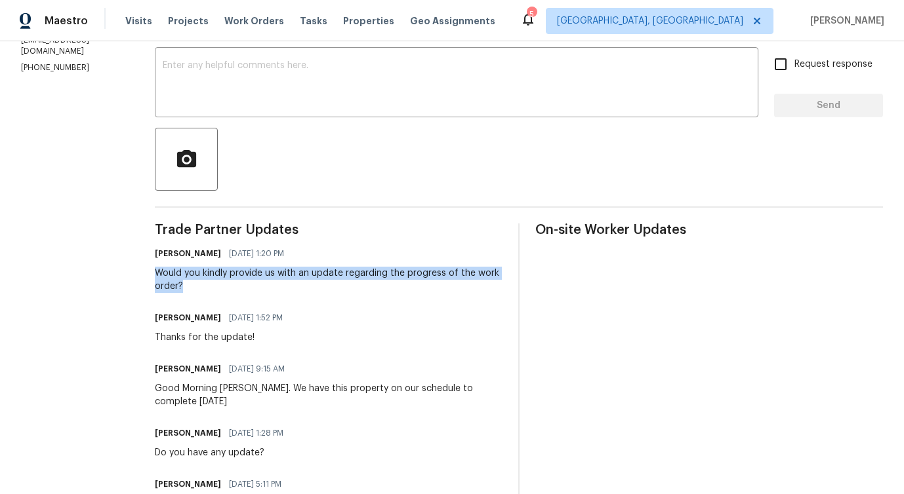
drag, startPoint x: 162, startPoint y: 275, endPoint x: 266, endPoint y: 283, distance: 103.9
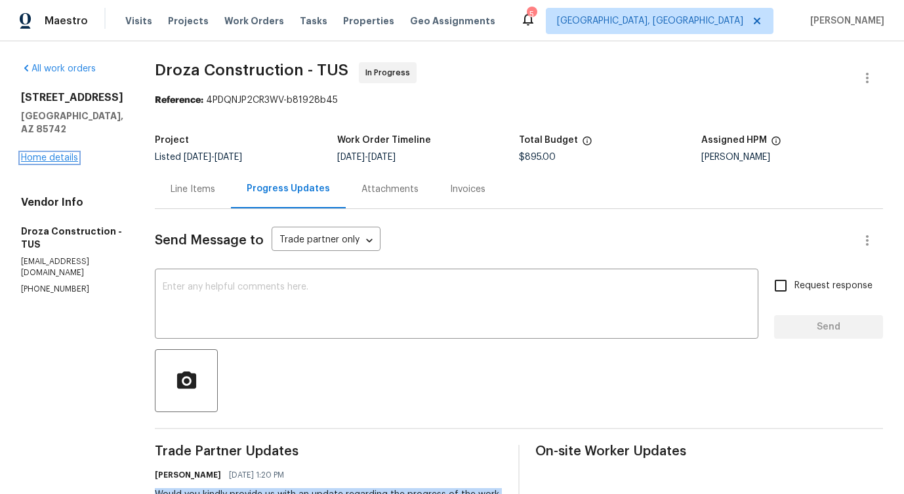
click at [62, 155] on link "Home details" at bounding box center [49, 157] width 57 height 9
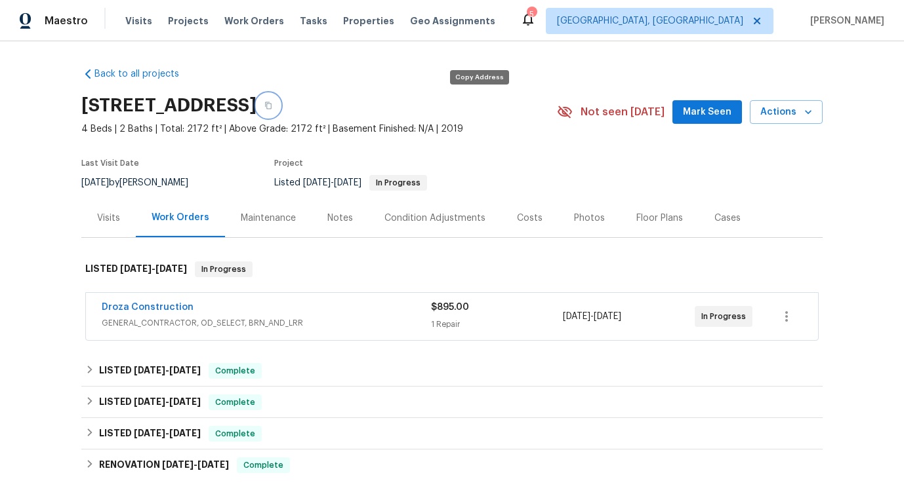
click at [280, 108] on button "button" at bounding box center [268, 106] width 24 height 24
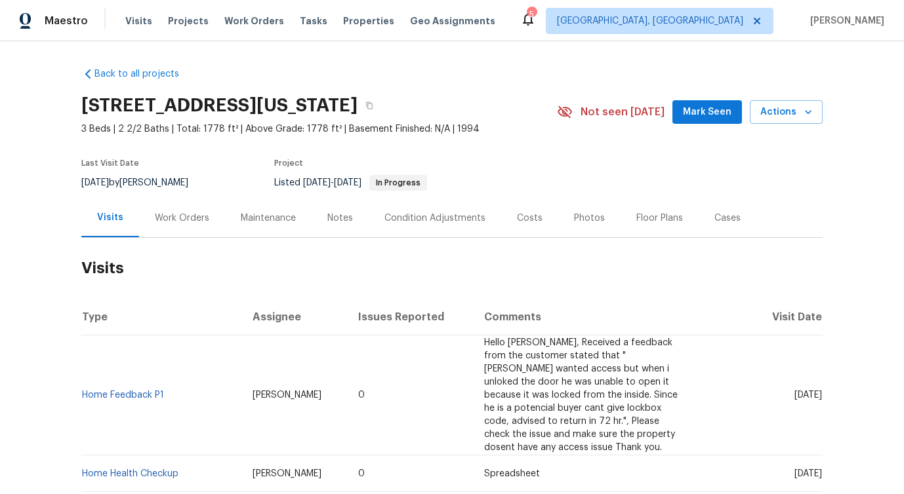
click at [183, 216] on div "Work Orders" at bounding box center [182, 218] width 54 height 13
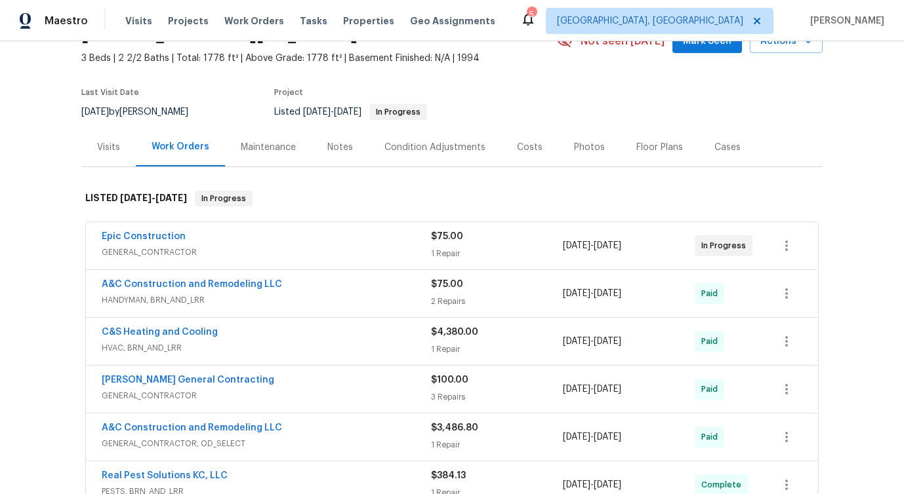
scroll to position [129, 0]
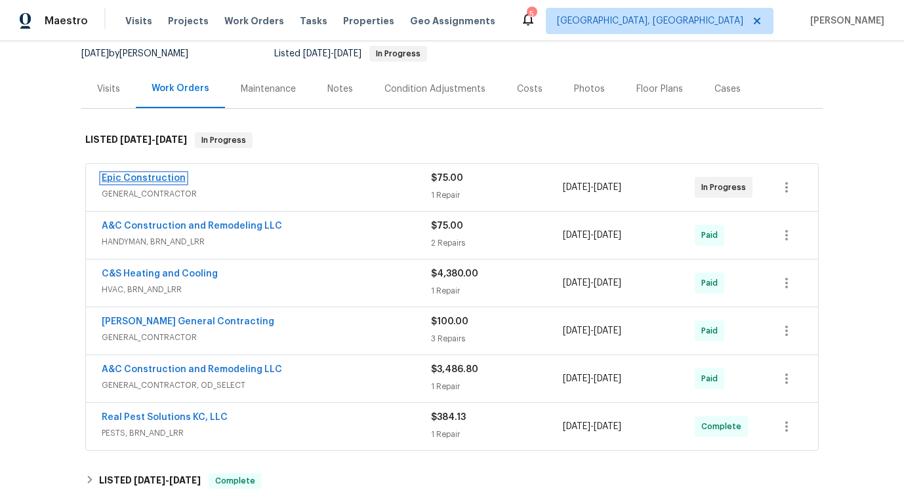
click at [163, 180] on link "Epic Construction" at bounding box center [144, 178] width 84 height 9
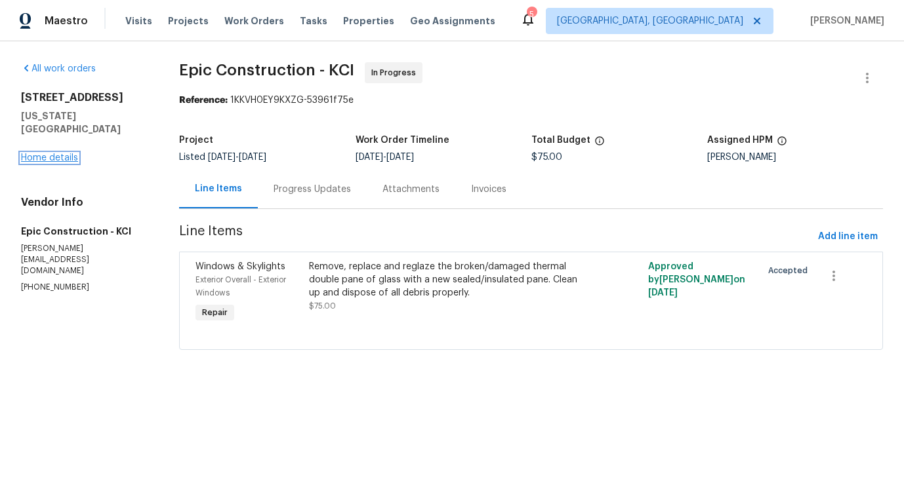
click at [52, 153] on link "Home details" at bounding box center [49, 157] width 57 height 9
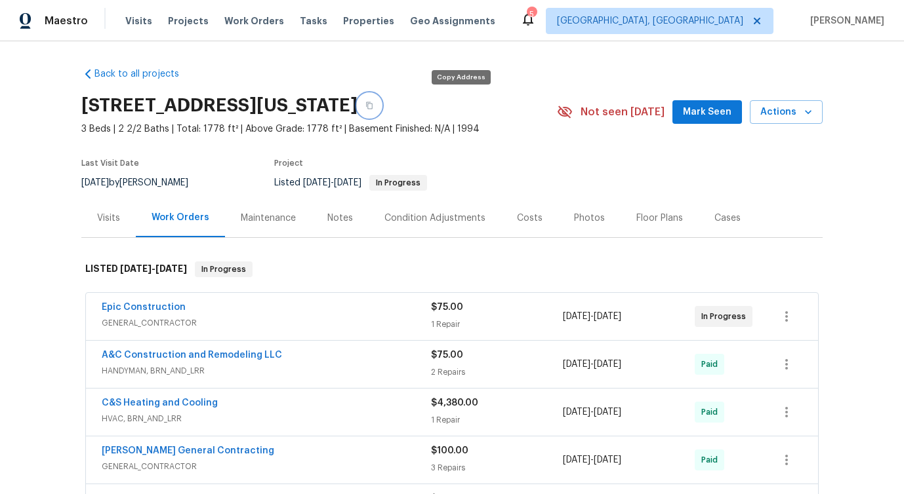
click at [373, 107] on icon "button" at bounding box center [369, 106] width 8 height 8
